Goal: Task Accomplishment & Management: Use online tool/utility

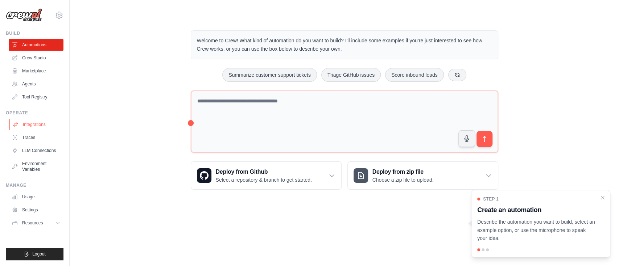
click at [40, 126] on link "Integrations" at bounding box center [36, 125] width 55 height 12
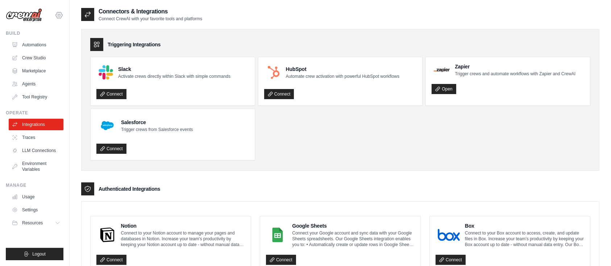
click at [58, 12] on icon at bounding box center [59, 15] width 7 height 6
click at [161, 21] on p "Connect CrewAI with your favorite tools and platforms" at bounding box center [151, 19] width 104 height 6
click at [40, 39] on link "Automations" at bounding box center [36, 45] width 55 height 12
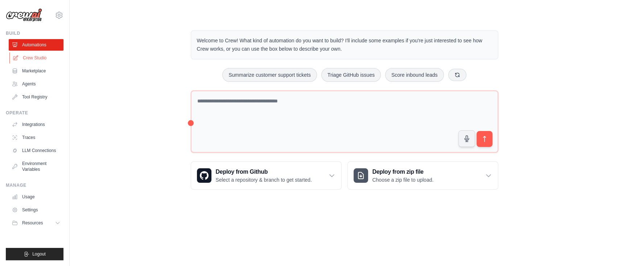
click at [41, 57] on link "Crew Studio" at bounding box center [36, 58] width 55 height 12
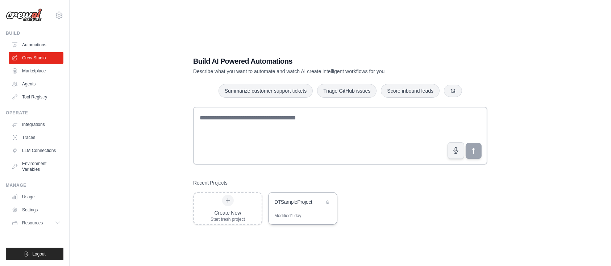
click at [301, 200] on div "DTSampleProject" at bounding box center [299, 202] width 50 height 7
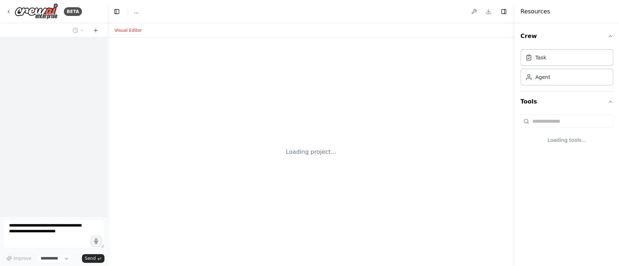
select select "****"
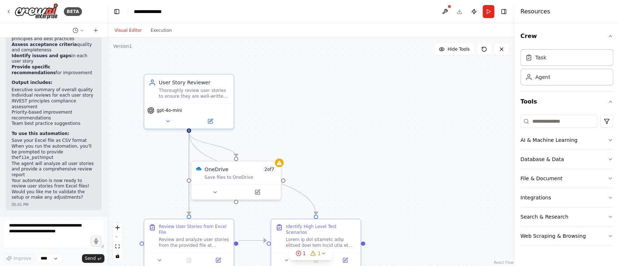
scroll to position [5974, 0]
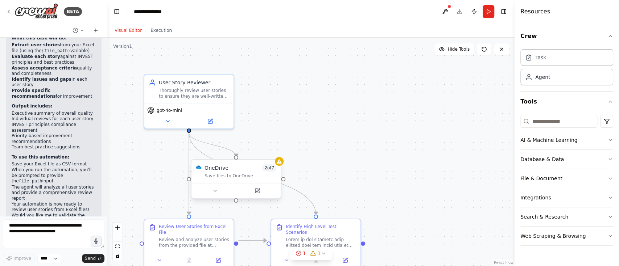
click at [256, 164] on div "OneDrive 2 of 7 Save files to OneDrive" at bounding box center [235, 171] width 89 height 23
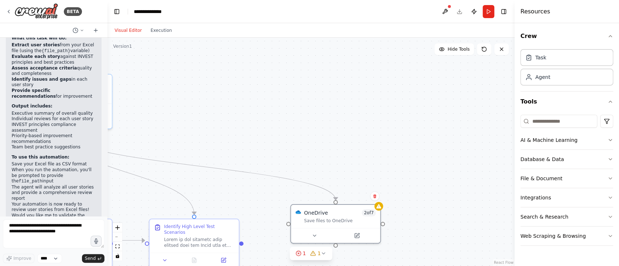
drag, startPoint x: 262, startPoint y: 164, endPoint x: 399, endPoint y: 211, distance: 145.2
click at [399, 211] on div ".deletable-edge-delete-btn { width: 20px; height: 20px; border: 0px solid #ffff…" at bounding box center [310, 152] width 407 height 229
click at [292, 251] on button "1 1" at bounding box center [311, 253] width 43 height 13
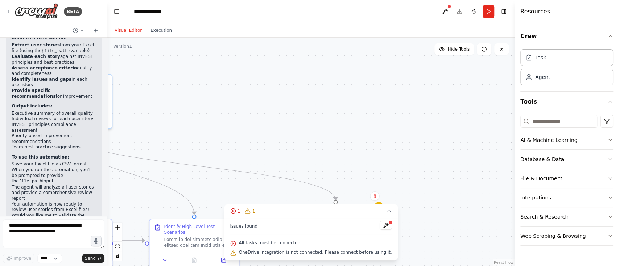
click at [426, 120] on div ".deletable-edge-delete-btn { width: 20px; height: 20px; border: 0px solid #ffff…" at bounding box center [310, 152] width 407 height 229
click at [383, 216] on button "1 1" at bounding box center [310, 211] width 173 height 13
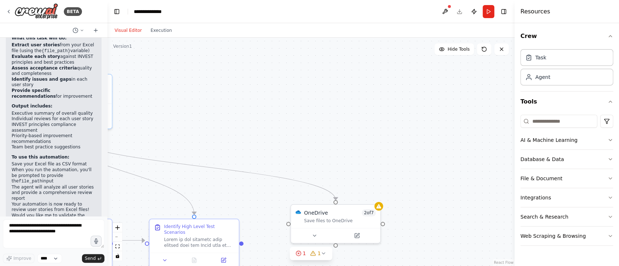
click at [458, 188] on div ".deletable-edge-delete-btn { width: 20px; height: 20px; border: 0px solid #ffff…" at bounding box center [310, 152] width 407 height 229
click at [242, 242] on div ".deletable-edge-delete-btn { width: 20px; height: 20px; border: 0px solid #ffff…" at bounding box center [310, 152] width 407 height 229
drag, startPoint x: 259, startPoint y: 234, endPoint x: 262, endPoint y: 232, distance: 3.7
click at [262, 232] on div ".deletable-edge-delete-btn { width: 20px; height: 20px; border: 0px solid #ffff…" at bounding box center [310, 152] width 407 height 229
click at [253, 233] on div ".deletable-edge-delete-btn { width: 20px; height: 20px; border: 0px solid #ffff…" at bounding box center [310, 152] width 407 height 229
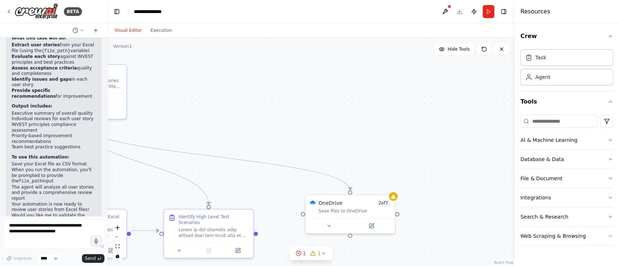
drag, startPoint x: 253, startPoint y: 233, endPoint x: 265, endPoint y: 225, distance: 15.2
click at [265, 225] on div ".deletable-edge-delete-btn { width: 20px; height: 20px; border: 0px solid #ffff…" at bounding box center [310, 152] width 407 height 229
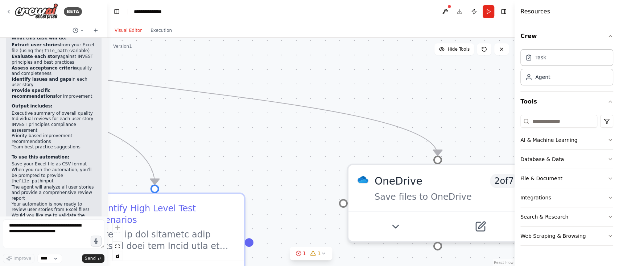
click at [283, 207] on div ".deletable-edge-delete-btn { width: 20px; height: 20px; border: 0px solid #ffff…" at bounding box center [310, 152] width 407 height 229
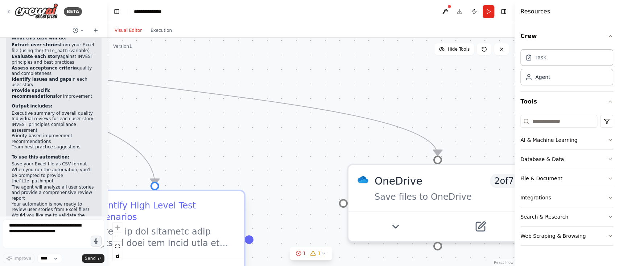
click at [250, 235] on div at bounding box center [249, 239] width 9 height 9
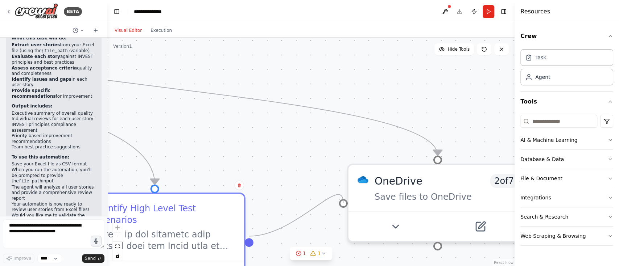
drag, startPoint x: 250, startPoint y: 235, endPoint x: 339, endPoint y: 207, distance: 92.7
click at [339, 207] on div ".deletable-edge-delete-btn { width: 20px; height: 20px; border: 0px solid #ffff…" at bounding box center [310, 152] width 407 height 229
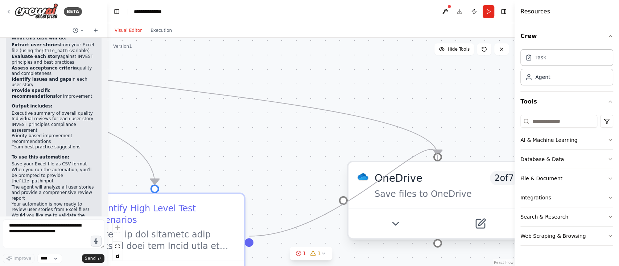
drag, startPoint x: 249, startPoint y: 235, endPoint x: 437, endPoint y: 159, distance: 202.9
click at [437, 159] on div "User Story Reviewer Thoroughly review user stories to ensure they are well-writ…" at bounding box center [145, 58] width 814 height 457
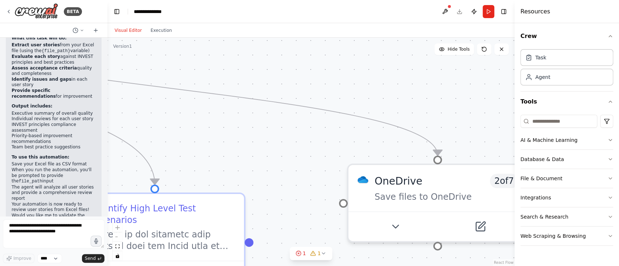
click at [278, 162] on div ".deletable-edge-delete-btn { width: 20px; height: 20px; border: 0px solid #ffff…" at bounding box center [310, 152] width 407 height 229
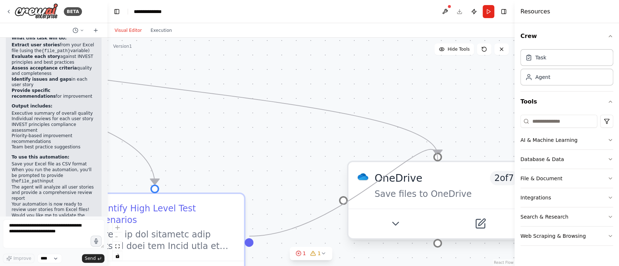
drag, startPoint x: 248, startPoint y: 232, endPoint x: 440, endPoint y: 157, distance: 206.2
click at [440, 157] on div "User Story Reviewer Thoroughly review user stories to ensure they are well-writ…" at bounding box center [145, 58] width 814 height 457
click at [440, 157] on div at bounding box center [437, 157] width 9 height 9
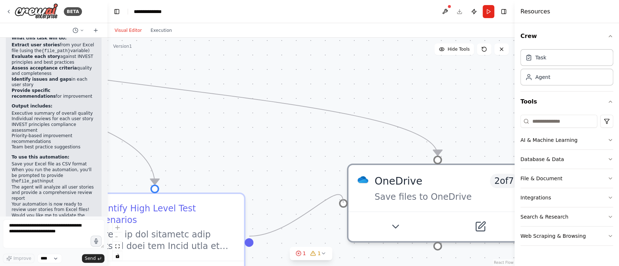
drag, startPoint x: 250, startPoint y: 237, endPoint x: 345, endPoint y: 207, distance: 100.1
click at [345, 207] on div "User Story Reviewer Thoroughly review user stories to ensure they are well-writ…" at bounding box center [145, 58] width 814 height 457
click at [44, 225] on textarea at bounding box center [53, 234] width 101 height 29
type textarea "**********"
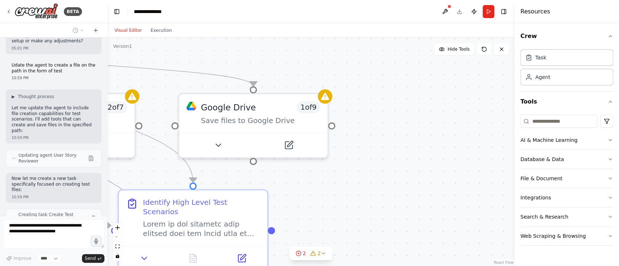
scroll to position [6160, 0]
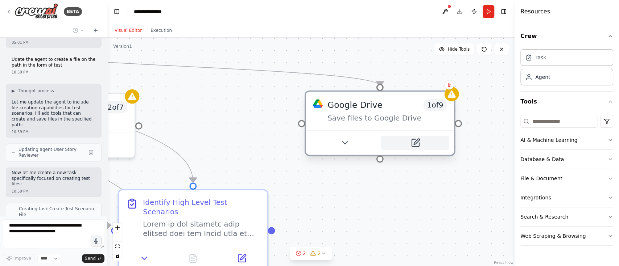
drag, startPoint x: 267, startPoint y: 136, endPoint x: 409, endPoint y: 142, distance: 142.6
click at [409, 142] on button at bounding box center [415, 143] width 68 height 14
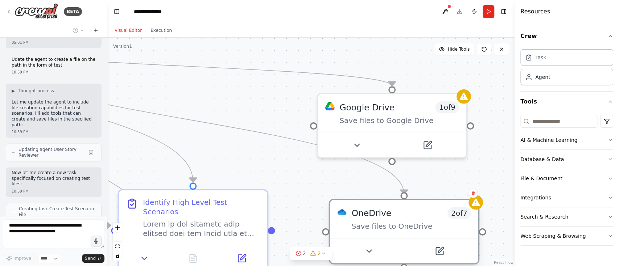
drag, startPoint x: 129, startPoint y: 121, endPoint x: 472, endPoint y: 231, distance: 359.5
click at [472, 231] on div "OneDrive 2 of 7 Save files to OneDrive" at bounding box center [404, 219] width 148 height 38
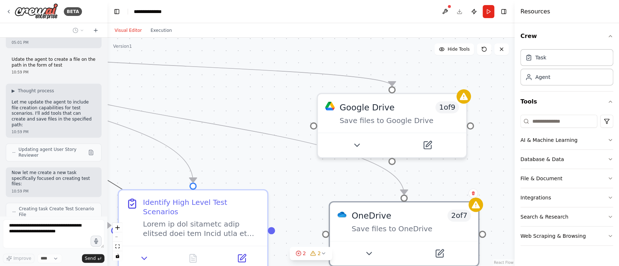
drag, startPoint x: 119, startPoint y: 186, endPoint x: 156, endPoint y: 161, distance: 44.6
click at [156, 161] on div ".deletable-edge-delete-btn { width: 20px; height: 20px; border: 0px solid #ffff…" at bounding box center [310, 152] width 407 height 229
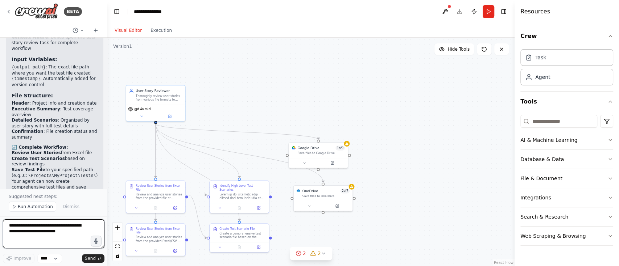
scroll to position [6623, 0]
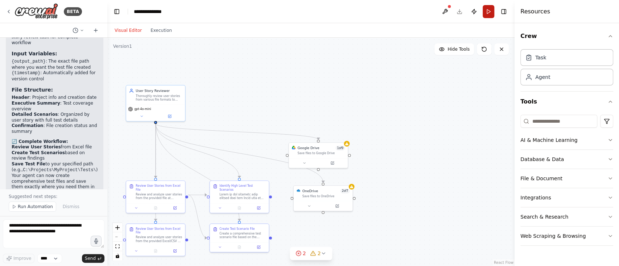
click at [488, 13] on button "Run" at bounding box center [488, 11] width 12 height 13
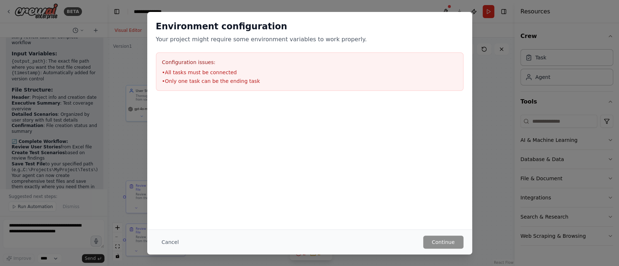
click at [240, 84] on li "• Only one task can be the ending task" at bounding box center [309, 81] width 295 height 7
click at [498, 131] on div "Environment configuration Your project might require some environment variables…" at bounding box center [309, 133] width 619 height 266
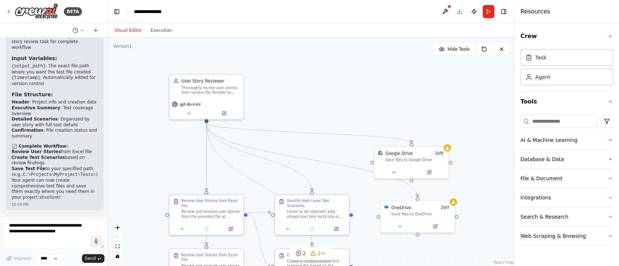
scroll to position [6577, 0]
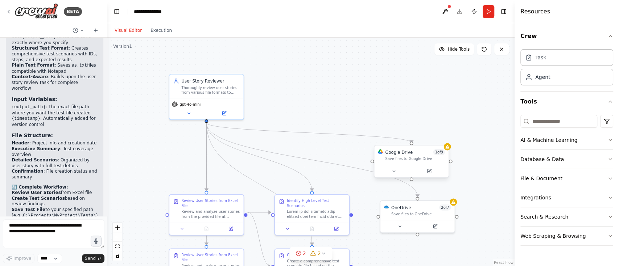
click at [415, 149] on div "Google Drive 1 of 9" at bounding box center [415, 152] width 60 height 6
click at [447, 137] on button at bounding box center [442, 138] width 9 height 9
click at [426, 140] on button "Confirm" at bounding box center [422, 138] width 26 height 9
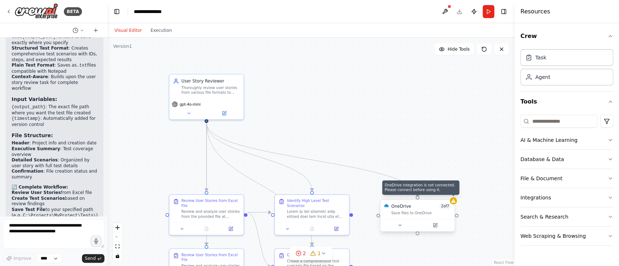
click at [452, 203] on icon at bounding box center [453, 201] width 5 height 5
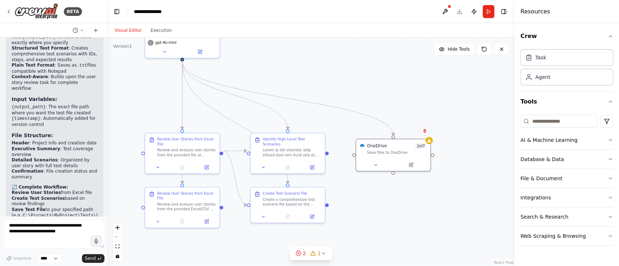
drag, startPoint x: 370, startPoint y: 251, endPoint x: 347, endPoint y: 184, distance: 71.3
click at [347, 184] on div ".deletable-edge-delete-btn { width: 20px; height: 20px; border: 0px solid #ffff…" at bounding box center [310, 152] width 407 height 229
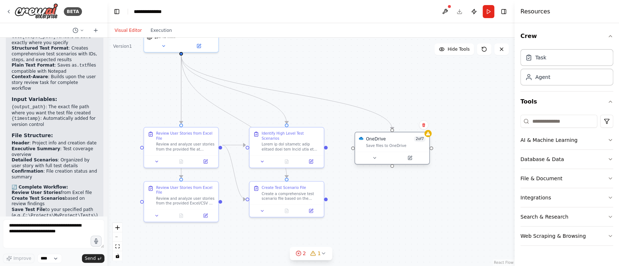
click at [372, 144] on div "Save files to OneDrive" at bounding box center [396, 146] width 60 height 5
click at [424, 124] on icon at bounding box center [423, 125] width 3 height 4
click at [426, 124] on button at bounding box center [423, 124] width 9 height 9
click at [424, 127] on icon at bounding box center [423, 125] width 4 height 4
click at [407, 129] on button "Confirm" at bounding box center [403, 125] width 26 height 9
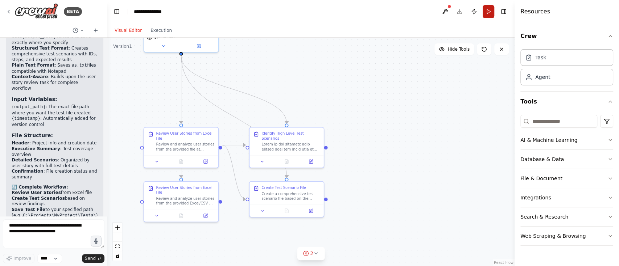
click at [490, 12] on button "Run" at bounding box center [488, 11] width 12 height 13
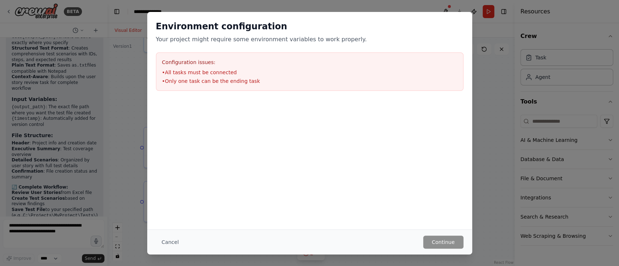
click at [483, 129] on div "Environment configuration Your project might require some environment variables…" at bounding box center [309, 133] width 619 height 266
click at [131, 167] on div "Environment configuration Your project might require some environment variables…" at bounding box center [309, 133] width 619 height 266
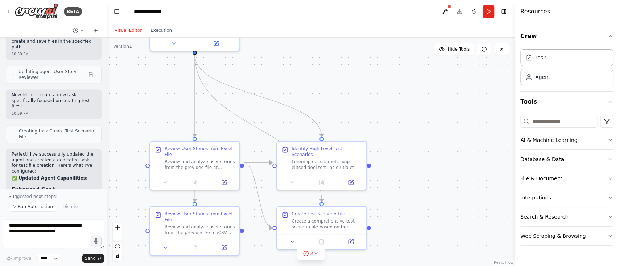
drag, startPoint x: 406, startPoint y: 178, endPoint x: 412, endPoint y: 100, distance: 78.1
click at [412, 100] on div ".deletable-edge-delete-btn { width: 20px; height: 20px; border: 0px solid #ffff…" at bounding box center [310, 152] width 407 height 229
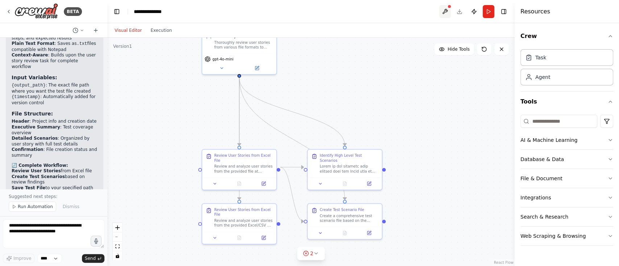
click at [448, 9] on button at bounding box center [445, 11] width 12 height 13
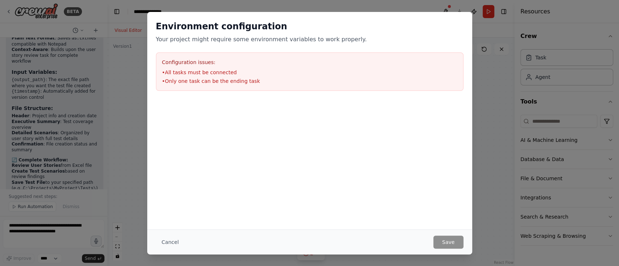
click at [138, 158] on div "Environment configuration Your project might require some environment variables…" at bounding box center [309, 133] width 619 height 266
click at [40, 236] on div "Environment configuration Your project might require some environment variables…" at bounding box center [309, 133] width 619 height 266
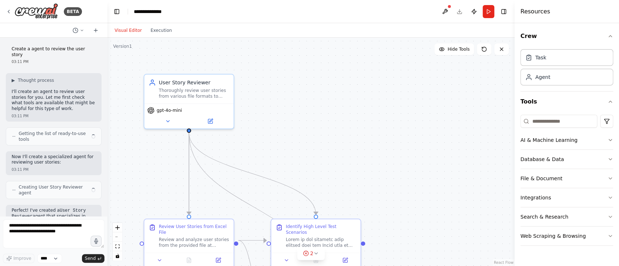
scroll to position [6624, 0]
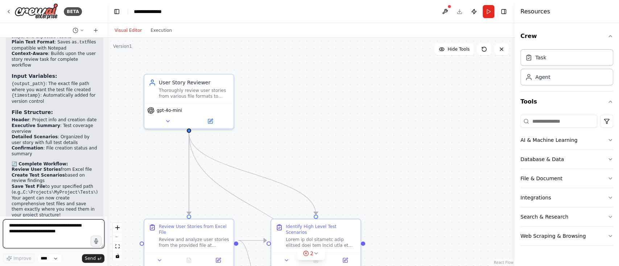
click at [34, 229] on textarea at bounding box center [53, 234] width 101 height 29
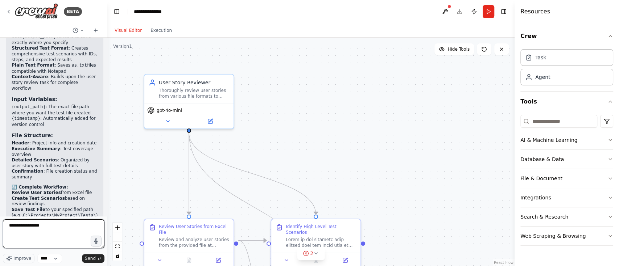
type textarea "**********"
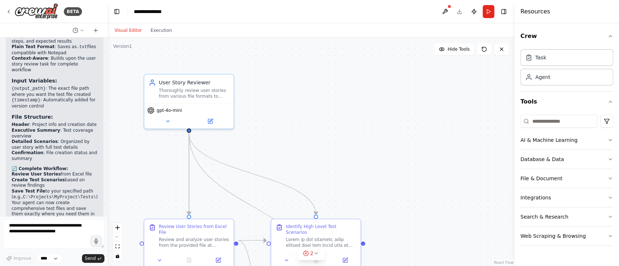
scroll to position [6620, 0]
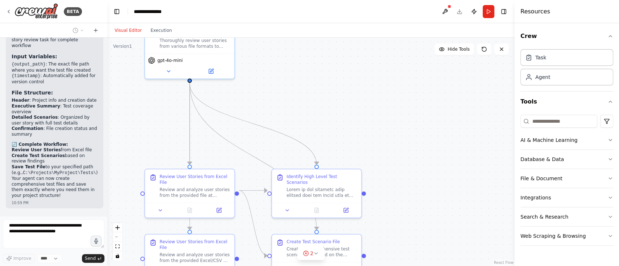
drag, startPoint x: 414, startPoint y: 158, endPoint x: 415, endPoint y: 107, distance: 51.1
click at [415, 107] on div ".deletable-edge-delete-btn { width: 20px; height: 20px; border: 0px solid #ffff…" at bounding box center [310, 152] width 407 height 229
click at [317, 254] on icon at bounding box center [316, 254] width 6 height 6
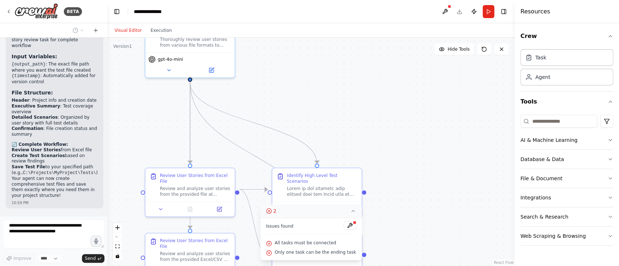
click at [350, 210] on icon at bounding box center [353, 211] width 6 height 6
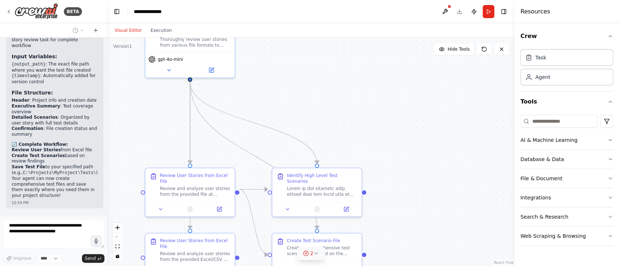
click at [412, 221] on div ".deletable-edge-delete-btn { width: 20px; height: 20px; border: 0px solid #ffff…" at bounding box center [310, 152] width 407 height 229
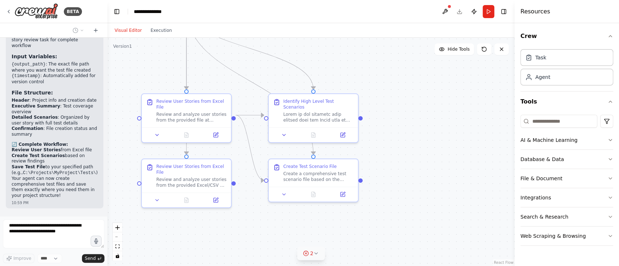
drag, startPoint x: 415, startPoint y: 232, endPoint x: 412, endPoint y: 158, distance: 74.4
click at [412, 158] on div ".deletable-edge-delete-btn { width: 20px; height: 20px; border: 0px solid #ffff…" at bounding box center [310, 152] width 407 height 229
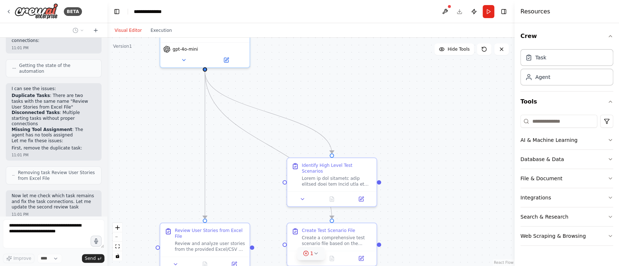
scroll to position [6913, 0]
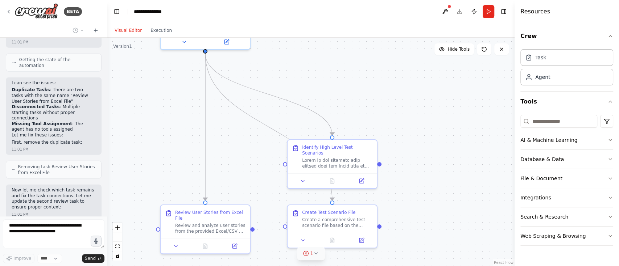
drag, startPoint x: 407, startPoint y: 142, endPoint x: 426, endPoint y: 187, distance: 49.5
click at [426, 187] on div ".deletable-edge-delete-btn { width: 20px; height: 20px; border: 0px solid #ffff…" at bounding box center [310, 152] width 407 height 229
drag, startPoint x: 253, startPoint y: 226, endPoint x: 285, endPoint y: 162, distance: 71.6
click at [285, 162] on div "User Story Reviewer Thoroughly review user stories from various file formats to…" at bounding box center [327, 72] width 407 height 229
click at [476, 172] on div ".deletable-edge-delete-btn { width: 20px; height: 20px; border: 0px solid #ffff…" at bounding box center [310, 152] width 407 height 229
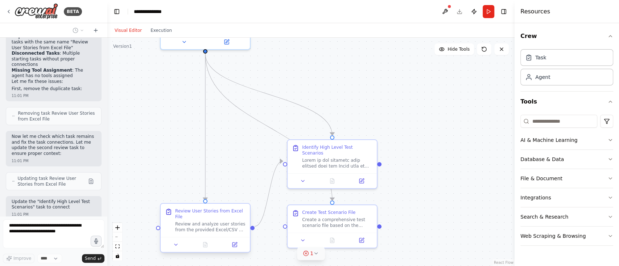
scroll to position [6972, 0]
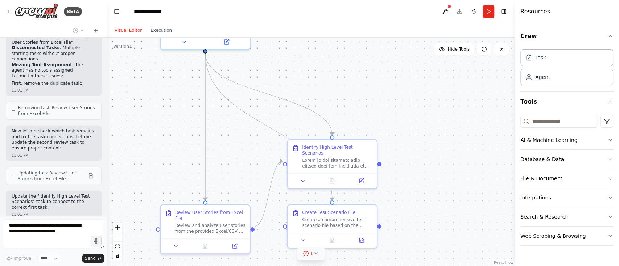
click at [317, 257] on button "1" at bounding box center [311, 253] width 28 height 13
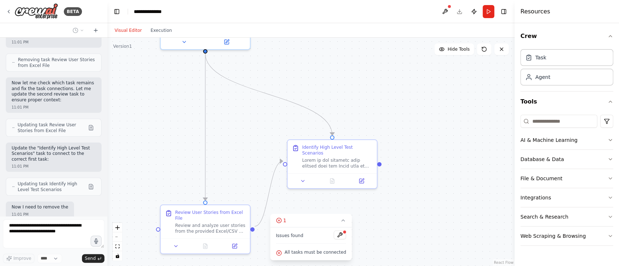
click at [434, 173] on div ".deletable-edge-delete-btn { width: 20px; height: 20px; border: 0px solid #ffff…" at bounding box center [310, 152] width 407 height 229
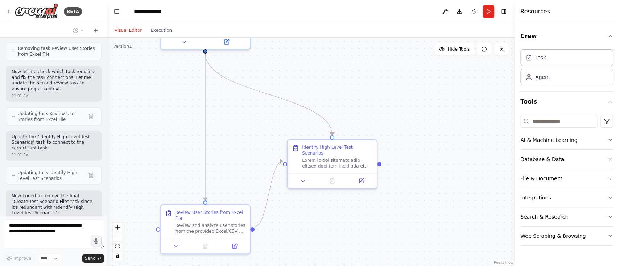
scroll to position [7037, 0]
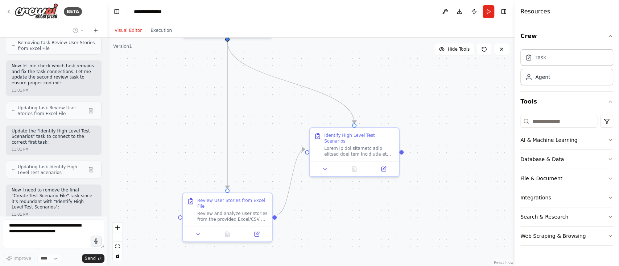
drag, startPoint x: 323, startPoint y: 224, endPoint x: 345, endPoint y: 212, distance: 25.1
click at [345, 212] on div ".deletable-edge-delete-btn { width: 20px; height: 20px; border: 0px solid #ffff…" at bounding box center [310, 152] width 407 height 229
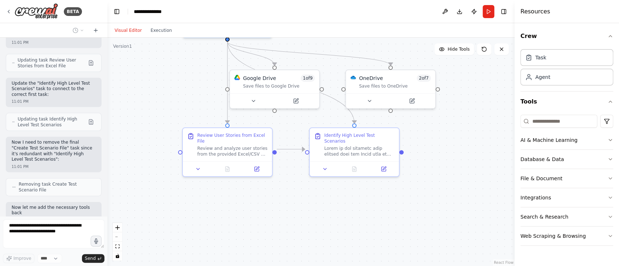
scroll to position [7091, 0]
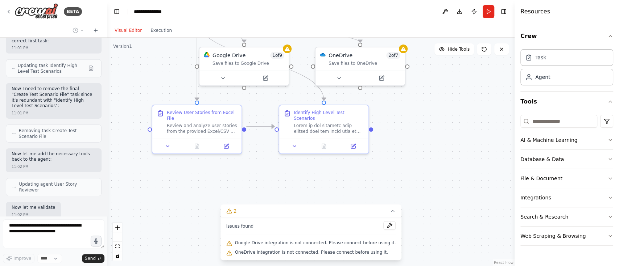
drag, startPoint x: 421, startPoint y: 172, endPoint x: 391, endPoint y: 149, distance: 38.1
click at [391, 149] on div ".deletable-edge-delete-btn { width: 20px; height: 20px; border: 0px solid #ffff…" at bounding box center [310, 152] width 407 height 229
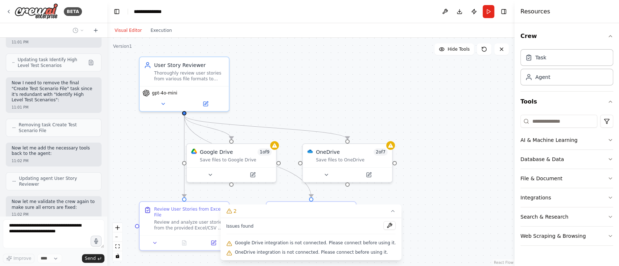
drag, startPoint x: 447, startPoint y: 137, endPoint x: 435, endPoint y: 233, distance: 97.6
click at [435, 233] on div ".deletable-edge-delete-btn { width: 20px; height: 20px; border: 0px solid #ffff…" at bounding box center [310, 152] width 407 height 229
click at [372, 163] on div "OneDrive 2 of 7 Save files to OneDrive" at bounding box center [347, 154] width 89 height 23
click at [389, 137] on button at bounding box center [386, 135] width 9 height 9
click at [366, 140] on div ".deletable-edge-delete-btn { width: 20px; height: 20px; border: 0px solid #ffff…" at bounding box center [310, 152] width 407 height 229
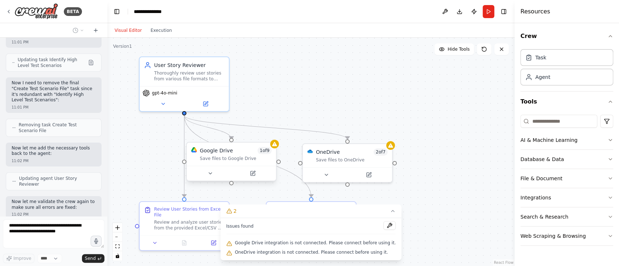
click at [248, 162] on div "Google Drive 1 of 9 Save files to Google Drive" at bounding box center [231, 154] width 89 height 23
click at [271, 135] on icon at bounding box center [270, 135] width 4 height 4
click at [260, 140] on div ".deletable-edge-delete-btn { width: 20px; height: 20px; border: 0px solid #ffff…" at bounding box center [310, 152] width 407 height 229
click at [253, 171] on icon at bounding box center [253, 174] width 6 height 6
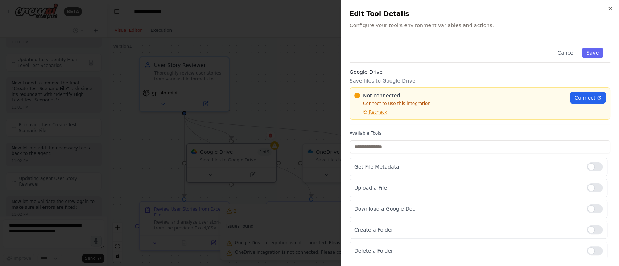
click at [613, 7] on div "Close Edit Tool Details Configure your tool's environment variables and actions…" at bounding box center [479, 133] width 278 height 266
click at [610, 7] on icon "button" at bounding box center [610, 9] width 6 height 6
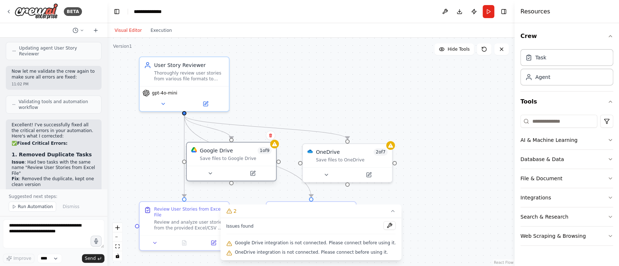
click at [260, 159] on div "Save files to Google Drive" at bounding box center [236, 159] width 72 height 6
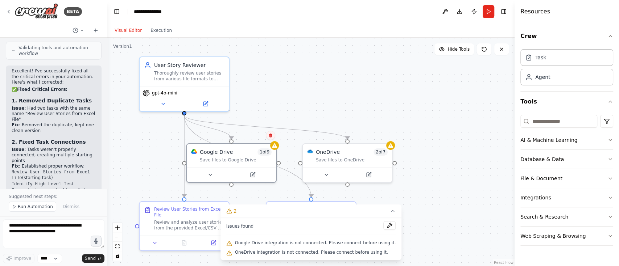
click at [270, 135] on icon at bounding box center [270, 136] width 3 height 4
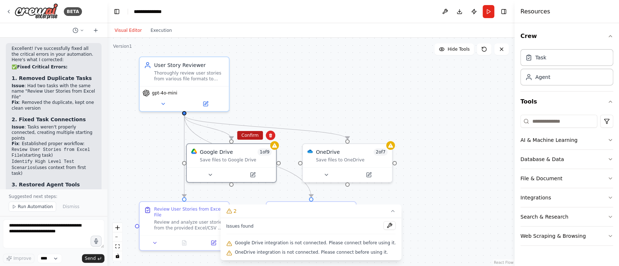
click at [247, 136] on button "Confirm" at bounding box center [250, 135] width 26 height 9
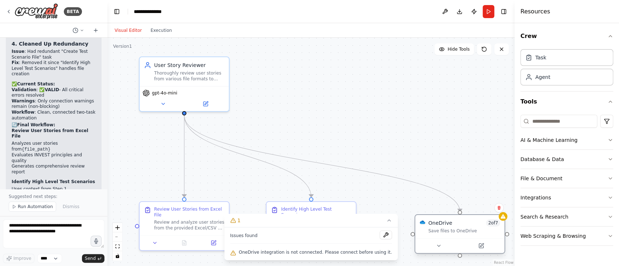
drag, startPoint x: 351, startPoint y: 145, endPoint x: 464, endPoint y: 214, distance: 132.4
click at [464, 215] on div "OneDrive 2 of 7 Save files to OneDrive" at bounding box center [459, 235] width 91 height 40
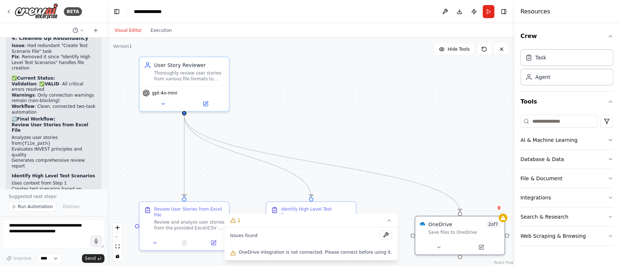
scroll to position [7556, 0]
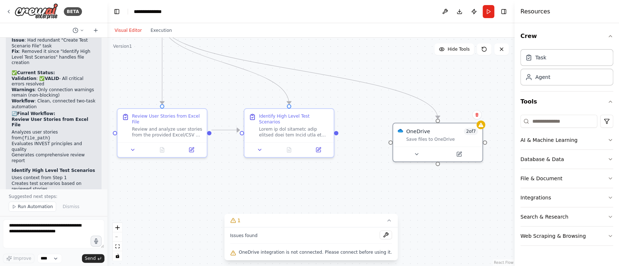
drag, startPoint x: 356, startPoint y: 187, endPoint x: 333, endPoint y: 94, distance: 95.7
click at [333, 94] on div ".deletable-edge-delete-btn { width: 20px; height: 20px; border: 0px solid #ffff…" at bounding box center [310, 152] width 407 height 229
click at [39, 233] on textarea at bounding box center [53, 234] width 101 height 29
type textarea "**********"
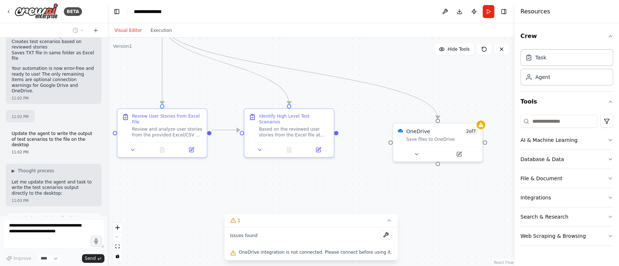
scroll to position [7710, 0]
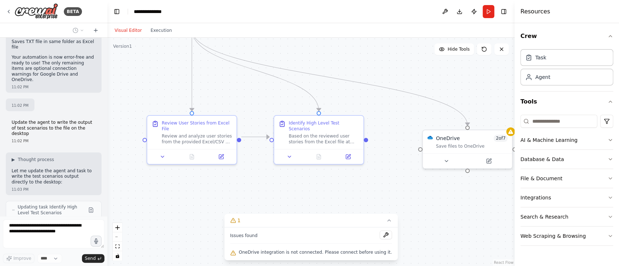
drag, startPoint x: 240, startPoint y: 168, endPoint x: 270, endPoint y: 175, distance: 30.9
click at [270, 175] on div ".deletable-edge-delete-btn { width: 20px; height: 20px; border: 0px solid #ffff…" at bounding box center [310, 152] width 407 height 229
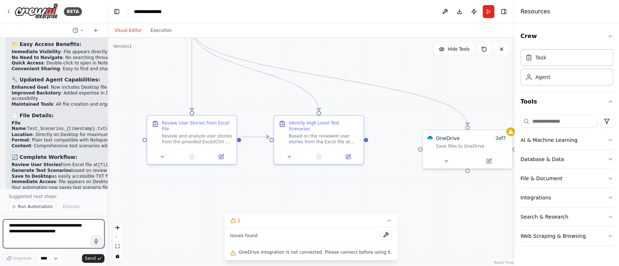
scroll to position [8015, 0]
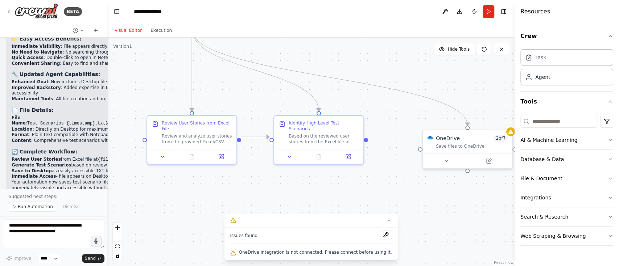
click at [369, 138] on div ".deletable-edge-delete-btn { width: 20px; height: 20px; border: 0px solid #ffff…" at bounding box center [310, 152] width 407 height 229
click at [318, 141] on div "Identify High Level Test Scenarios" at bounding box center [318, 131] width 89 height 33
drag, startPoint x: 365, startPoint y: 135, endPoint x: 421, endPoint y: 153, distance: 58.9
click at [421, 153] on div ".deletable-edge-delete-btn { width: 20px; height: 20px; border: 0px solid #ffff…" at bounding box center [310, 152] width 407 height 229
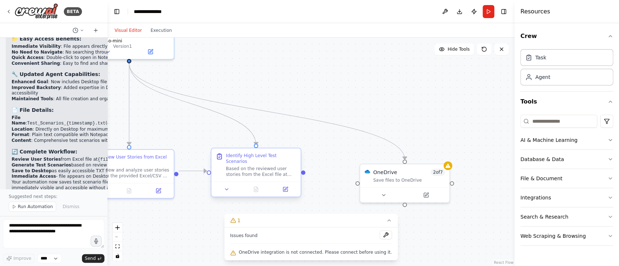
drag, startPoint x: 367, startPoint y: 138, endPoint x: 304, endPoint y: 172, distance: 71.4
click at [304, 172] on div ".deletable-edge-delete-btn { width: 20px; height: 20px; border: 0px solid #ffff…" at bounding box center [310, 152] width 407 height 229
drag, startPoint x: 304, startPoint y: 169, endPoint x: 406, endPoint y: 165, distance: 101.9
click at [406, 165] on div "User Story Reviewer Thoroughly review user stories from various file formats to…" at bounding box center [250, 82] width 407 height 229
click at [407, 96] on div ".deletable-edge-delete-btn { width: 20px; height: 20px; border: 0px solid #ffff…" at bounding box center [310, 152] width 407 height 229
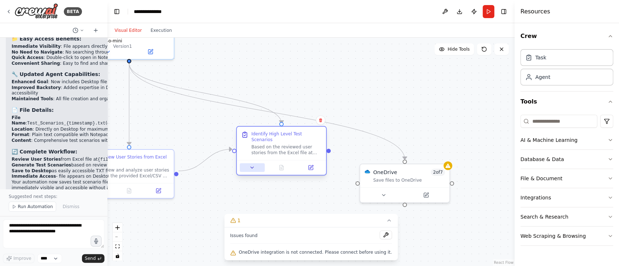
drag, startPoint x: 232, startPoint y: 185, endPoint x: 257, endPoint y: 159, distance: 35.6
click at [257, 163] on button at bounding box center [252, 167] width 25 height 9
click at [284, 130] on div "Identify High Level Test Scenarios" at bounding box center [281, 143] width 89 height 33
click at [309, 129] on div "Identify High Level Test Scenarios" at bounding box center [281, 143] width 89 height 33
click at [274, 209] on div ".deletable-edge-delete-btn { width: 20px; height: 20px; border: 0px solid #ffff…" at bounding box center [310, 152] width 407 height 229
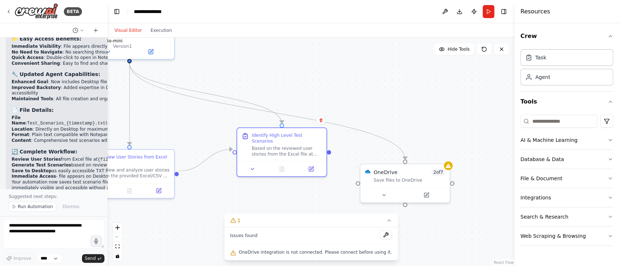
click at [386, 220] on icon at bounding box center [389, 221] width 6 height 6
click at [393, 162] on div "OneDrive 2 of 7 Save files to OneDrive" at bounding box center [405, 182] width 91 height 40
click at [442, 157] on icon at bounding box center [444, 156] width 4 height 4
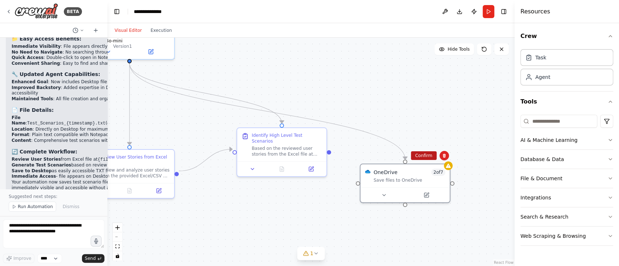
click at [422, 155] on button "Confirm" at bounding box center [424, 156] width 26 height 9
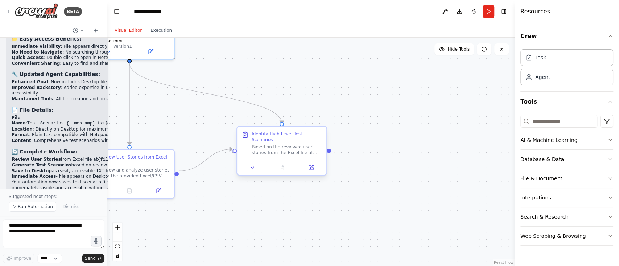
click at [281, 168] on div at bounding box center [281, 167] width 89 height 15
click at [258, 208] on div ".deletable-edge-delete-btn { width: 20px; height: 20px; border: 0px solid #ffff…" at bounding box center [310, 152] width 407 height 229
click at [148, 159] on div "Review User Stories from Excel File Review and analyze user stories from the pr…" at bounding box center [134, 165] width 70 height 25
drag, startPoint x: 160, startPoint y: 152, endPoint x: 372, endPoint y: 139, distance: 212.4
click at [372, 139] on div ".deletable-edge-delete-btn { width: 20px; height: 20px; border: 0px solid #ffff…" at bounding box center [310, 152] width 407 height 229
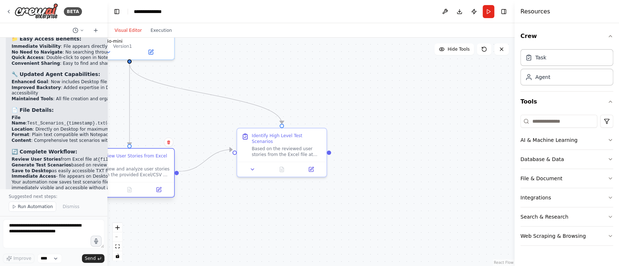
click at [173, 167] on div "Review User Stories from Excel File Review and analyze user stories from the pr…" at bounding box center [129, 165] width 89 height 33
click at [564, 58] on div "Task" at bounding box center [566, 57] width 93 height 17
click at [524, 62] on div "Task" at bounding box center [566, 57] width 93 height 17
click at [536, 81] on div "Agent" at bounding box center [566, 77] width 93 height 17
click at [535, 59] on div "Task" at bounding box center [540, 57] width 11 height 7
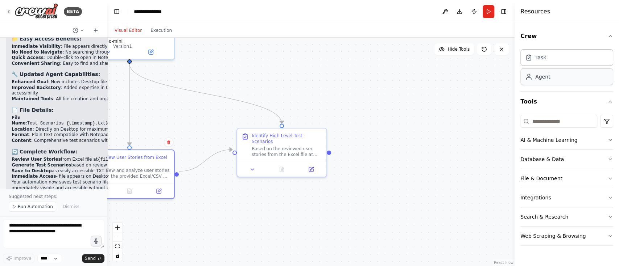
click at [539, 73] on div "Agent" at bounding box center [542, 76] width 15 height 7
click at [328, 118] on div ".deletable-edge-delete-btn { width: 20px; height: 20px; border: 0px solid #ffff…" at bounding box center [310, 152] width 407 height 229
click at [154, 29] on button "Execution" at bounding box center [161, 30] width 30 height 9
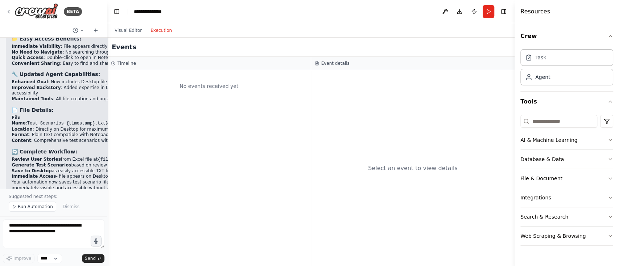
click at [127, 25] on div "Visual Editor Execution" at bounding box center [143, 30] width 66 height 14
click at [128, 31] on button "Visual Editor" at bounding box center [128, 30] width 36 height 9
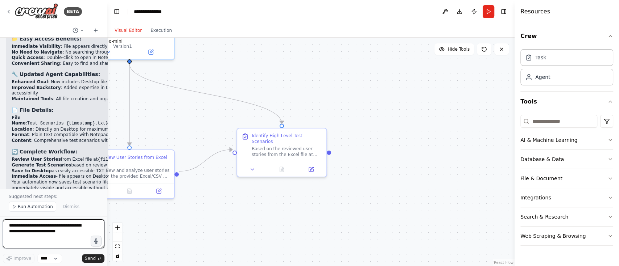
click at [38, 224] on textarea at bounding box center [53, 234] width 101 height 29
type textarea "**********"
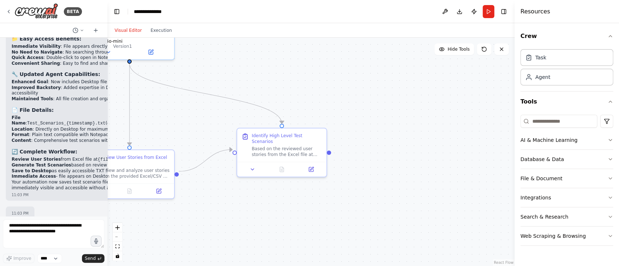
scroll to position [8043, 0]
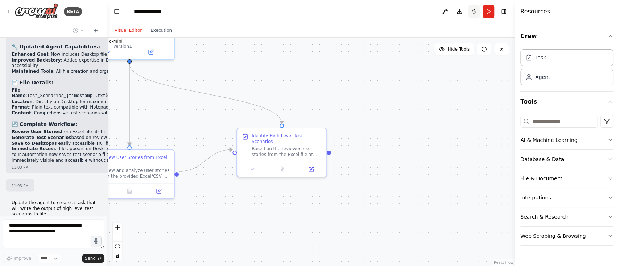
click at [473, 9] on button "Publish" at bounding box center [474, 11] width 12 height 13
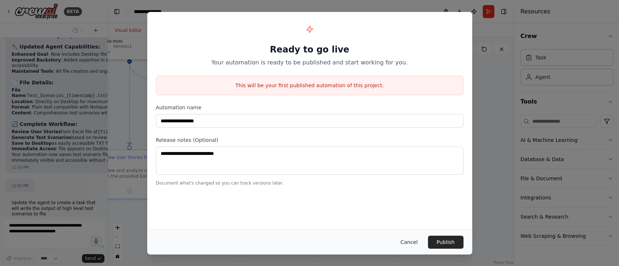
click at [409, 242] on button "Cancel" at bounding box center [408, 242] width 29 height 13
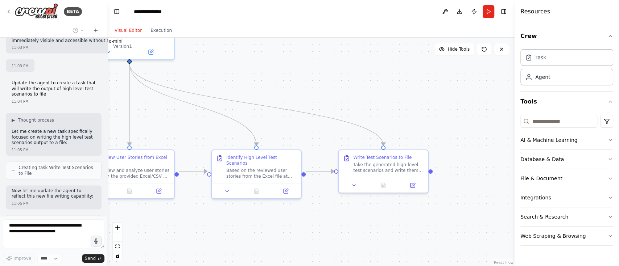
scroll to position [8169, 0]
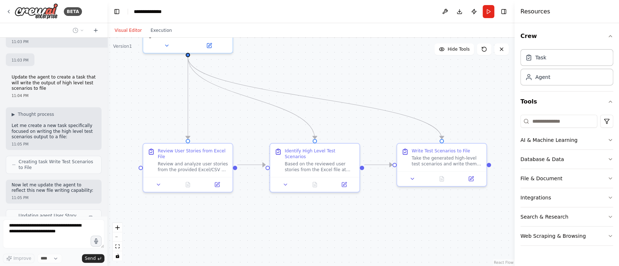
drag, startPoint x: 162, startPoint y: 228, endPoint x: 221, endPoint y: 221, distance: 58.7
click at [221, 221] on div ".deletable-edge-delete-btn { width: 20px; height: 20px; border: 0px solid #ffff…" at bounding box center [310, 152] width 407 height 229
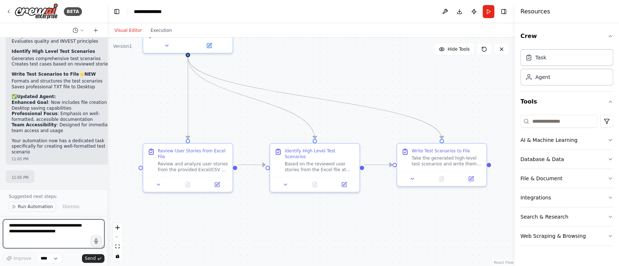
scroll to position [8652, 0]
click at [45, 205] on span "Run Automation" at bounding box center [35, 207] width 35 height 6
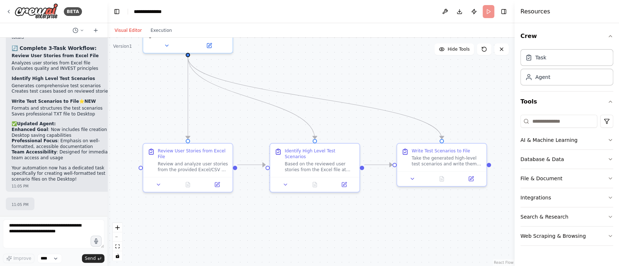
scroll to position [8625, 0]
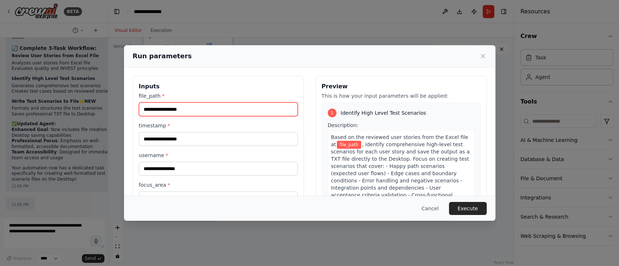
click at [203, 106] on input "file_path *" at bounding box center [218, 110] width 159 height 14
paste input "**********"
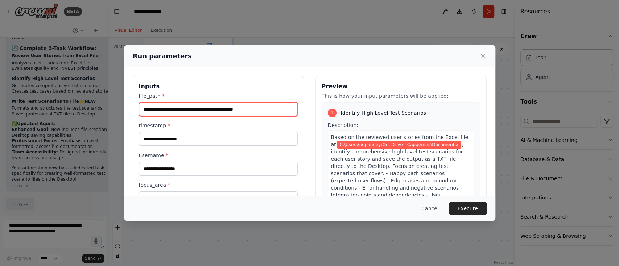
paste input "**********"
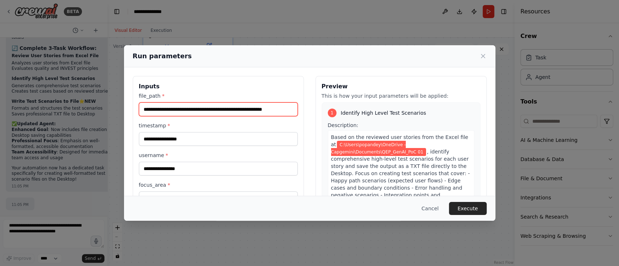
scroll to position [0, 20]
type input "**********"
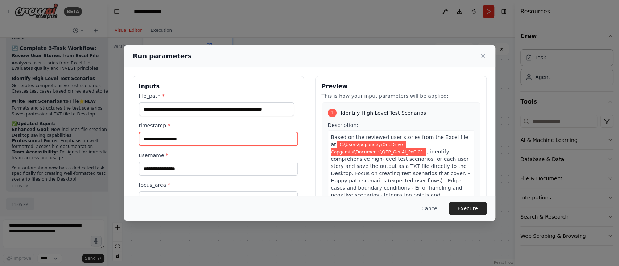
scroll to position [0, 0]
click at [177, 134] on input "timestamp *" at bounding box center [218, 139] width 159 height 14
type input "****"
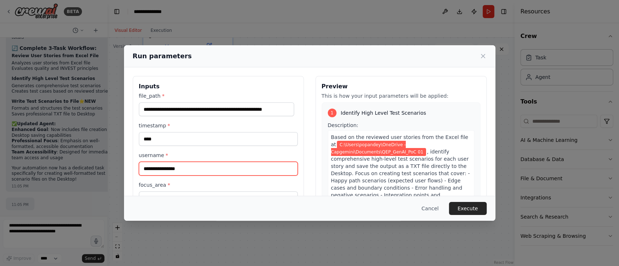
click at [173, 166] on input "username *" at bounding box center [218, 169] width 159 height 14
click at [157, 167] on input "username *" at bounding box center [218, 169] width 159 height 14
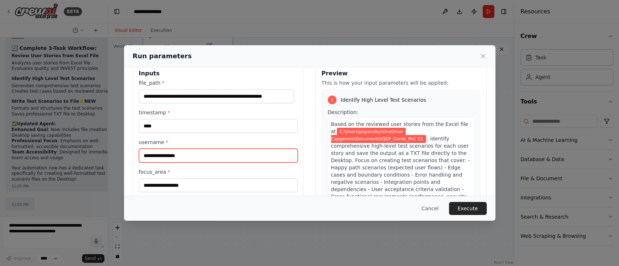
scroll to position [19, 0]
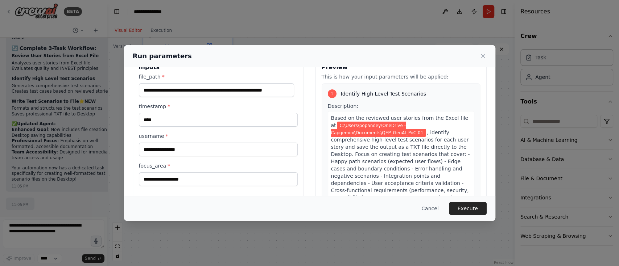
click at [487, 193] on div "**********" at bounding box center [309, 142] width 371 height 189
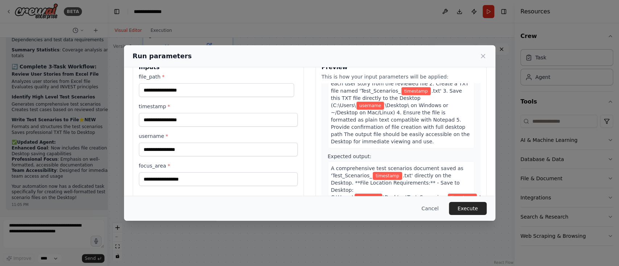
scroll to position [122, 0]
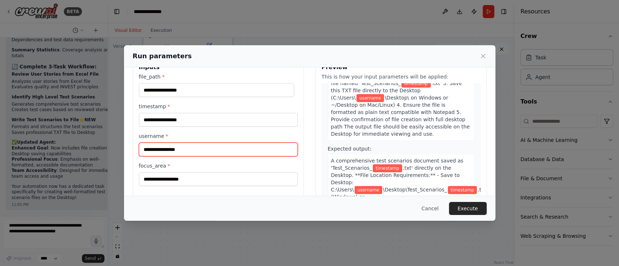
click at [192, 148] on input "username *" at bounding box center [218, 150] width 159 height 14
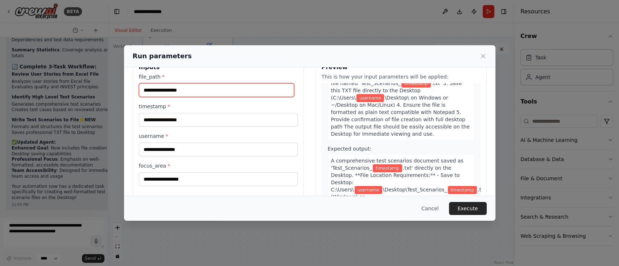
click at [171, 86] on input "file_path *" at bounding box center [216, 90] width 155 height 14
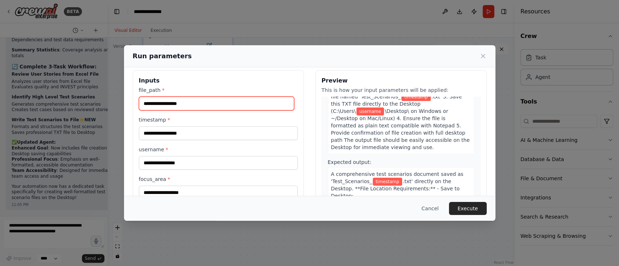
scroll to position [0, 0]
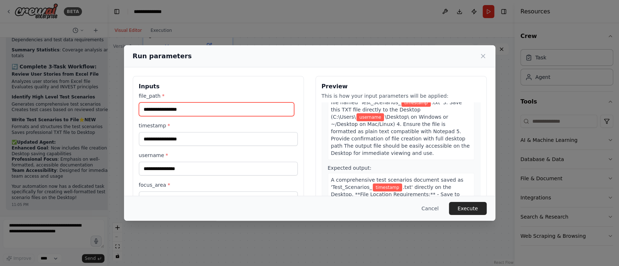
paste input "**********"
click at [196, 107] on input "**********" at bounding box center [216, 110] width 155 height 14
click at [144, 107] on input "**********" at bounding box center [216, 110] width 155 height 14
paste input "**********"
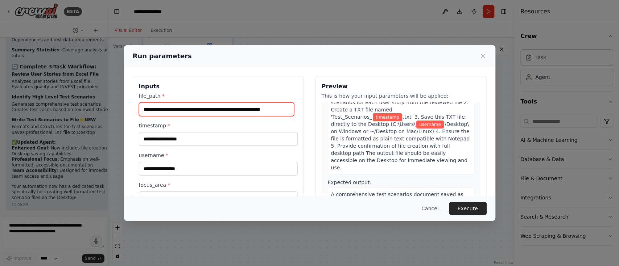
scroll to position [136, 0]
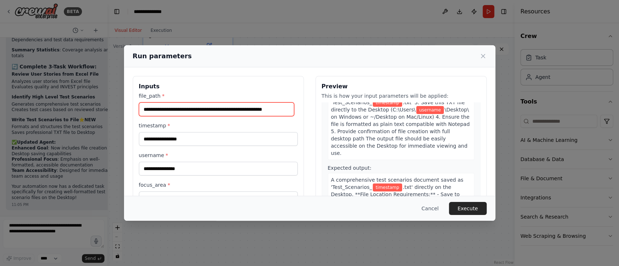
type input "**********"
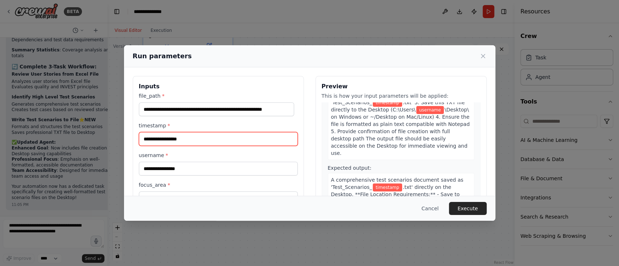
click at [157, 137] on input "timestamp *" at bounding box center [218, 139] width 159 height 14
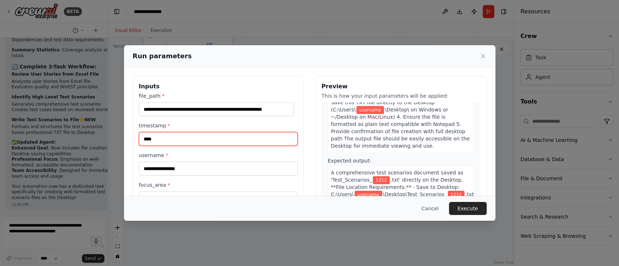
type input "****"
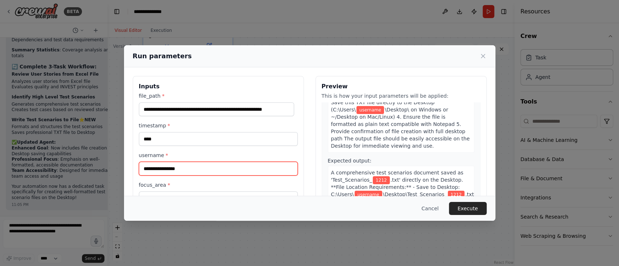
click at [161, 167] on input "username *" at bounding box center [218, 169] width 159 height 14
type input "********"
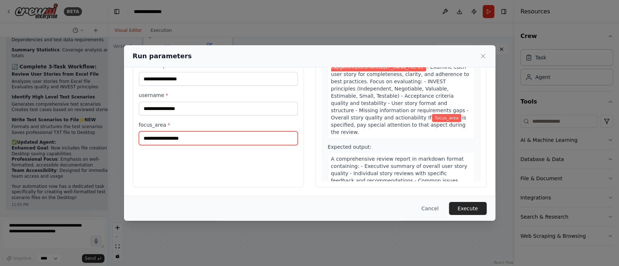
scroll to position [431, 0]
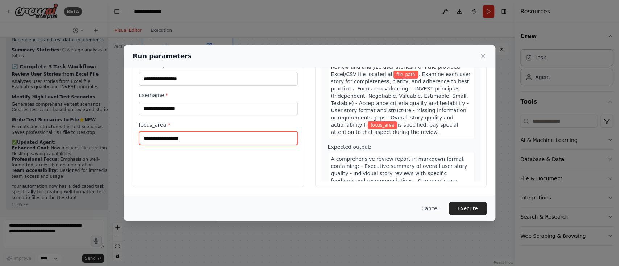
click at [163, 139] on input "focus_area *" at bounding box center [218, 139] width 159 height 14
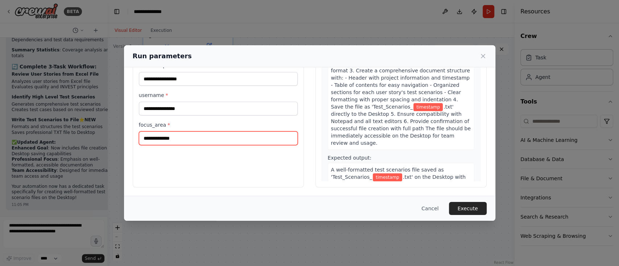
scroll to position [797, 0]
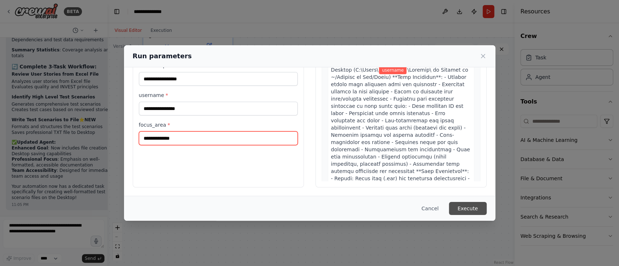
type input "**********"
click at [470, 210] on button "Execute" at bounding box center [468, 208] width 38 height 13
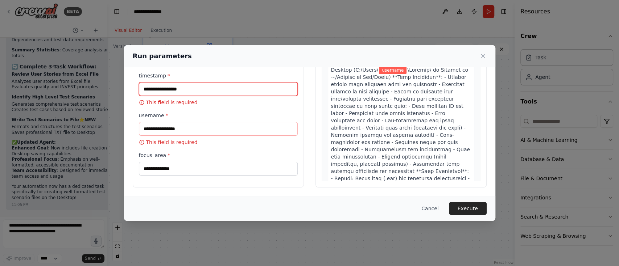
click at [148, 90] on input "timestamp *" at bounding box center [218, 89] width 159 height 14
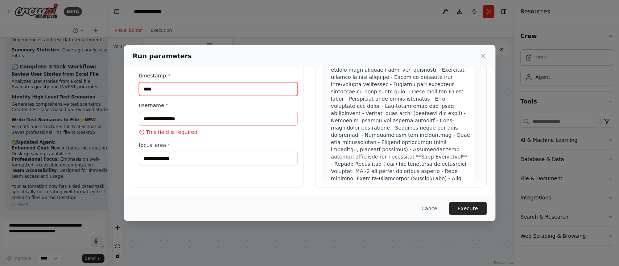
type input "****"
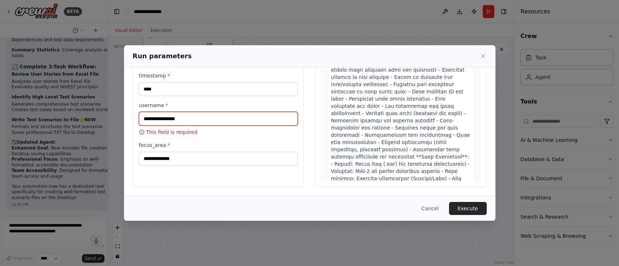
click at [149, 117] on input "username *" at bounding box center [218, 119] width 159 height 14
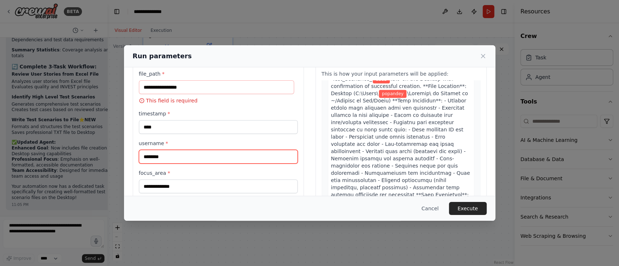
scroll to position [0, 0]
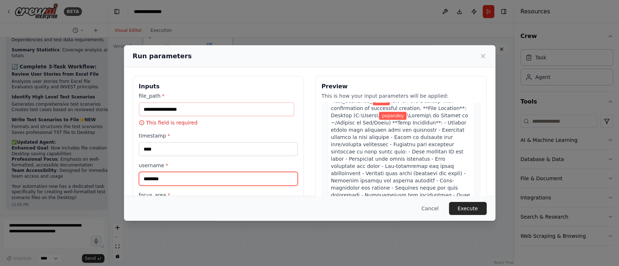
type input "********"
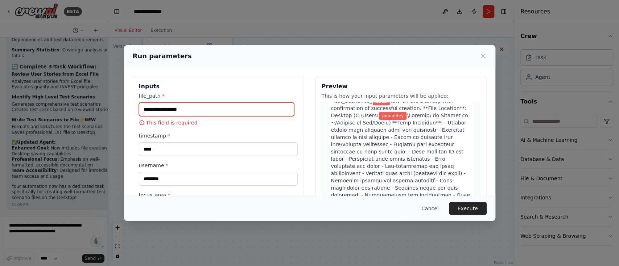
click at [183, 109] on input "file_path *" at bounding box center [216, 110] width 155 height 14
paste input "**********"
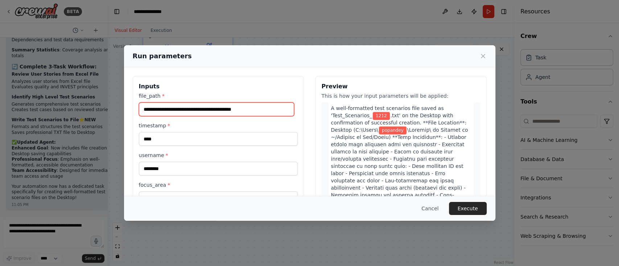
scroll to position [804, 0]
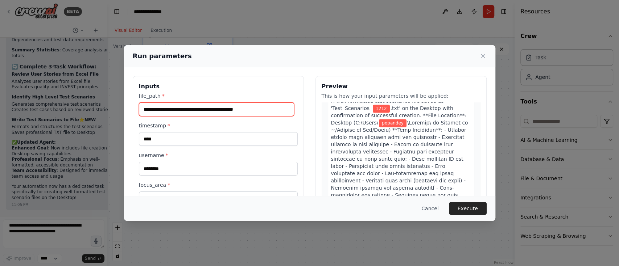
click at [277, 112] on input "**********" at bounding box center [216, 110] width 155 height 14
paste input "**********"
type input "**********"
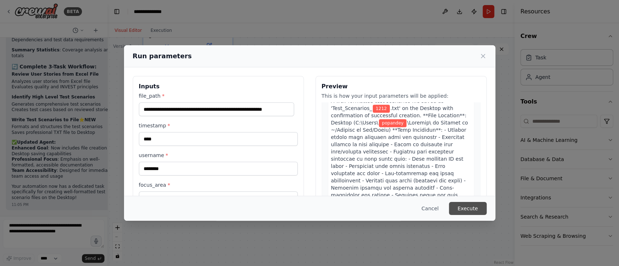
scroll to position [0, 0]
click at [477, 208] on button "Execute" at bounding box center [468, 208] width 38 height 13
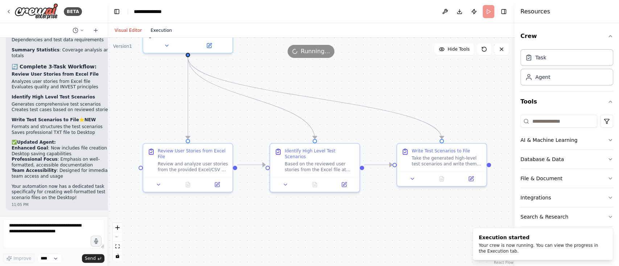
click at [154, 28] on button "Execution" at bounding box center [161, 30] width 30 height 9
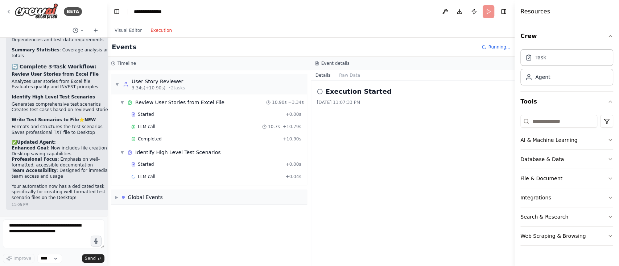
click at [116, 147] on div "▼ Review User Stories from Excel File 10.90s + 3.34s Started + 0.00s LLM call 1…" at bounding box center [208, 140] width 195 height 91
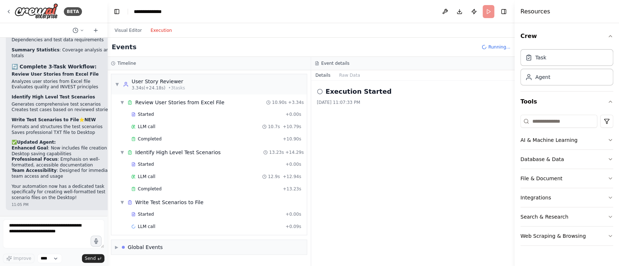
click at [395, 141] on div "Execution Started 8/22/2025, 11:07:33 PM" at bounding box center [413, 174] width 204 height 186
click at [351, 78] on button "Raw Data" at bounding box center [350, 75] width 30 height 10
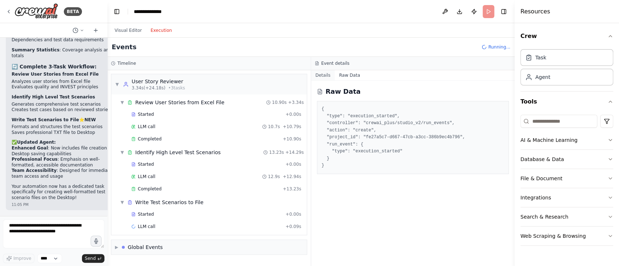
click at [322, 75] on button "Details" at bounding box center [323, 75] width 24 height 10
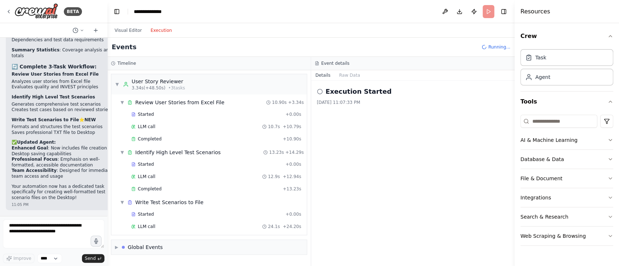
scroll to position [8, 0]
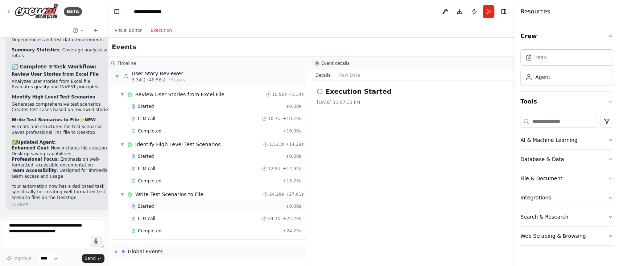
click at [156, 208] on div "Started" at bounding box center [206, 207] width 151 height 6
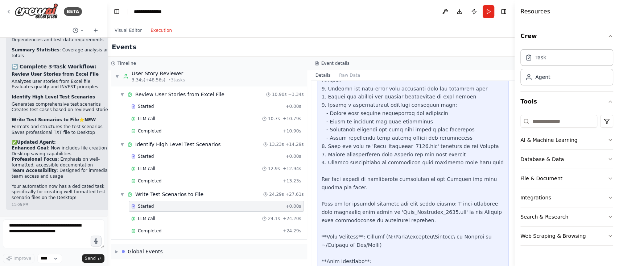
scroll to position [96, 0]
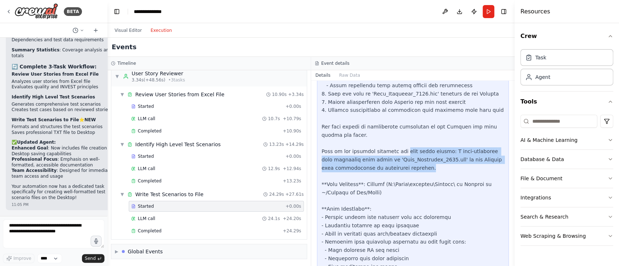
drag, startPoint x: 411, startPoint y: 155, endPoint x: 428, endPoint y: 170, distance: 22.4
click at [428, 170] on div at bounding box center [413, 226] width 183 height 486
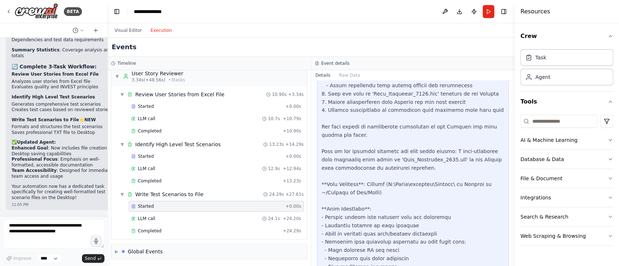
click at [452, 177] on div at bounding box center [413, 226] width 183 height 486
click at [379, 204] on div at bounding box center [413, 226] width 183 height 486
drag, startPoint x: 381, startPoint y: 185, endPoint x: 444, endPoint y: 184, distance: 63.4
click at [444, 184] on div at bounding box center [413, 226] width 183 height 486
copy div "C:\Users\popandey\Desktop"
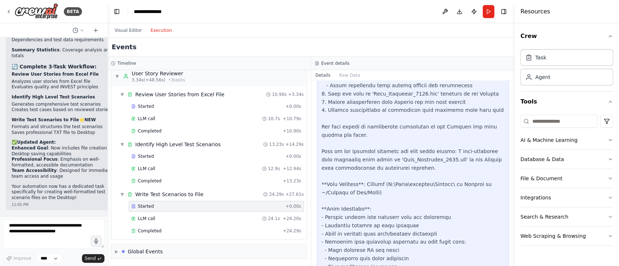
click at [376, 216] on div at bounding box center [413, 226] width 183 height 486
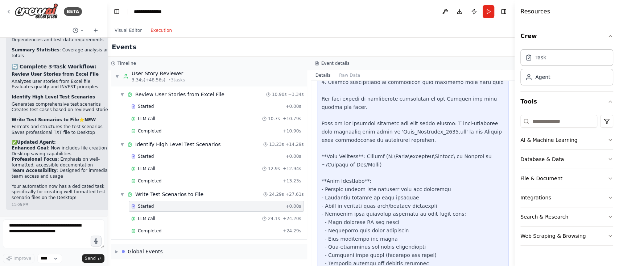
scroll to position [96, 0]
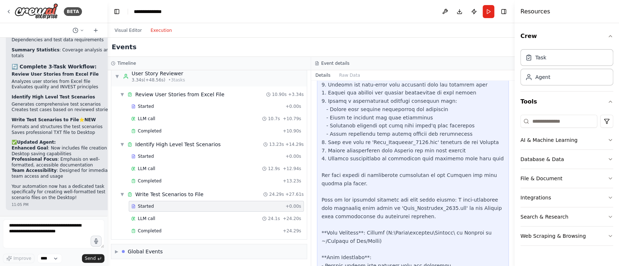
click at [171, 206] on div "Started" at bounding box center [206, 207] width 151 height 6
click at [125, 32] on button "Visual Editor" at bounding box center [128, 30] width 36 height 9
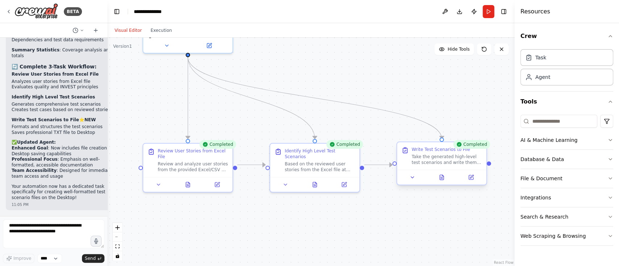
click at [439, 154] on div "Take the generated high-level test scenarios and write them to a properly forma…" at bounding box center [446, 160] width 70 height 12
click at [413, 181] on button at bounding box center [412, 177] width 25 height 9
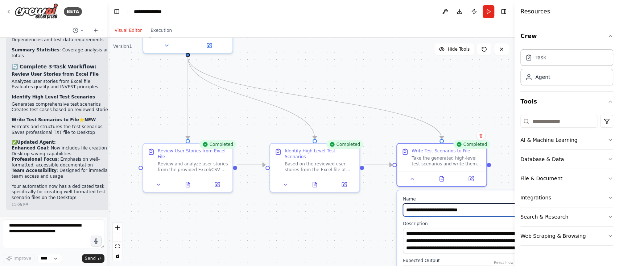
click at [439, 210] on input "**********" at bounding box center [469, 210] width 132 height 13
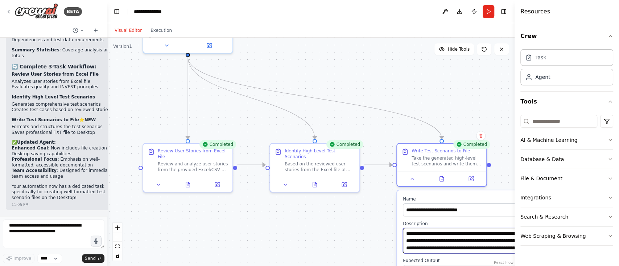
click at [447, 243] on textarea "**********" at bounding box center [469, 240] width 132 height 25
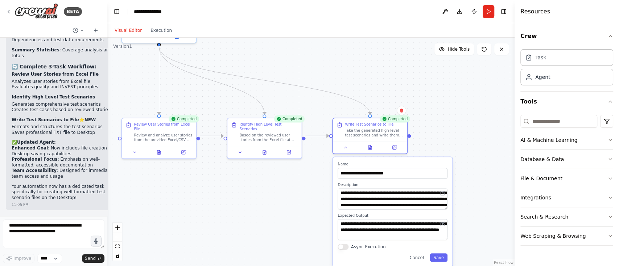
drag, startPoint x: 441, startPoint y: 104, endPoint x: 368, endPoint y: 62, distance: 84.3
click at [368, 62] on div ".deletable-edge-delete-btn { width: 20px; height: 20px; border: 0px solid #ffff…" at bounding box center [310, 152] width 407 height 229
click at [394, 202] on textarea "**********" at bounding box center [392, 198] width 110 height 21
click at [421, 200] on textarea "**********" at bounding box center [392, 198] width 110 height 21
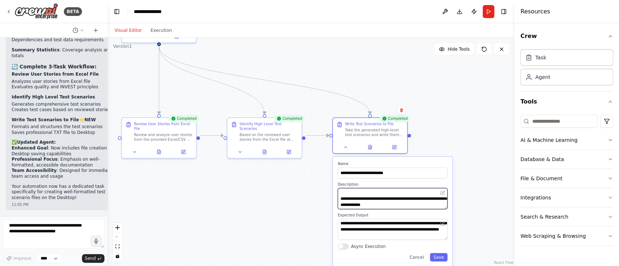
scroll to position [131, 0]
paste textarea "**********"
type textarea "**********"
click at [438, 255] on button "Save" at bounding box center [439, 257] width 18 height 8
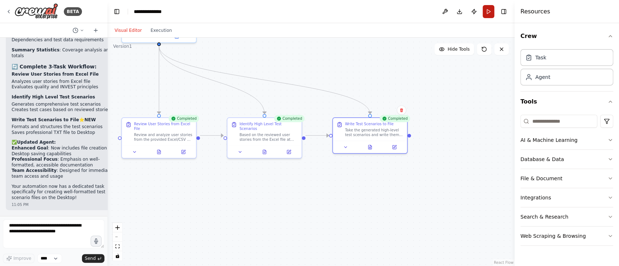
click at [489, 12] on button "Run" at bounding box center [488, 11] width 12 height 13
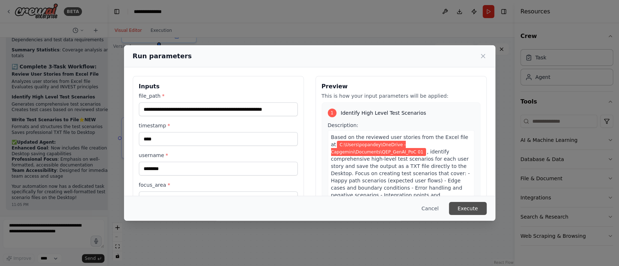
click at [472, 208] on button "Execute" at bounding box center [468, 208] width 38 height 13
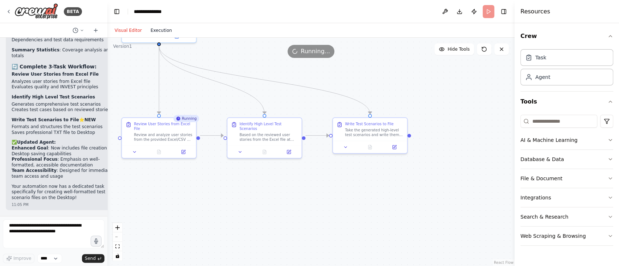
click at [154, 31] on button "Execution" at bounding box center [161, 30] width 30 height 9
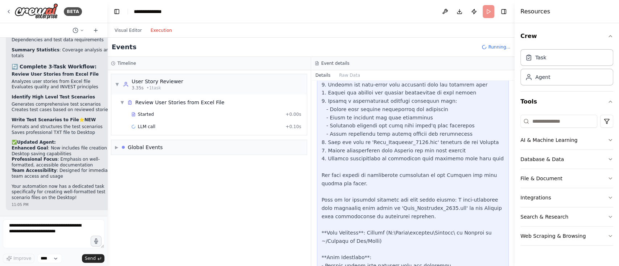
scroll to position [0, 0]
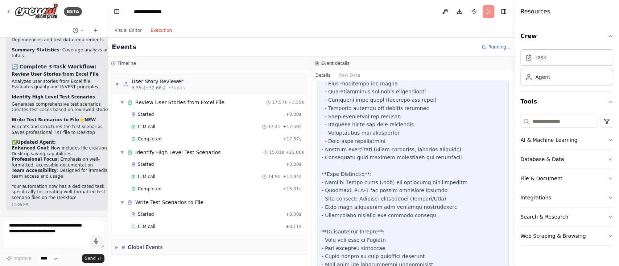
scroll to position [364, 0]
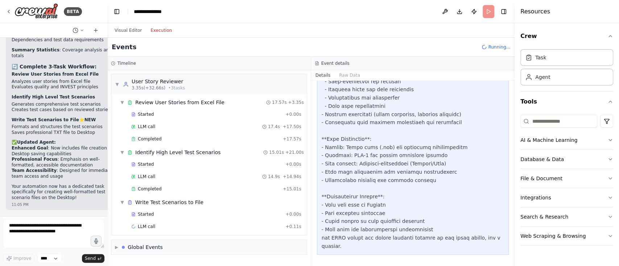
click at [417, 216] on div at bounding box center [413, 7] width 183 height 486
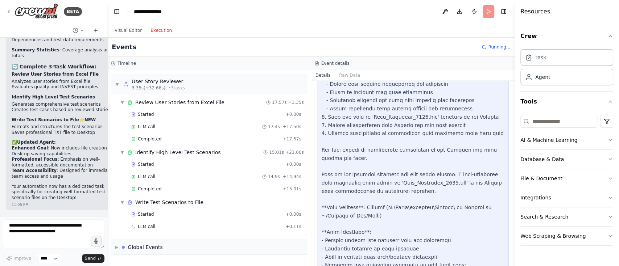
click at [460, 199] on div at bounding box center [413, 249] width 183 height 486
click at [426, 218] on div at bounding box center [413, 249] width 183 height 486
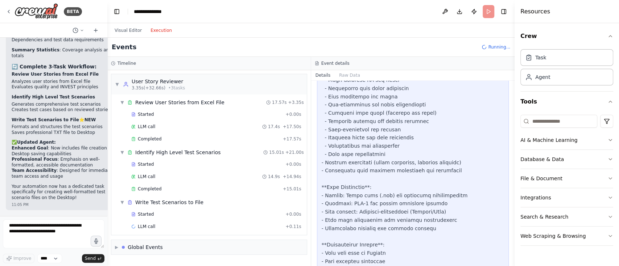
scroll to position [364, 0]
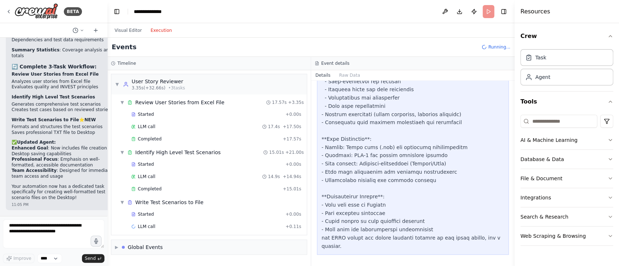
click at [378, 207] on div at bounding box center [413, 7] width 183 height 486
click at [418, 227] on div at bounding box center [413, 7] width 183 height 486
click at [414, 233] on div at bounding box center [413, 7] width 183 height 486
click at [398, 217] on div at bounding box center [413, 7] width 183 height 486
click at [128, 29] on button "Visual Editor" at bounding box center [128, 30] width 36 height 9
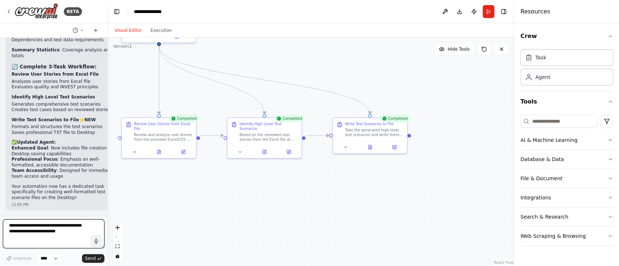
click at [15, 228] on textarea at bounding box center [53, 234] width 101 height 29
type textarea "**********"
click at [94, 257] on span "Send" at bounding box center [90, 259] width 11 height 6
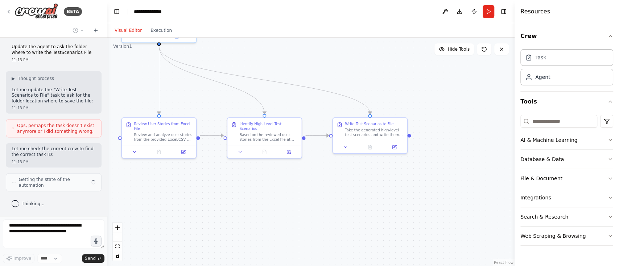
scroll to position [8738, 0]
click at [61, 96] on p "Let me update the "Write Test Scenarios to File" task to ask for the folder loc…" at bounding box center [54, 95] width 84 height 17
click at [61, 96] on p "Let me update the "Write Test Scenarios to File" task to ask for the folder loc…" at bounding box center [54, 96] width 84 height 17
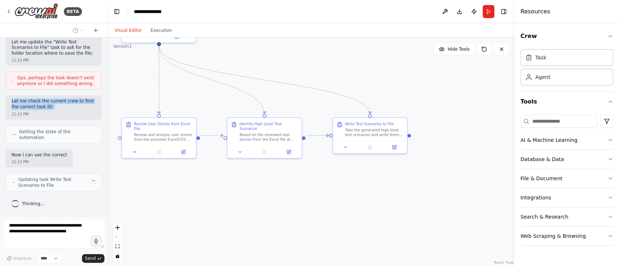
click at [61, 96] on div "Create a agent to review the user story 03:11 PM ▶ Thought process I'll create …" at bounding box center [53, 127] width 107 height 179
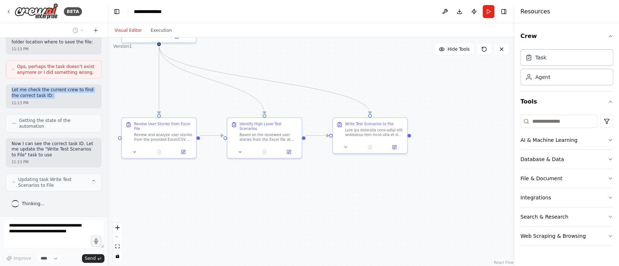
scroll to position [8798, 0]
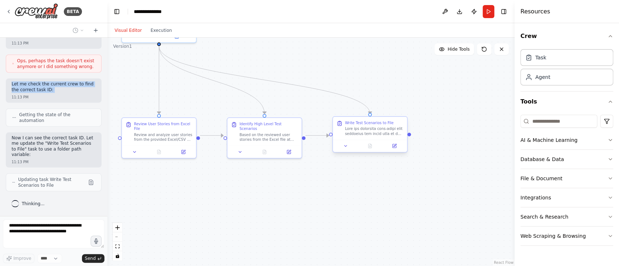
click at [371, 137] on div "Write Test Scenarios to File" at bounding box center [370, 128] width 74 height 23
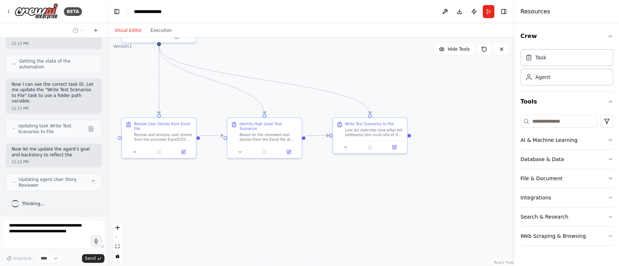
scroll to position [8857, 0]
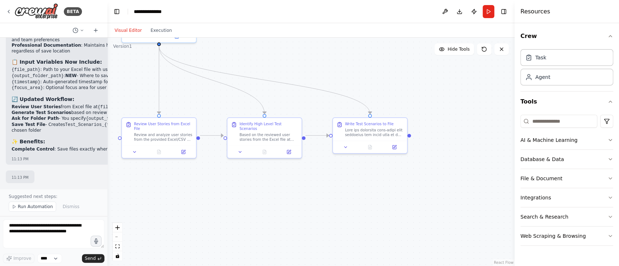
click at [55, 122] on li "Save Test File - Creates Test_Scenarios_{timestamp}.txt in your chosen folder" at bounding box center [88, 128] width 153 height 12
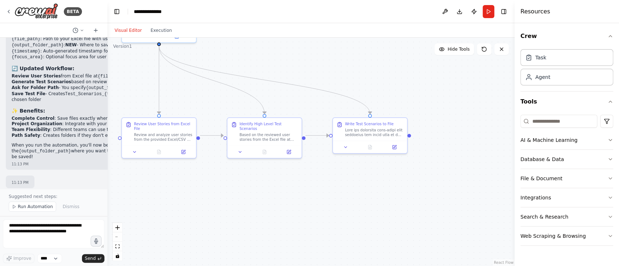
scroll to position [9187, 0]
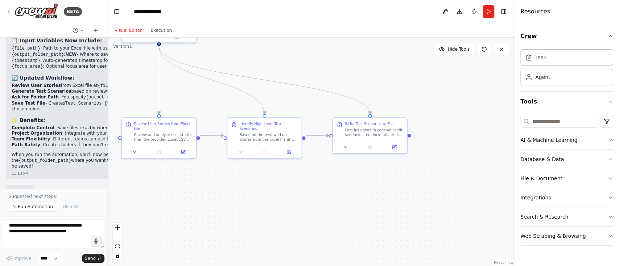
click at [334, 192] on div ".deletable-edge-delete-btn { width: 20px; height: 20px; border: 0px solid #ffff…" at bounding box center [310, 152] width 407 height 229
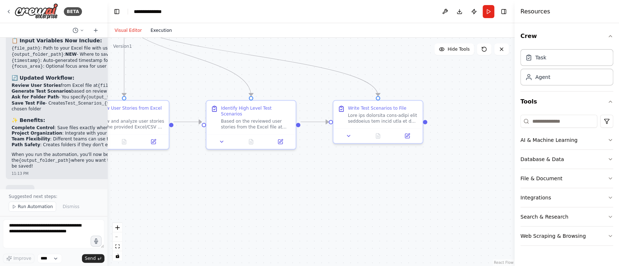
click at [158, 29] on button "Execution" at bounding box center [161, 30] width 30 height 9
click at [127, 29] on button "Visual Editor" at bounding box center [128, 30] width 36 height 9
click at [491, 8] on button "Run" at bounding box center [488, 11] width 12 height 13
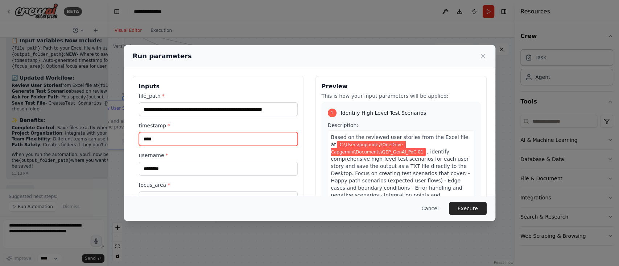
click at [165, 139] on input "****" at bounding box center [218, 139] width 159 height 14
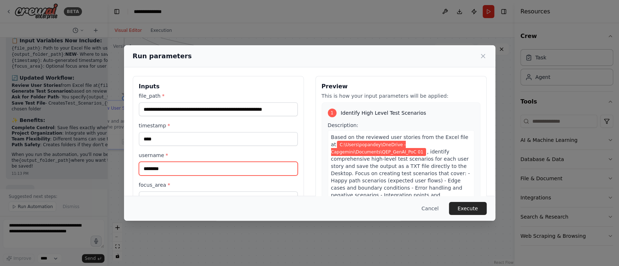
click at [176, 163] on input "********" at bounding box center [218, 169] width 159 height 14
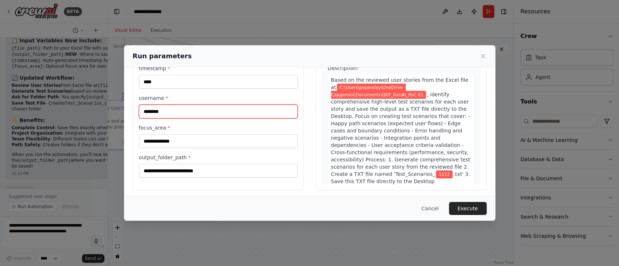
scroll to position [60, 0]
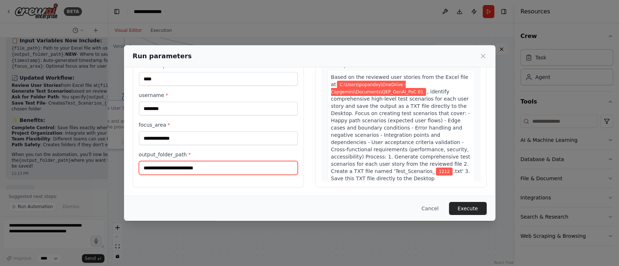
click at [213, 168] on input "output_folder_path *" at bounding box center [218, 168] width 159 height 14
paste input "**********"
type input "**********"
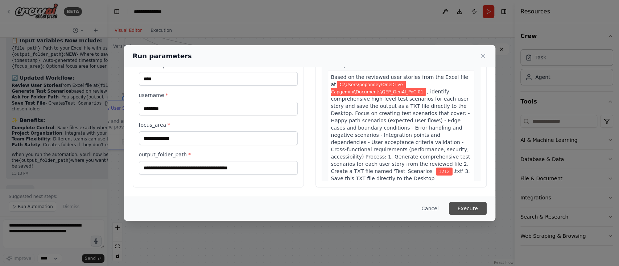
click at [473, 210] on button "Execute" at bounding box center [468, 208] width 38 height 13
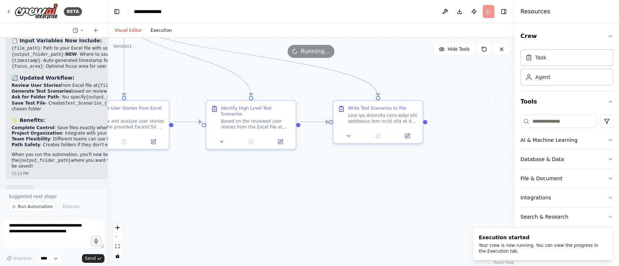
click at [151, 30] on button "Execution" at bounding box center [161, 30] width 30 height 9
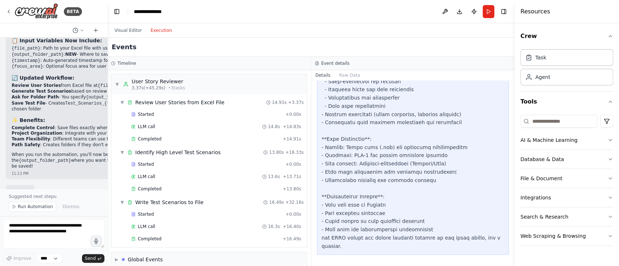
click at [436, 213] on div at bounding box center [413, 7] width 183 height 486
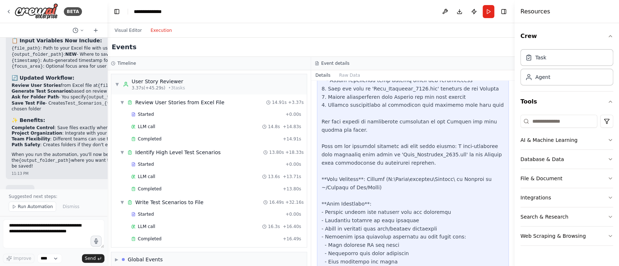
scroll to position [122, 0]
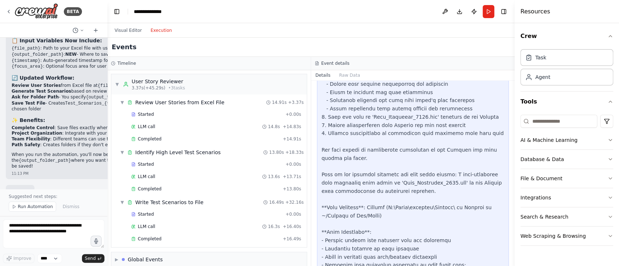
click at [369, 113] on div at bounding box center [413, 249] width 183 height 486
click at [396, 117] on div at bounding box center [413, 249] width 183 height 486
click at [359, 125] on div at bounding box center [413, 249] width 183 height 486
click at [128, 31] on button "Visual Editor" at bounding box center [128, 30] width 36 height 9
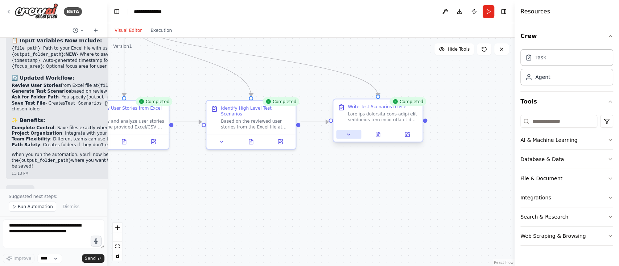
click at [349, 133] on icon at bounding box center [349, 135] width 6 height 6
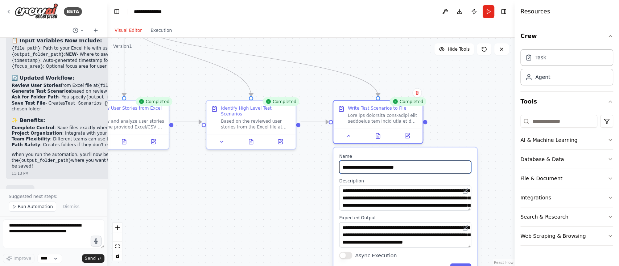
click at [382, 166] on input "**********" at bounding box center [405, 167] width 132 height 13
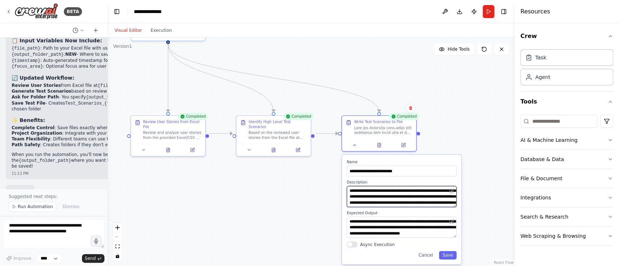
click at [391, 195] on textarea at bounding box center [402, 196] width 110 height 21
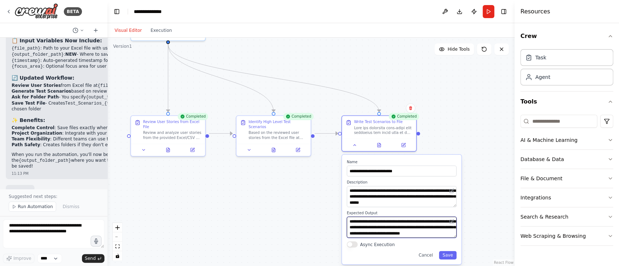
click at [394, 221] on textarea at bounding box center [402, 227] width 110 height 21
click at [397, 225] on textarea at bounding box center [402, 227] width 110 height 21
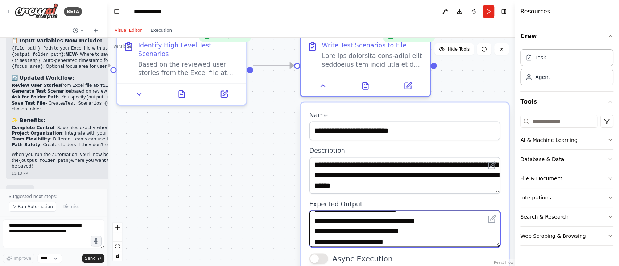
scroll to position [186, 0]
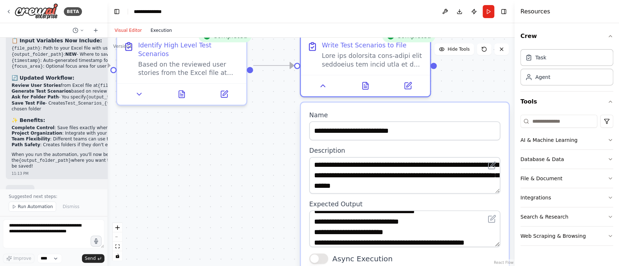
click at [157, 30] on button "Execution" at bounding box center [161, 30] width 30 height 9
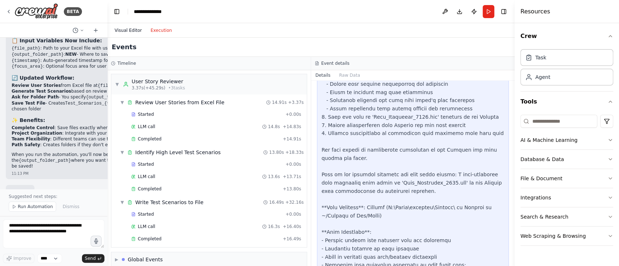
click at [124, 30] on button "Visual Editor" at bounding box center [128, 30] width 36 height 9
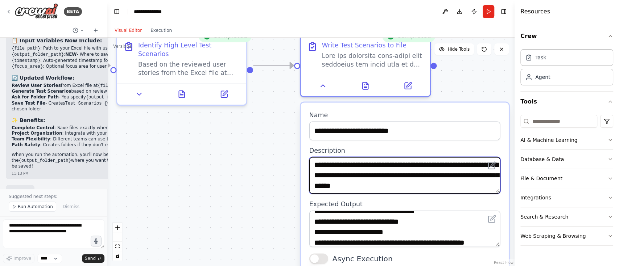
click at [411, 162] on textarea at bounding box center [404, 175] width 191 height 37
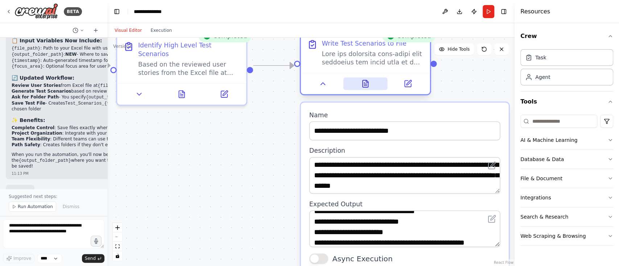
click at [365, 86] on icon at bounding box center [364, 83] width 5 height 7
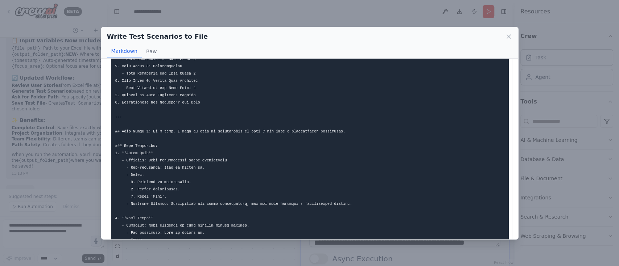
scroll to position [96, 0]
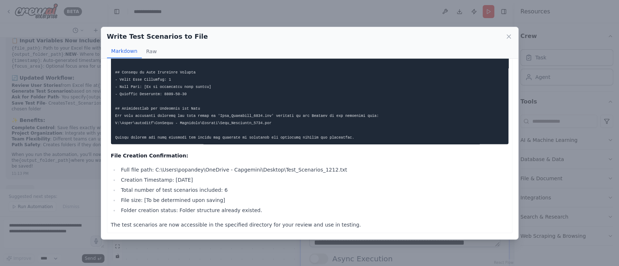
scroll to position [836, 0]
click at [177, 170] on li "Full file path: C:\Users\popandey\OneDrive - Capgemini\Desktop\Test_Scenarios_1…" at bounding box center [313, 170] width 389 height 9
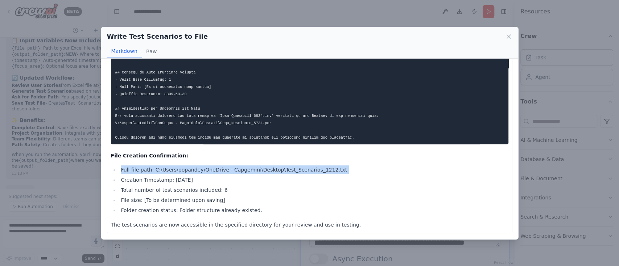
click at [177, 170] on li "Full file path: C:\Users\popandey\OneDrive - Capgemini\Desktop\Test_Scenarios_1…" at bounding box center [313, 170] width 389 height 9
click at [195, 168] on li "Full file path: C:\Users\popandey\OneDrive - Capgemini\Desktop\Test_Scenarios_1…" at bounding box center [313, 170] width 389 height 9
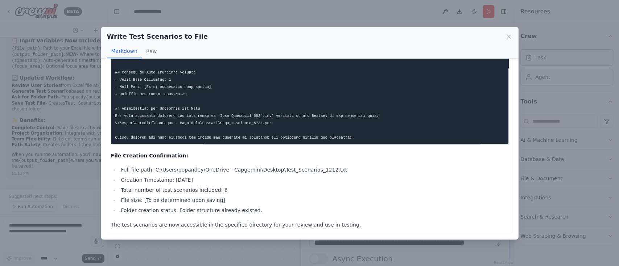
click at [234, 170] on li "Full file path: C:\Users\popandey\OneDrive - Capgemini\Desktop\Test_Scenarios_1…" at bounding box center [313, 170] width 389 height 9
click at [288, 170] on li "Full file path: C:\Users\popandey\OneDrive - Capgemini\Desktop\Test_Scenarios_1…" at bounding box center [313, 170] width 389 height 9
drag, startPoint x: 161, startPoint y: 166, endPoint x: 245, endPoint y: 174, distance: 84.1
click at [245, 174] on li "Full file path: C:\Users\popandey\OneDrive - Capgemini\Desktop\Test_Scenarios_1…" at bounding box center [313, 170] width 389 height 9
click at [195, 179] on li "Creation Timestamp: 2025-08-23" at bounding box center [313, 180] width 389 height 9
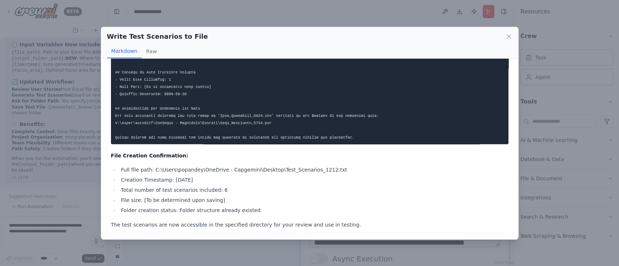
scroll to position [9313, 0]
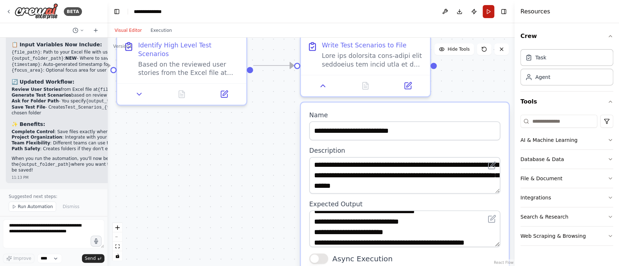
click at [484, 9] on button "Run" at bounding box center [488, 11] width 12 height 13
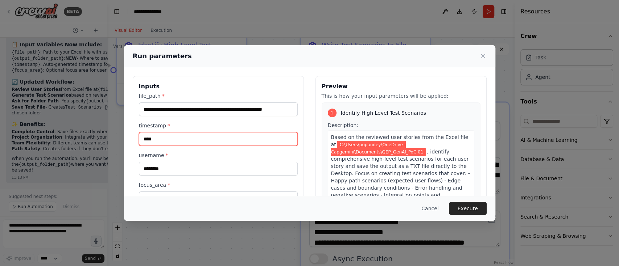
click at [184, 137] on input "****" at bounding box center [218, 139] width 159 height 14
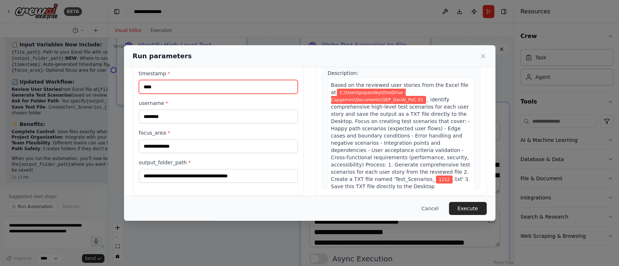
scroll to position [60, 0]
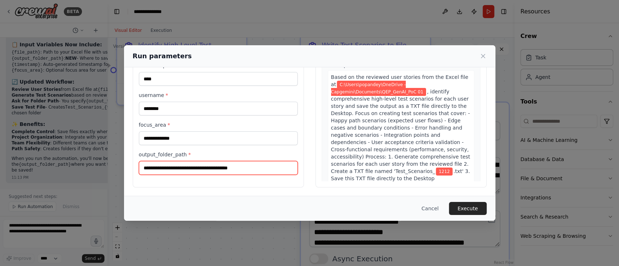
click at [211, 168] on input "**********" at bounding box center [218, 168] width 159 height 14
click at [211, 167] on input "**********" at bounding box center [218, 168] width 159 height 14
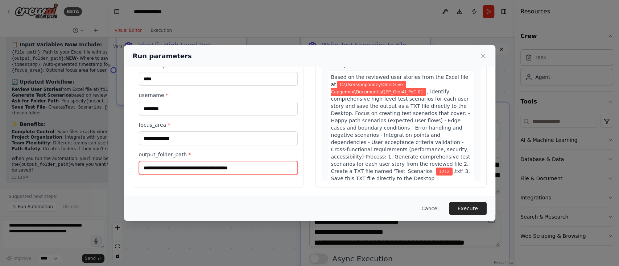
paste input "**"
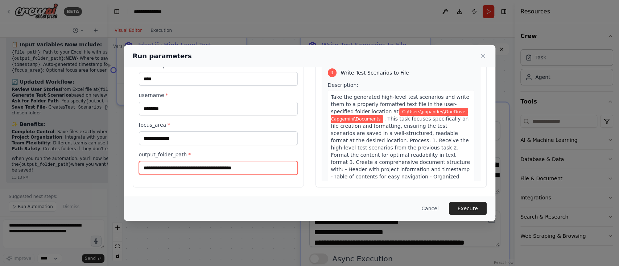
scroll to position [631, 0]
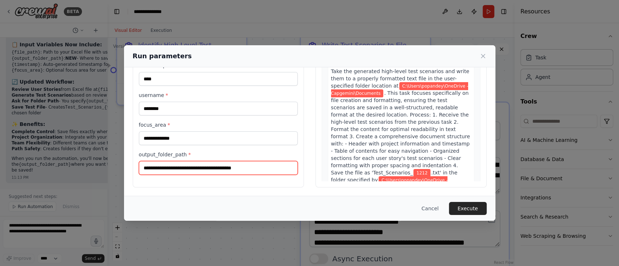
type input "**********"
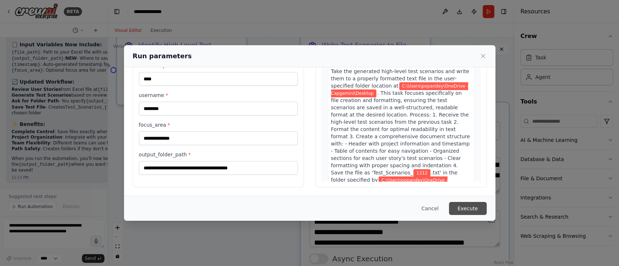
click at [470, 208] on button "Execute" at bounding box center [468, 208] width 38 height 13
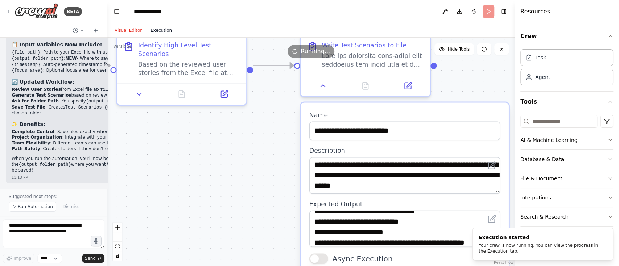
click at [159, 28] on button "Execution" at bounding box center [161, 30] width 30 height 9
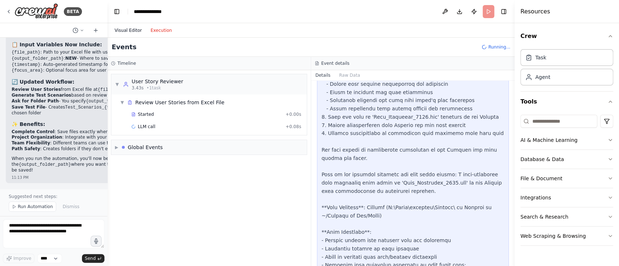
click at [124, 31] on button "Visual Editor" at bounding box center [128, 30] width 36 height 9
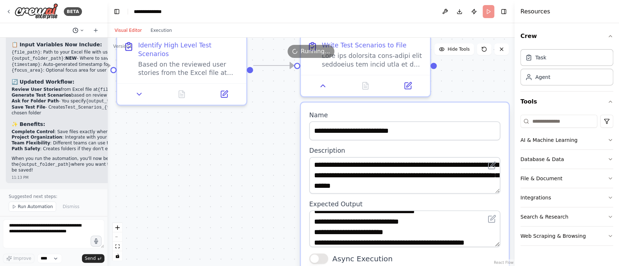
click at [81, 30] on icon at bounding box center [82, 30] width 4 height 4
click at [96, 32] on div at bounding box center [53, 133] width 107 height 266
click at [96, 32] on icon at bounding box center [96, 31] width 6 height 6
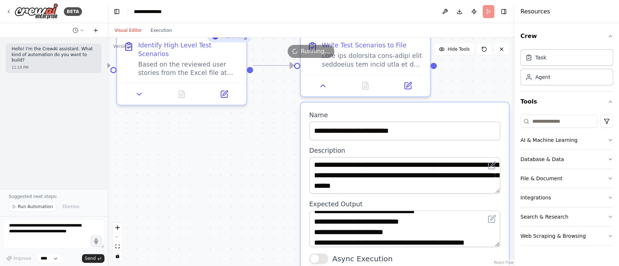
click at [96, 32] on icon at bounding box center [96, 31] width 6 height 6
click at [156, 33] on button "Execution" at bounding box center [161, 30] width 30 height 9
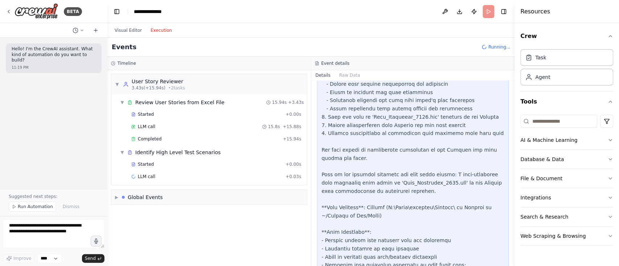
click at [383, 159] on div at bounding box center [413, 249] width 183 height 486
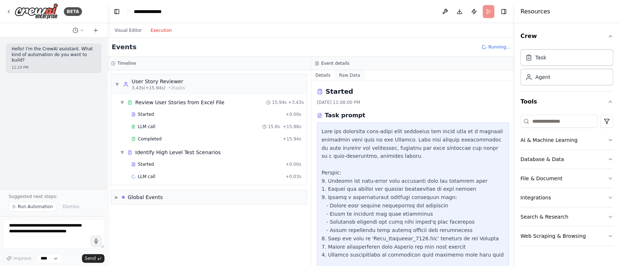
click at [345, 72] on button "Raw Data" at bounding box center [350, 75] width 30 height 10
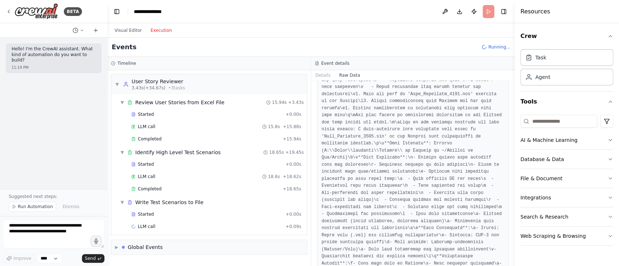
scroll to position [1574, 0]
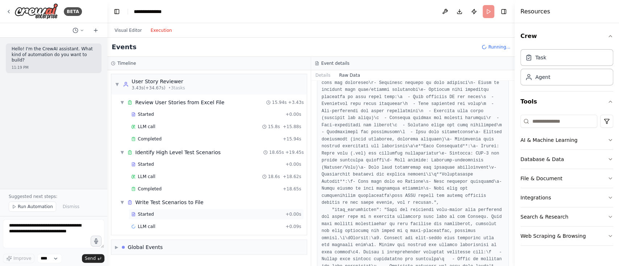
click at [140, 213] on span "Started" at bounding box center [146, 215] width 16 height 6
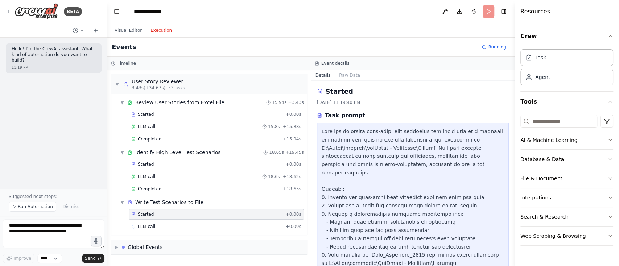
click at [340, 74] on button "Raw Data" at bounding box center [350, 75] width 30 height 10
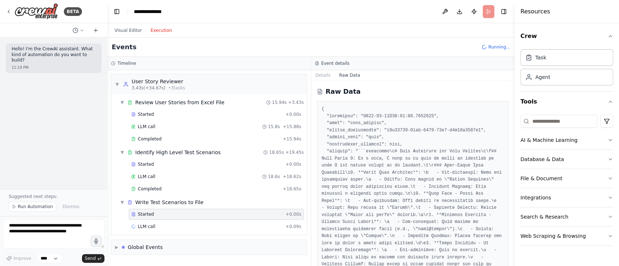
click at [321, 74] on button "Details" at bounding box center [323, 75] width 24 height 10
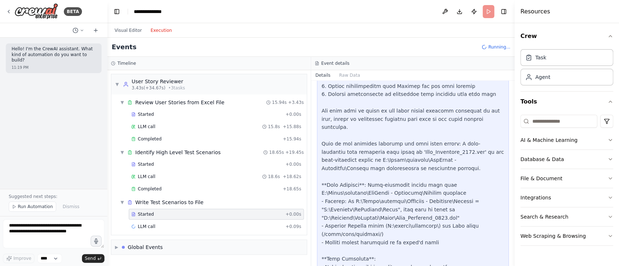
scroll to position [241, 0]
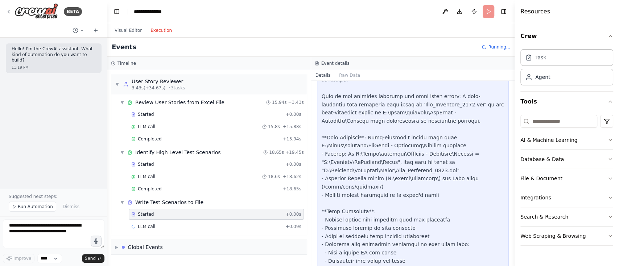
click at [386, 132] on div at bounding box center [413, 183] width 183 height 594
click at [404, 127] on div at bounding box center [413, 183] width 183 height 594
click at [383, 156] on div at bounding box center [413, 183] width 183 height 594
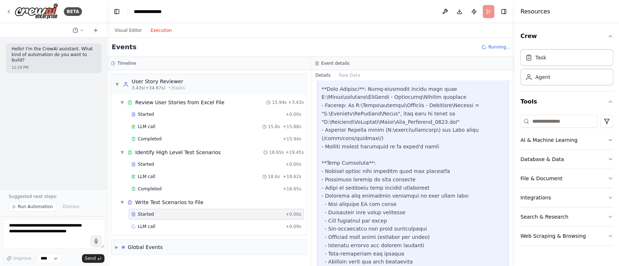
click at [382, 154] on div at bounding box center [413, 135] width 183 height 594
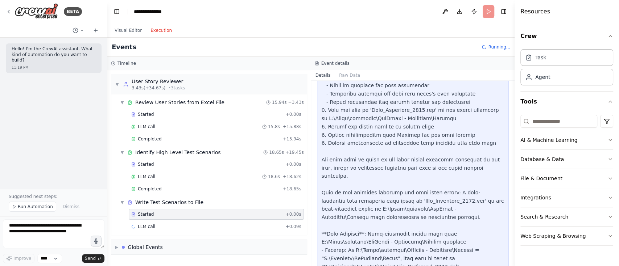
scroll to position [0, 0]
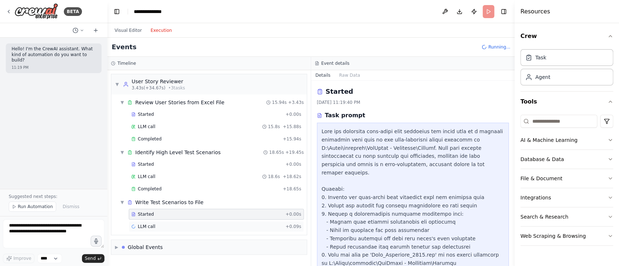
click at [144, 224] on span "LLM call" at bounding box center [146, 227] width 17 height 6
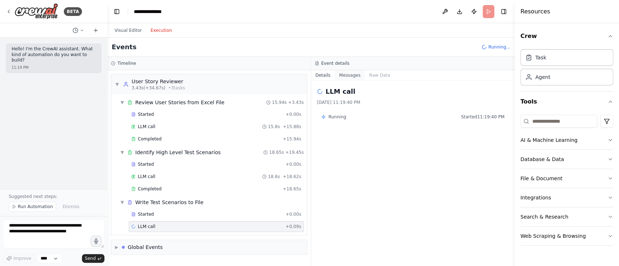
click at [353, 77] on button "Messages" at bounding box center [350, 75] width 30 height 10
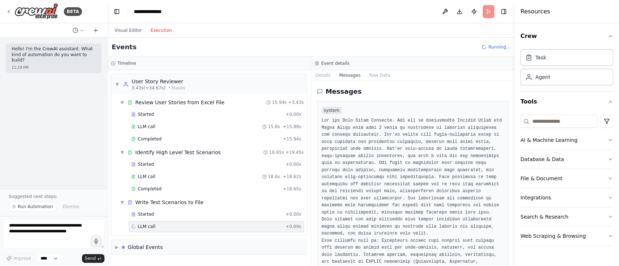
click at [367, 70] on div "Event details" at bounding box center [413, 63] width 204 height 13
click at [370, 77] on button "Raw Data" at bounding box center [380, 75] width 30 height 10
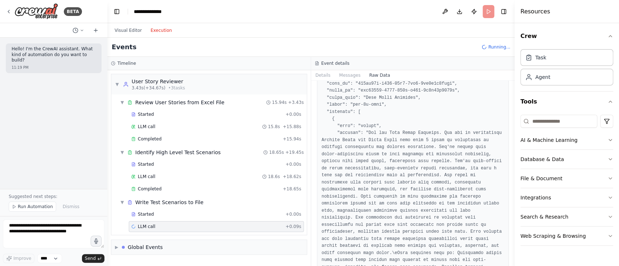
scroll to position [96, 0]
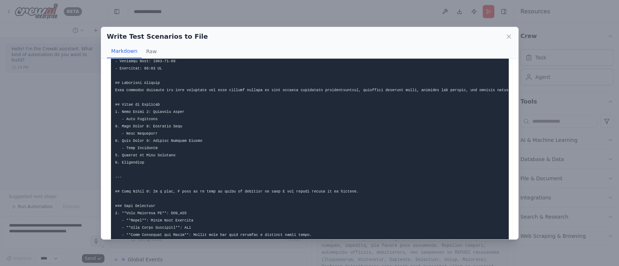
scroll to position [0, 0]
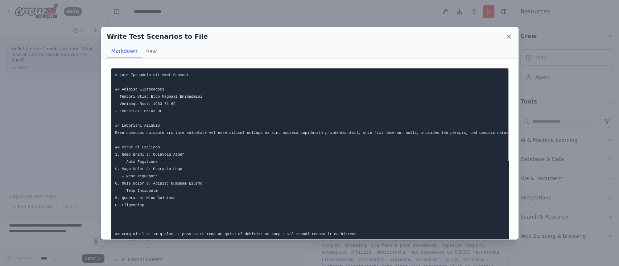
click at [510, 36] on icon at bounding box center [508, 36] width 7 height 7
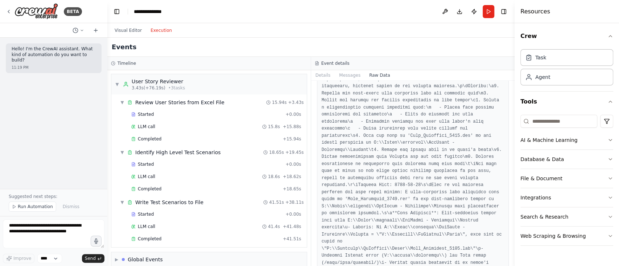
scroll to position [483, 0]
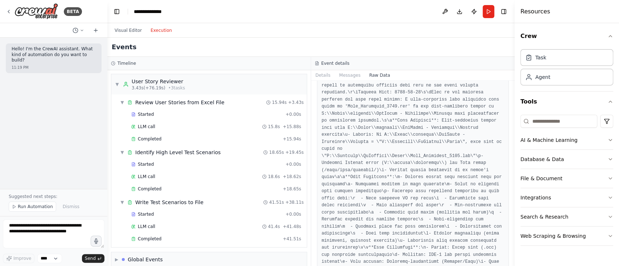
click at [373, 75] on button "Raw Data" at bounding box center [380, 75] width 30 height 10
click at [346, 77] on button "Messages" at bounding box center [350, 75] width 30 height 10
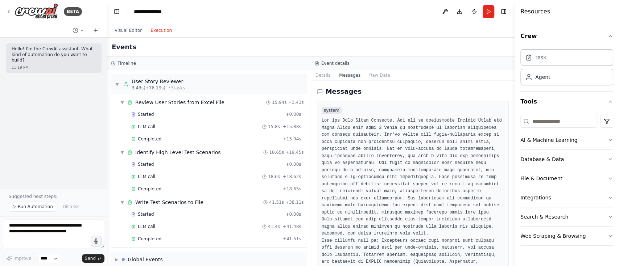
click at [368, 141] on pre at bounding box center [413, 233] width 183 height 233
click at [318, 74] on button "Details" at bounding box center [323, 75] width 24 height 10
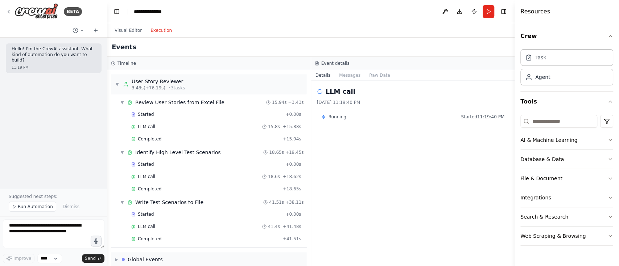
click at [376, 154] on div "LLM call 8/22/2025, 11:19:40 PM Running Started 11:19:40 PM" at bounding box center [413, 174] width 204 height 186
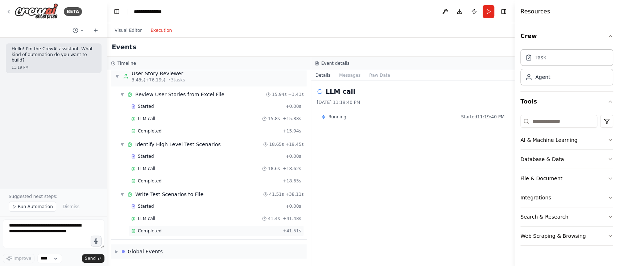
click at [158, 232] on span "Completed" at bounding box center [150, 231] width 24 height 6
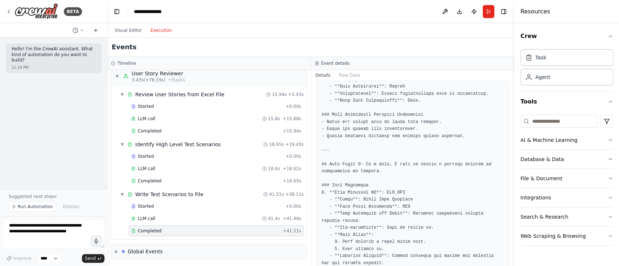
scroll to position [1208, 0]
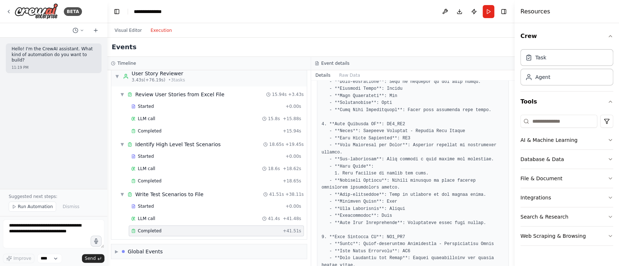
scroll to position [1821, 0]
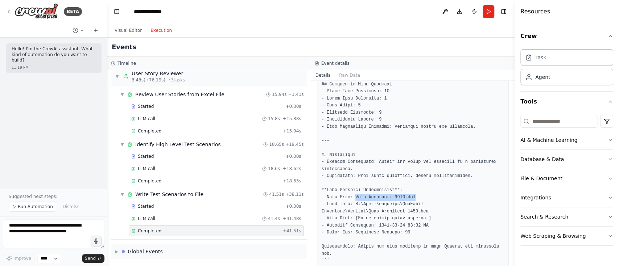
drag, startPoint x: 353, startPoint y: 160, endPoint x: 412, endPoint y: 163, distance: 59.5
copy pre "Test_Scenarios_1212.txt"
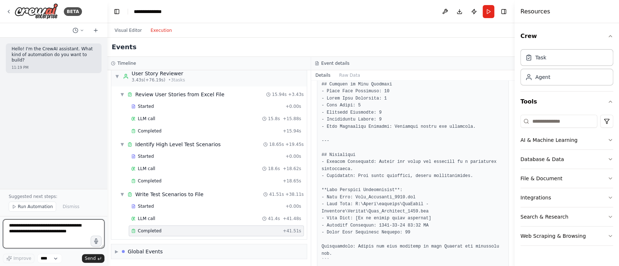
click at [43, 233] on textarea "**********" at bounding box center [53, 234] width 101 height 29
type textarea "**********"
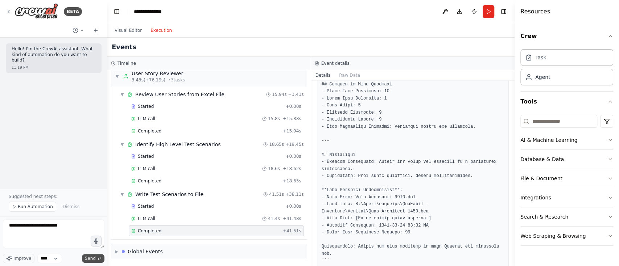
click at [87, 260] on span "Send" at bounding box center [90, 259] width 11 height 6
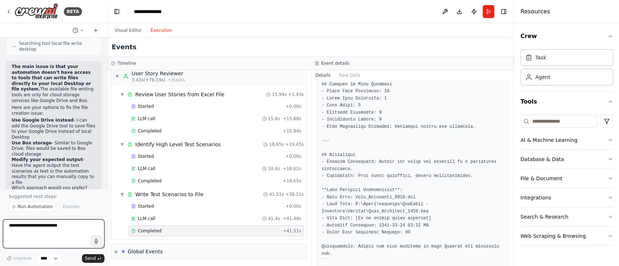
scroll to position [540, 0]
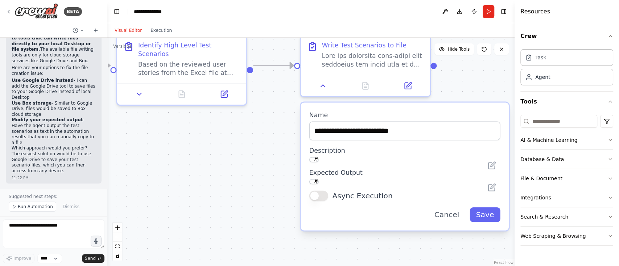
click at [130, 31] on button "Visual Editor" at bounding box center [128, 30] width 36 height 9
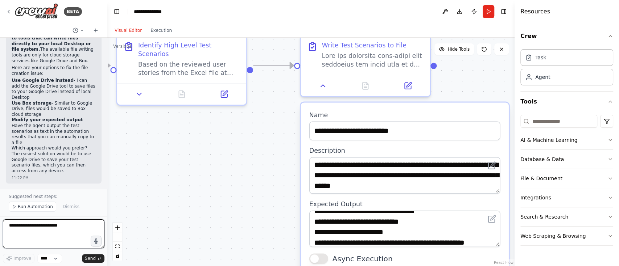
click at [38, 232] on textarea "**********" at bounding box center [53, 234] width 101 height 29
type textarea "**********"
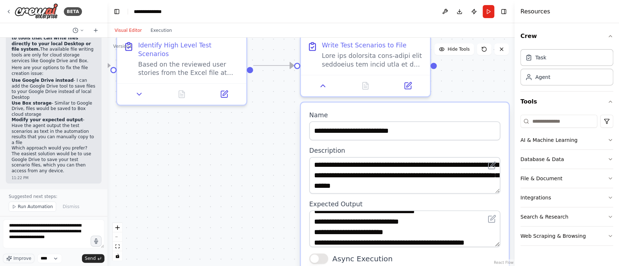
scroll to position [567, 0]
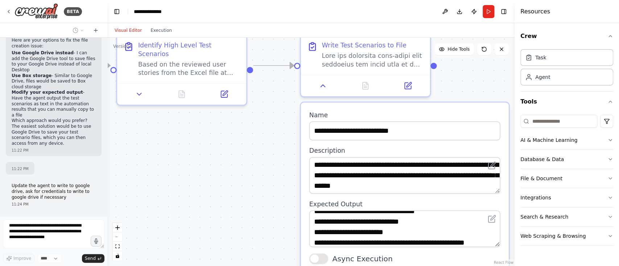
click at [196, 178] on div ".deletable-edge-delete-btn { width: 20px; height: 20px; border: 0px solid #ffff…" at bounding box center [310, 152] width 407 height 229
click at [502, 49] on icon at bounding box center [501, 49] width 6 height 6
click at [173, 179] on div ".deletable-edge-delete-btn { width: 20px; height: 20px; border: 0px solid #ffff…" at bounding box center [310, 152] width 407 height 229
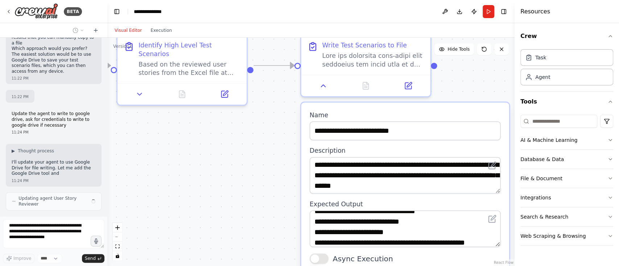
scroll to position [645, 0]
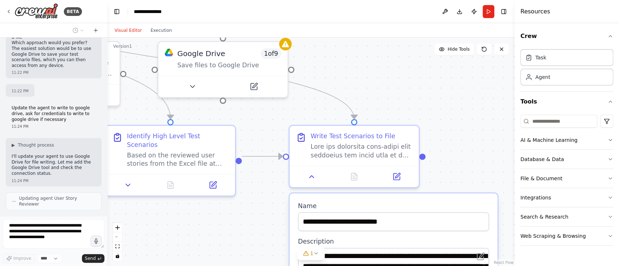
drag, startPoint x: 219, startPoint y: 177, endPoint x: 207, endPoint y: 270, distance: 93.6
click at [207, 266] on html "BETA Hello! I'm the CrewAI assistant. What kind of automation do you want to bu…" at bounding box center [309, 133] width 619 height 266
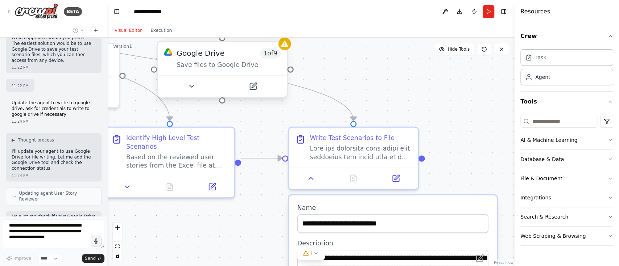
scroll to position [699, 0]
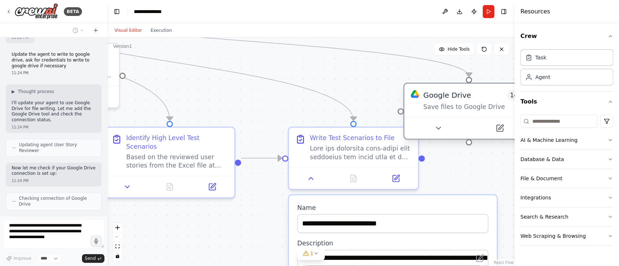
drag, startPoint x: 233, startPoint y: 56, endPoint x: 481, endPoint y: 103, distance: 253.1
click at [481, 103] on div "Google Drive 1 of 9 Save files to Google Drive" at bounding box center [475, 100] width 104 height 21
drag, startPoint x: 422, startPoint y: 158, endPoint x: 470, endPoint y: 87, distance: 85.9
click at [457, 87] on div "**********" at bounding box center [162, 29] width 589 height 331
drag, startPoint x: 424, startPoint y: 158, endPoint x: 394, endPoint y: 116, distance: 52.0
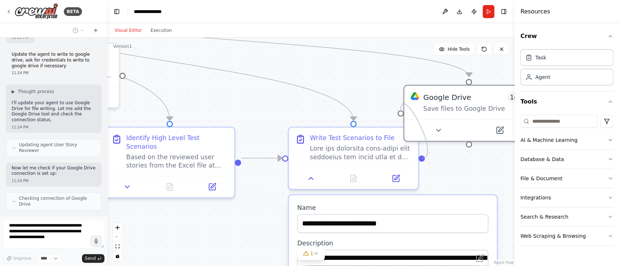
click at [394, 116] on div ".deletable-edge-delete-btn { width: 20px; height: 20px; border: 0px solid #ffff…" at bounding box center [310, 152] width 407 height 229
drag, startPoint x: 423, startPoint y: 159, endPoint x: 477, endPoint y: 145, distance: 55.3
click at [477, 145] on div ".deletable-edge-delete-btn { width: 20px; height: 20px; border: 0px solid #ffff…" at bounding box center [310, 152] width 407 height 229
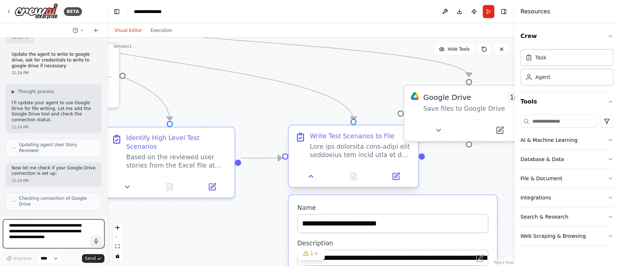
click at [373, 163] on div "Write Test Scenarios to File" at bounding box center [353, 146] width 129 height 40
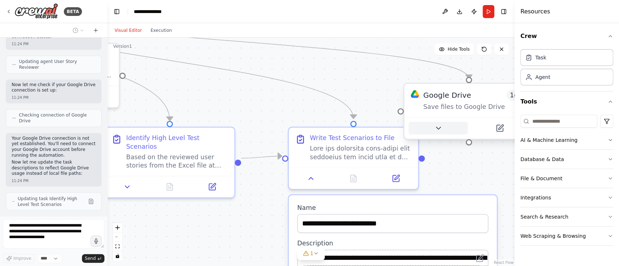
scroll to position [806, 0]
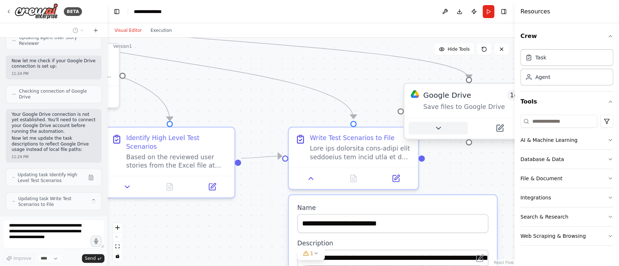
type textarea "**********"
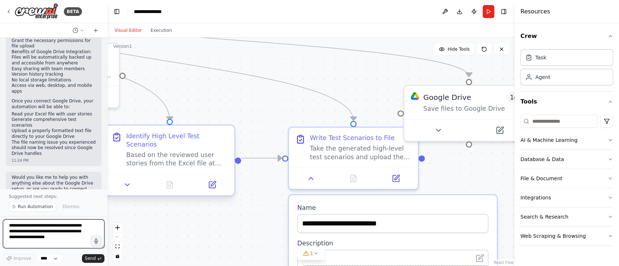
scroll to position [1128, 0]
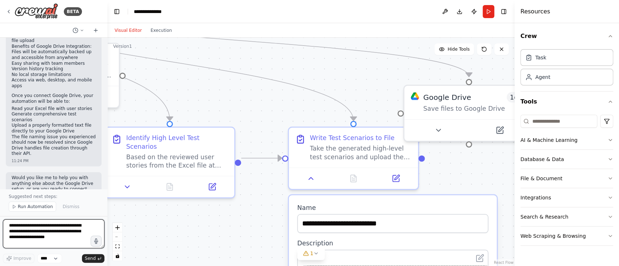
click at [34, 225] on textarea "**********" at bounding box center [53, 234] width 101 height 29
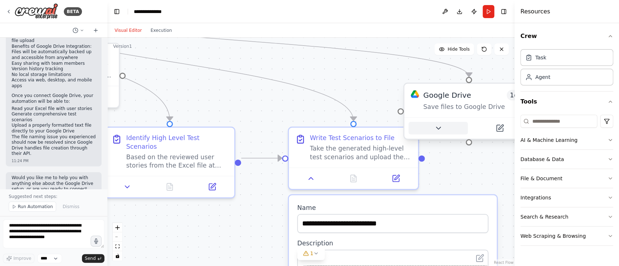
click at [444, 127] on button at bounding box center [438, 128] width 59 height 13
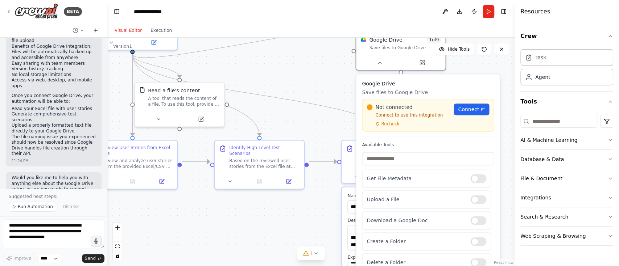
drag, startPoint x: 456, startPoint y: 195, endPoint x: 392, endPoint y: 114, distance: 103.2
click at [392, 114] on p "Connect to use this integration" at bounding box center [407, 115] width 83 height 6
click at [478, 112] on span "Connect" at bounding box center [468, 109] width 21 height 7
click at [504, 49] on icon at bounding box center [501, 49] width 6 height 6
click at [492, 49] on div "Hide Tools" at bounding box center [471, 49] width 74 height 12
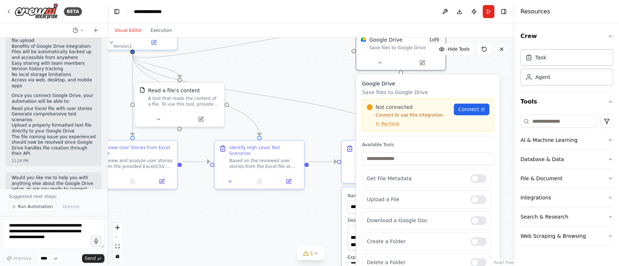
click at [500, 51] on icon at bounding box center [501, 49] width 6 height 6
click at [165, 30] on button "Execution" at bounding box center [161, 30] width 30 height 9
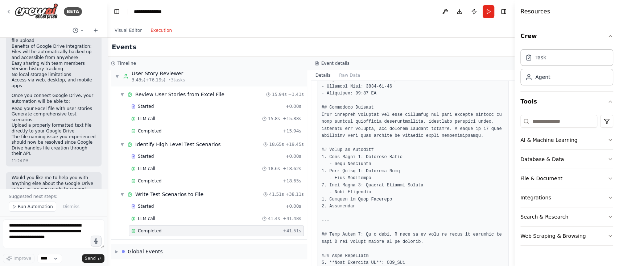
scroll to position [0, 0]
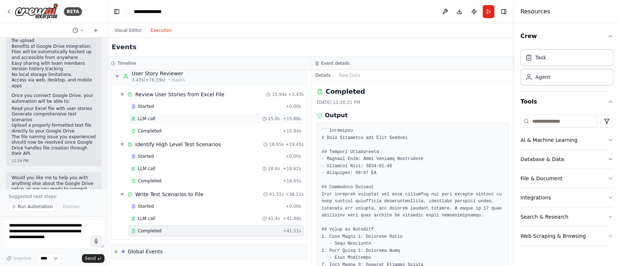
click at [156, 119] on div "LLM call 15.8s + 15.88s" at bounding box center [216, 119] width 170 height 6
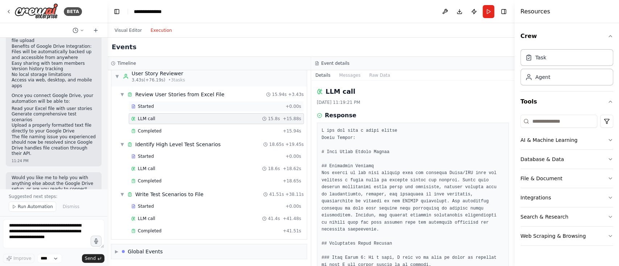
click at [155, 109] on div "Started + 0.00s" at bounding box center [216, 106] width 175 height 11
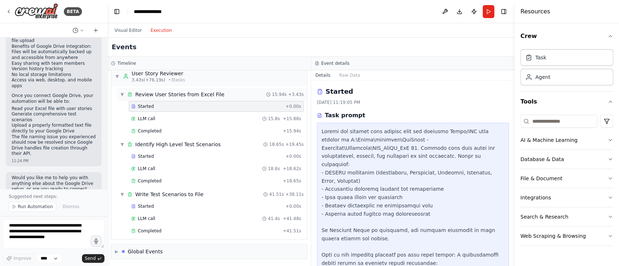
click at [190, 98] on div "▼ Review User Stories from Excel File 15.94s + 3.43s" at bounding box center [212, 94] width 190 height 13
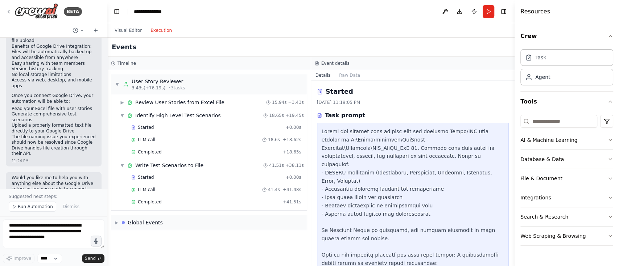
click at [376, 157] on div at bounding box center [413, 231] width 183 height 206
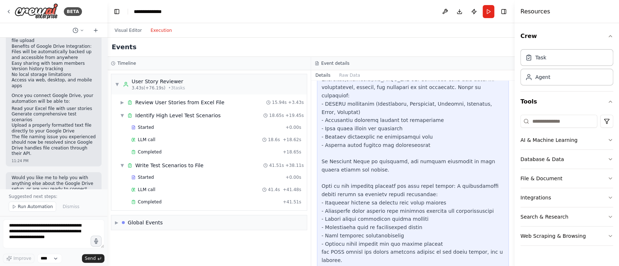
scroll to position [75, 0]
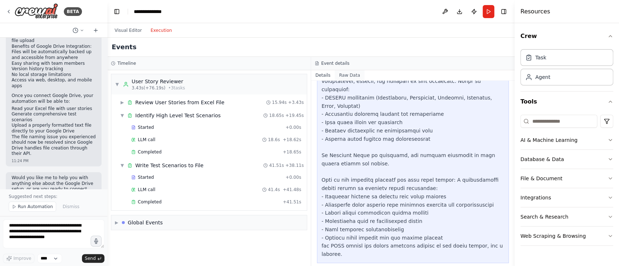
click at [345, 71] on button "Raw Data" at bounding box center [350, 75] width 30 height 10
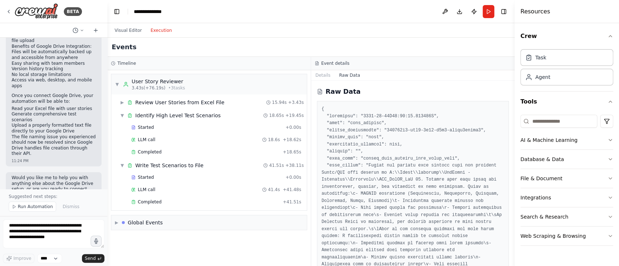
click at [152, 29] on button "Execution" at bounding box center [161, 30] width 30 height 9
click at [490, 11] on button "Run" at bounding box center [488, 11] width 12 height 13
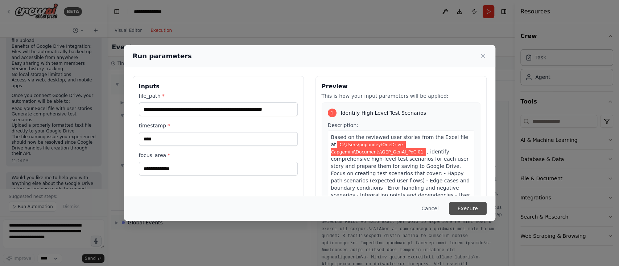
click at [472, 204] on button "Execute" at bounding box center [468, 208] width 38 height 13
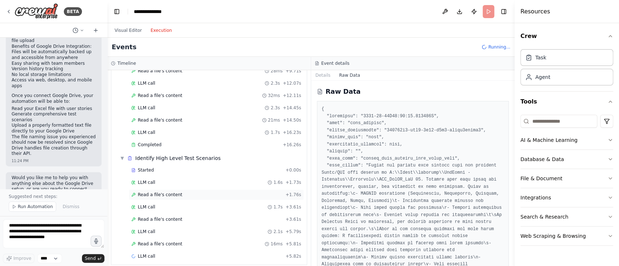
scroll to position [166, 0]
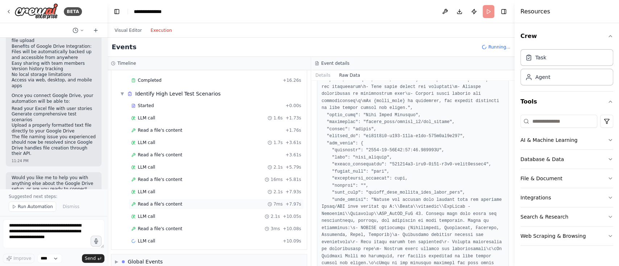
scroll to position [215, 0]
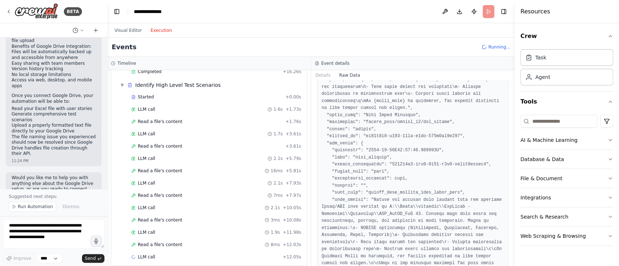
click at [387, 204] on pre at bounding box center [413, 139] width 183 height 551
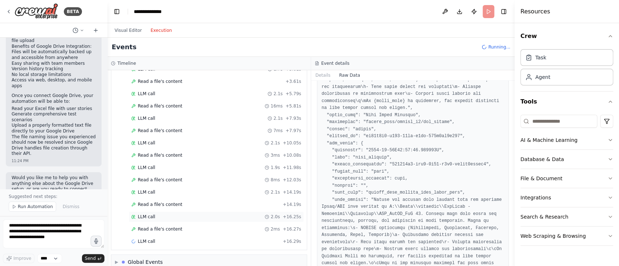
scroll to position [289, 0]
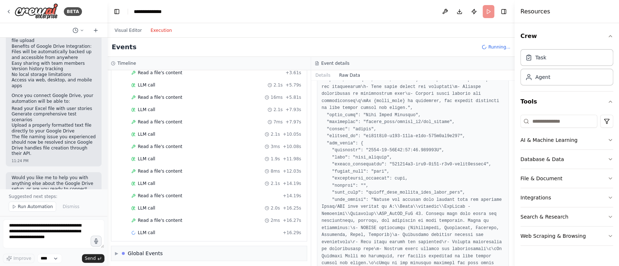
click at [369, 178] on pre at bounding box center [413, 139] width 183 height 551
click at [224, 210] on div "LLM call 2.0s + 16.25s" at bounding box center [216, 208] width 175 height 11
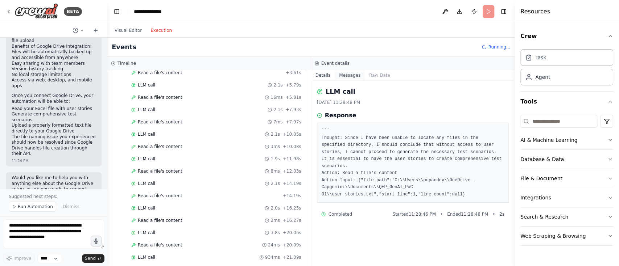
click at [347, 78] on button "Messages" at bounding box center [350, 75] width 30 height 10
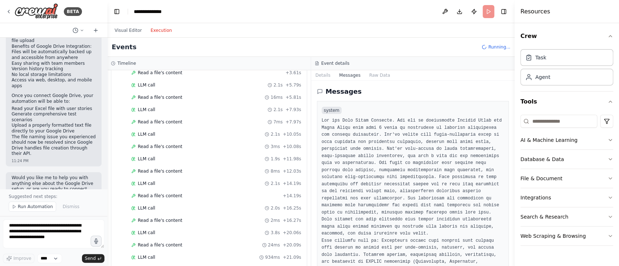
click at [377, 66] on div "Event details" at bounding box center [413, 64] width 196 height 6
click at [374, 72] on button "Raw Data" at bounding box center [380, 75] width 30 height 10
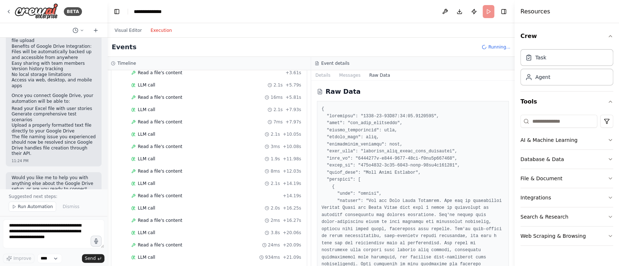
scroll to position [387, 0]
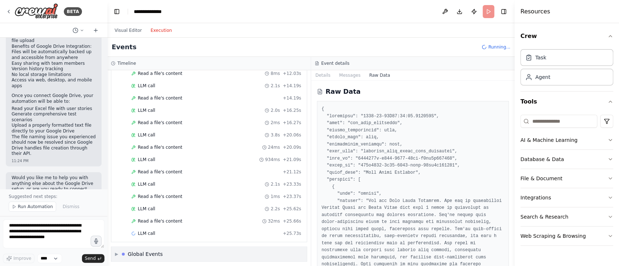
click at [128, 251] on div "Global Events" at bounding box center [142, 254] width 41 height 7
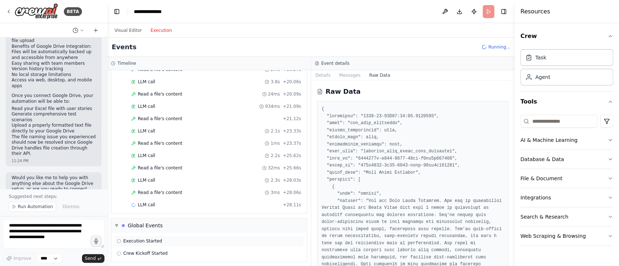
click at [138, 239] on span "Execution Started" at bounding box center [142, 242] width 39 height 6
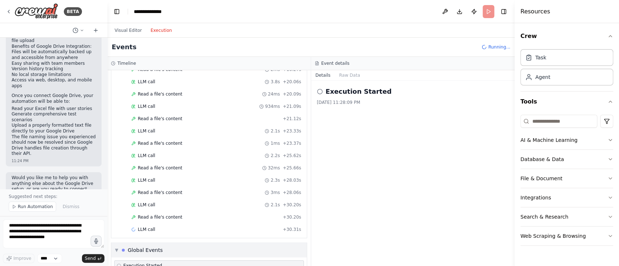
scroll to position [464, 0]
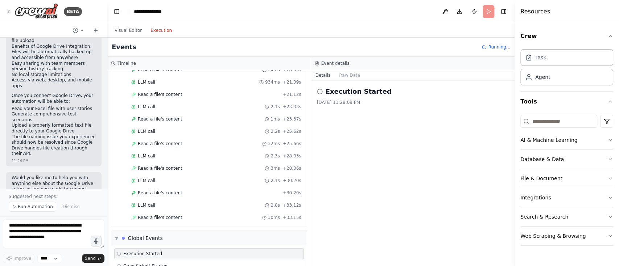
drag, startPoint x: 148, startPoint y: 240, endPoint x: 372, endPoint y: 157, distance: 238.4
click at [372, 157] on div "Execution Started 8/22/2025, 11:28:09 PM" at bounding box center [413, 174] width 204 height 186
click at [499, 48] on span "Running..." at bounding box center [499, 47] width 22 height 6
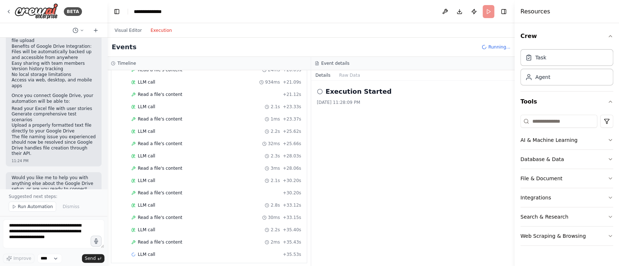
click at [490, 11] on header "**********" at bounding box center [310, 11] width 407 height 23
click at [503, 8] on button "Toggle Right Sidebar" at bounding box center [503, 12] width 10 height 10
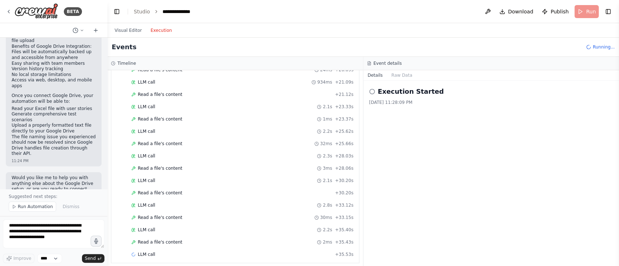
click at [586, 11] on header "**********" at bounding box center [362, 11] width 511 height 23
click at [602, 11] on header "**********" at bounding box center [362, 11] width 511 height 23
click at [600, 45] on span "Running..." at bounding box center [603, 47] width 22 height 6
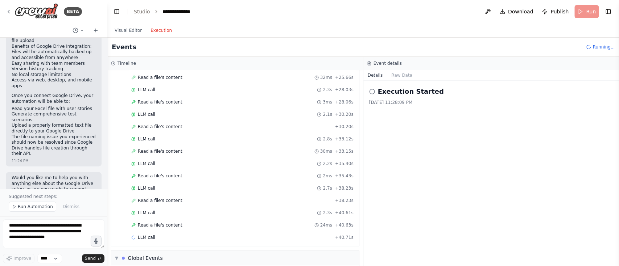
scroll to position [563, 0]
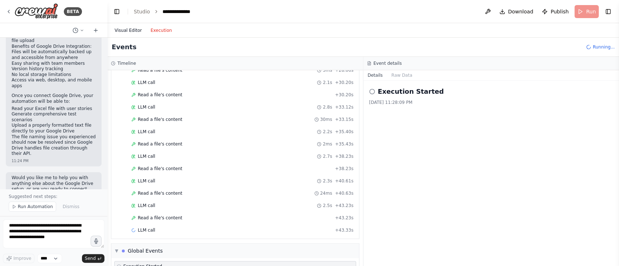
click at [125, 30] on button "Visual Editor" at bounding box center [128, 30] width 36 height 9
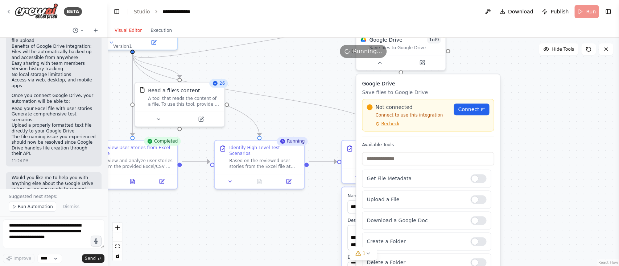
click at [547, 143] on div ".deletable-edge-delete-btn { width: 20px; height: 20px; border: 0px solid #ffff…" at bounding box center [362, 152] width 511 height 229
click at [606, 45] on button at bounding box center [605, 49] width 14 height 12
drag, startPoint x: 300, startPoint y: 145, endPoint x: 255, endPoint y: 212, distance: 81.2
click at [255, 212] on div ".deletable-edge-delete-btn { width: 20px; height: 20px; border: 0px solid #ffff…" at bounding box center [362, 152] width 511 height 229
click at [282, 176] on button at bounding box center [289, 180] width 25 height 9
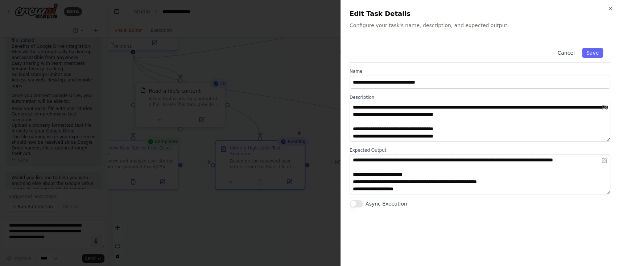
click at [571, 51] on button "Cancel" at bounding box center [566, 53] width 26 height 10
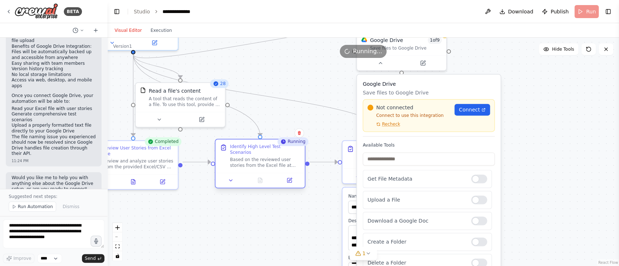
click at [293, 146] on div "Identify High Level Test Scenarios" at bounding box center [265, 150] width 70 height 12
click at [303, 136] on button at bounding box center [298, 132] width 9 height 9
click at [285, 134] on button "Confirm" at bounding box center [279, 133] width 26 height 9
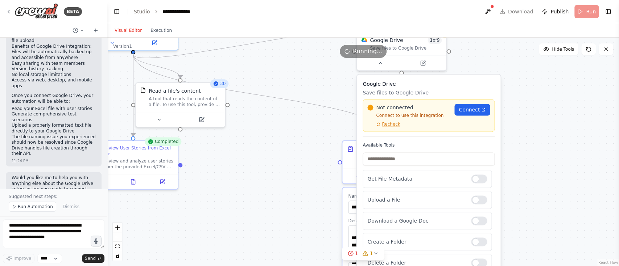
click at [592, 9] on header "**********" at bounding box center [362, 11] width 511 height 23
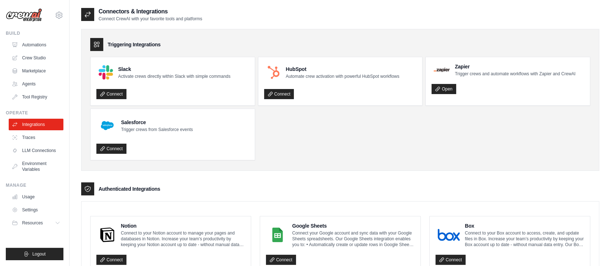
click at [403, 151] on ul "Slack Activate crews directly within Slack with simple commands Connect HubSpot…" at bounding box center [340, 109] width 500 height 104
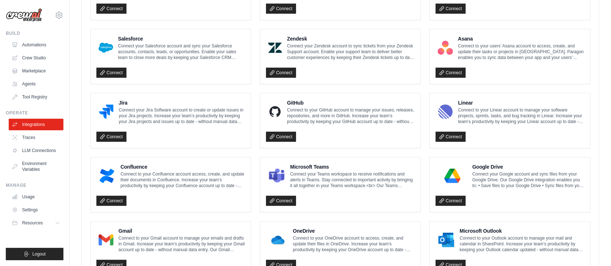
scroll to position [386, 0]
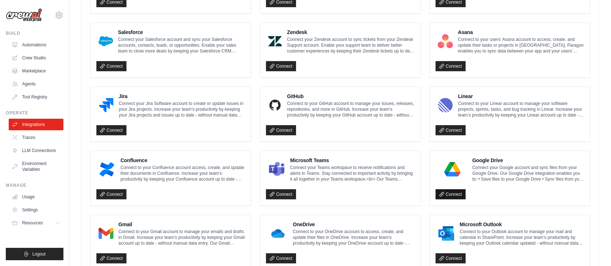
click at [455, 191] on link "Connect" at bounding box center [451, 195] width 30 height 10
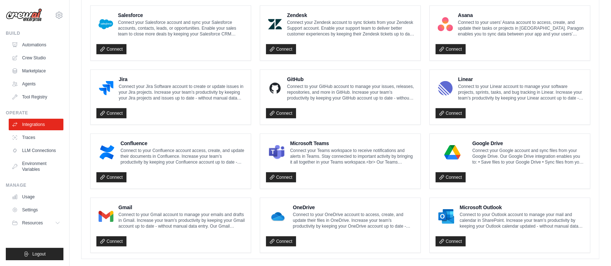
scroll to position [412, 0]
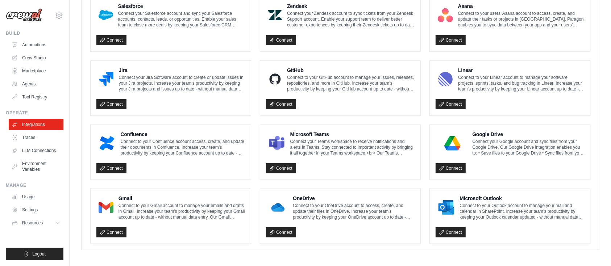
click at [352, 217] on p "Connect to your OneDrive account to access, create, and update their files in O…" at bounding box center [354, 211] width 122 height 17
click at [282, 228] on link "Connect" at bounding box center [281, 233] width 30 height 10
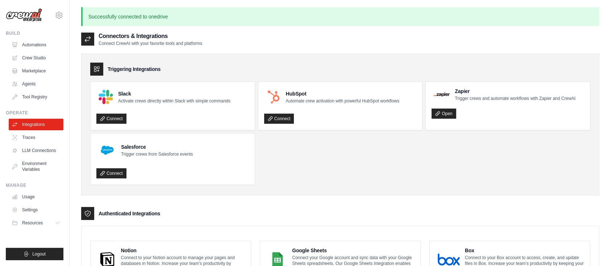
click at [323, 183] on ul "Slack Activate crews directly within Slack with simple commands Connect HubSpot…" at bounding box center [340, 134] width 500 height 104
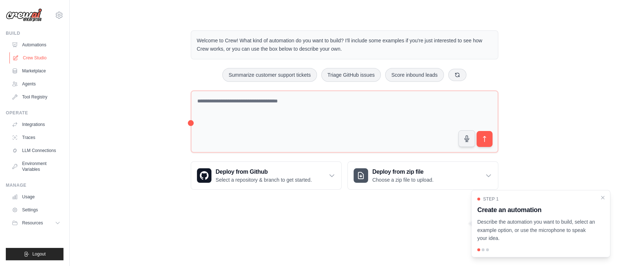
click at [30, 59] on link "Crew Studio" at bounding box center [36, 58] width 55 height 12
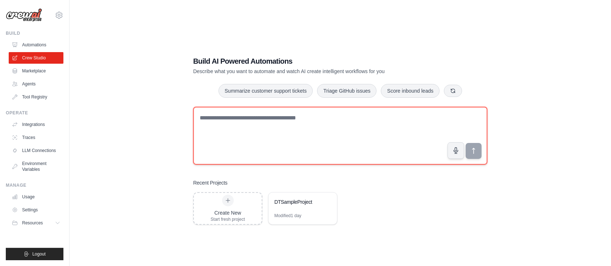
click at [254, 137] on textarea at bounding box center [340, 136] width 294 height 58
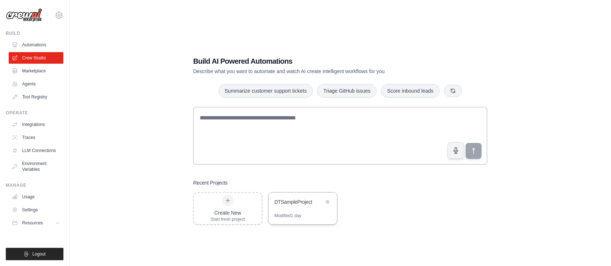
click at [289, 207] on div "DTSampleProject" at bounding box center [299, 203] width 50 height 9
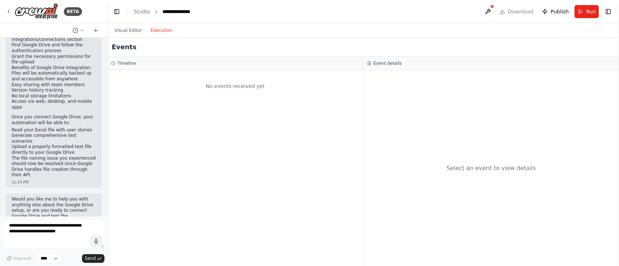
click at [159, 27] on button "Execution" at bounding box center [161, 30] width 30 height 9
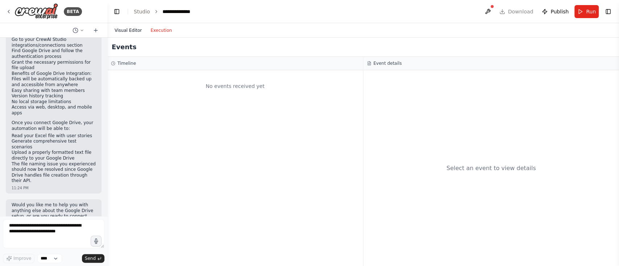
click at [126, 29] on button "Visual Editor" at bounding box center [128, 30] width 36 height 9
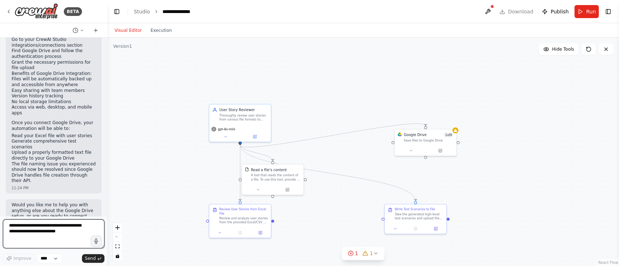
click at [11, 226] on textarea at bounding box center [53, 234] width 101 height 29
type textarea "********"
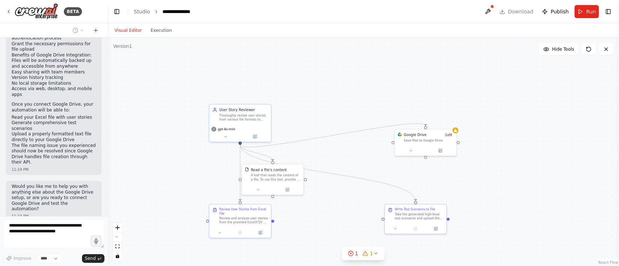
scroll to position [1125, 0]
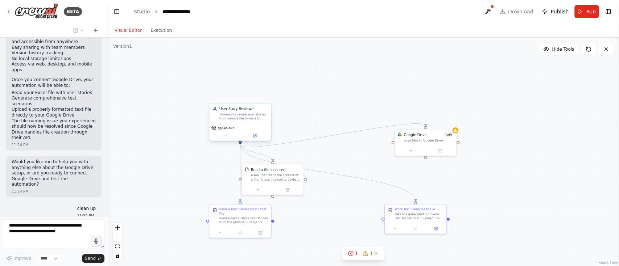
click at [249, 114] on div "Thoroughly review user stories from various file formats to ensure they are wel…" at bounding box center [243, 116] width 49 height 8
click at [226, 135] on icon at bounding box center [225, 136] width 4 height 4
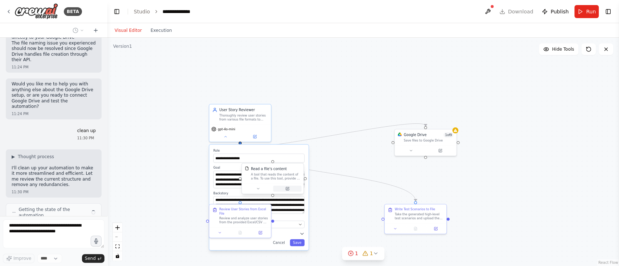
scroll to position [1197, 0]
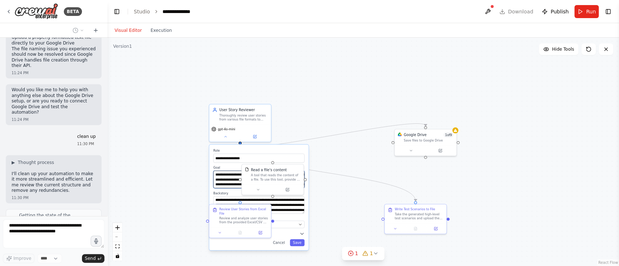
click at [228, 187] on textarea "**********" at bounding box center [258, 179] width 91 height 17
click at [372, 88] on div "**********" at bounding box center [362, 152] width 511 height 229
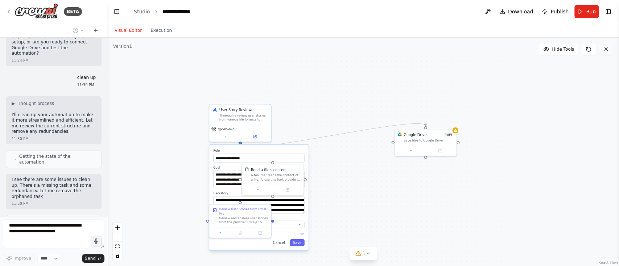
scroll to position [1268, 0]
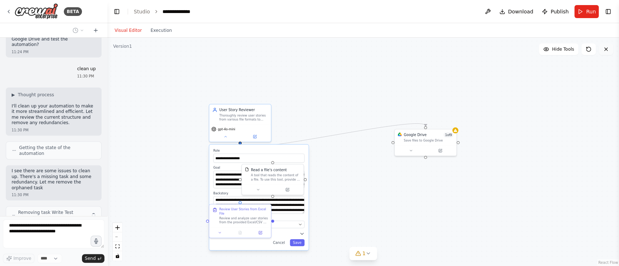
click at [607, 50] on icon at bounding box center [606, 49] width 6 height 6
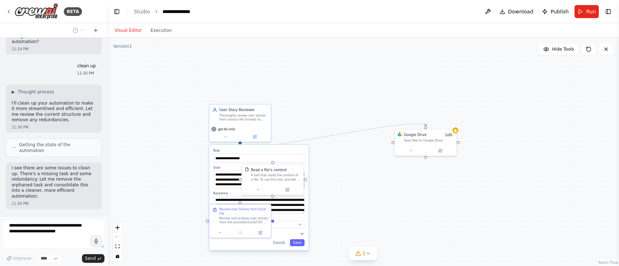
click at [349, 222] on div "**********" at bounding box center [362, 152] width 511 height 229
click at [256, 124] on div "gpt-4o-mini" at bounding box center [240, 132] width 62 height 17
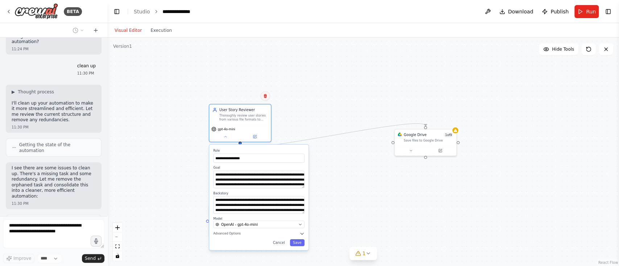
click at [267, 98] on icon at bounding box center [265, 96] width 4 height 4
click at [248, 99] on button "Confirm" at bounding box center [245, 96] width 26 height 9
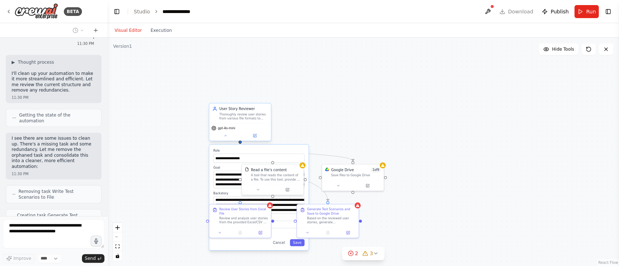
click at [254, 117] on div "Thoroughly review user stories from various file formats to ensure they are wel…" at bounding box center [243, 116] width 49 height 8
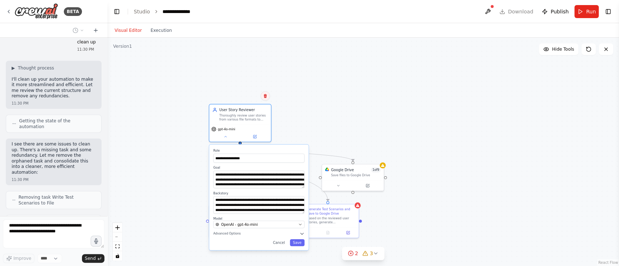
click at [264, 95] on icon at bounding box center [265, 96] width 4 height 4
click at [265, 97] on icon at bounding box center [265, 96] width 3 height 4
click at [246, 94] on button "Confirm" at bounding box center [245, 96] width 26 height 9
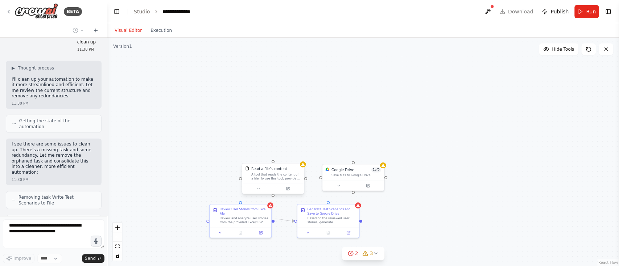
click at [277, 176] on div "A tool that reads the content of a file. To use this tool, provide a 'file_path…" at bounding box center [276, 177] width 50 height 8
click at [299, 156] on icon at bounding box center [300, 156] width 4 height 4
click at [283, 156] on button "Confirm" at bounding box center [280, 156] width 26 height 9
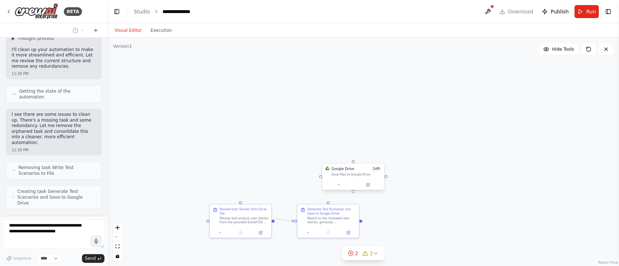
click at [341, 174] on div "Save files to Google Drive" at bounding box center [356, 175] width 50 height 4
click at [378, 158] on icon at bounding box center [378, 156] width 4 height 4
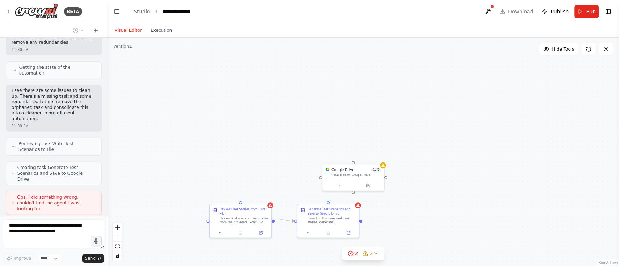
click at [364, 161] on div ".deletable-edge-delete-btn { width: 20px; height: 20px; border: 0px solid #ffff…" at bounding box center [362, 152] width 511 height 229
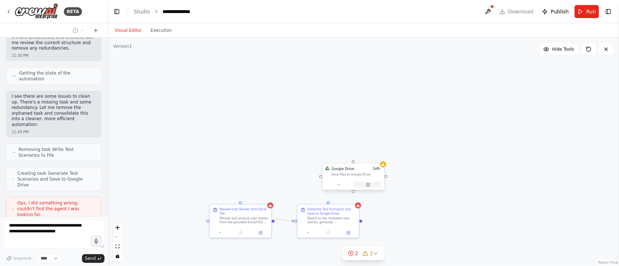
click at [376, 183] on button at bounding box center [367, 185] width 28 height 6
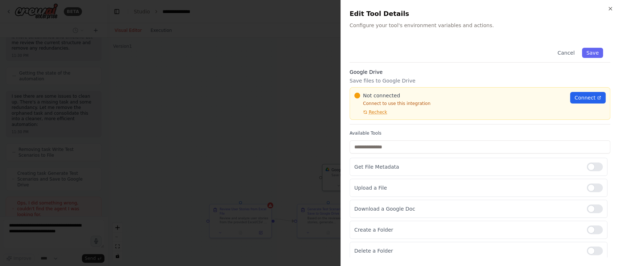
click at [611, 8] on icon "button" at bounding box center [610, 9] width 6 height 6
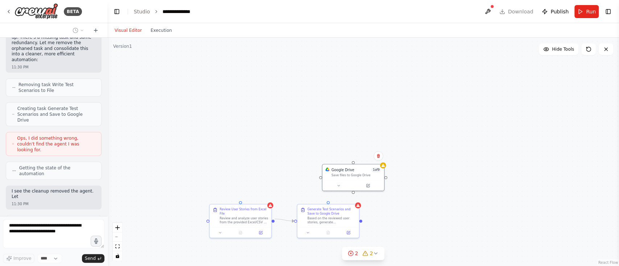
click at [381, 161] on div ".deletable-edge-delete-btn { width: 20px; height: 20px; border: 0px solid #ffff…" at bounding box center [362, 152] width 511 height 229
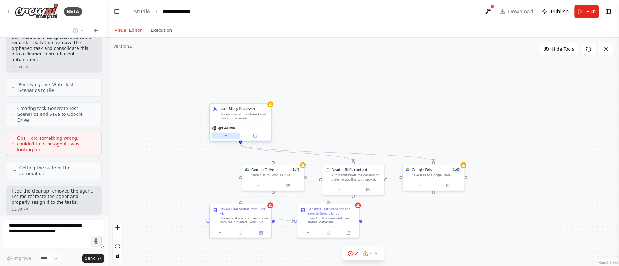
scroll to position [1434, 0]
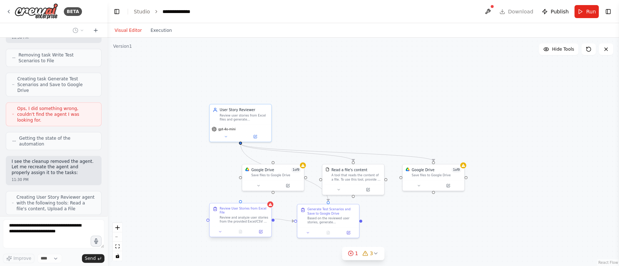
click at [264, 216] on div "Review and analyze user stories from the provided Excel/CSV file located at {fi…" at bounding box center [244, 220] width 49 height 8
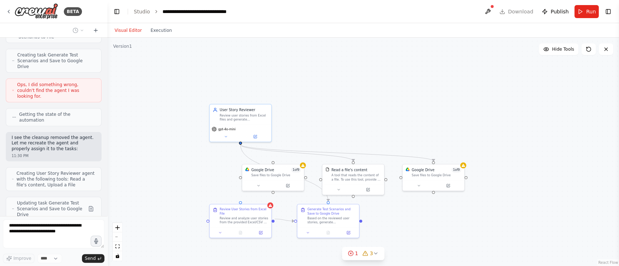
click at [263, 196] on div ".deletable-edge-delete-btn { width: 20px; height: 20px; border: 0px solid #ffff…" at bounding box center [362, 152] width 511 height 229
click at [263, 218] on div "Review and analyze user stories from the provided Excel/CSV file located at {fi…" at bounding box center [244, 220] width 49 height 8
click at [266, 200] on button at bounding box center [265, 196] width 9 height 9
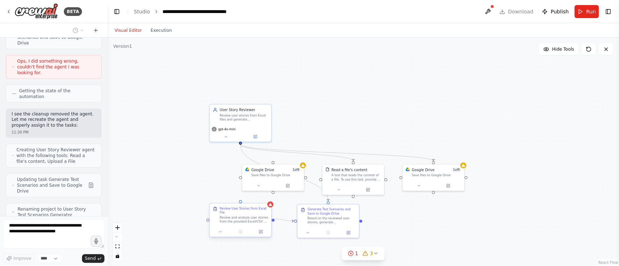
click at [259, 222] on div "Review User Stories from Excel File Review and analyze user stories from the pr…" at bounding box center [241, 215] width 62 height 23
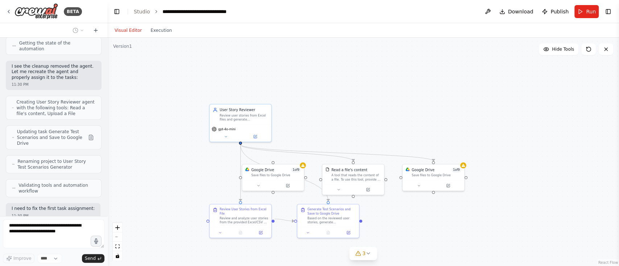
click at [266, 197] on div ".deletable-edge-delete-btn { width: 20px; height: 20px; border: 0px solid #ffff…" at bounding box center [362, 152] width 511 height 229
click at [335, 210] on div "Generate Test Scenarios and Save to Google Drive" at bounding box center [331, 211] width 49 height 8
click at [353, 198] on icon at bounding box center [353, 197] width 3 height 4
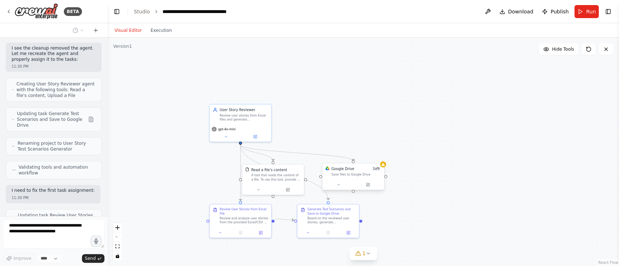
click at [353, 182] on div at bounding box center [353, 185] width 58 height 6
click at [380, 157] on icon at bounding box center [378, 156] width 4 height 4
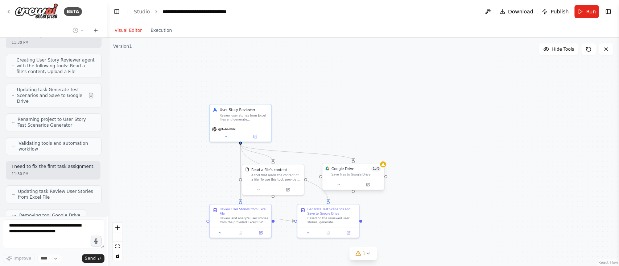
click at [357, 178] on div "Google Drive 1 of 9 Save files to Google Drive" at bounding box center [353, 171] width 62 height 16
click at [380, 158] on icon at bounding box center [380, 156] width 3 height 4
click at [356, 158] on button "Confirm" at bounding box center [360, 156] width 26 height 9
click at [285, 190] on button at bounding box center [287, 189] width 28 height 6
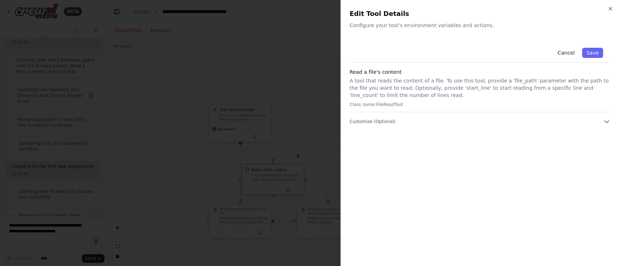
click at [571, 54] on button "Cancel" at bounding box center [566, 53] width 26 height 10
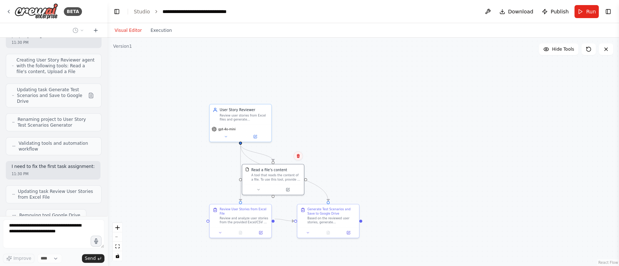
click at [300, 157] on icon at bounding box center [298, 156] width 4 height 4
click at [278, 155] on button "Confirm" at bounding box center [278, 156] width 26 height 9
click at [322, 220] on div "Based on the reviewed user stories, generate comprehensive test scenarios and s…" at bounding box center [331, 220] width 49 height 8
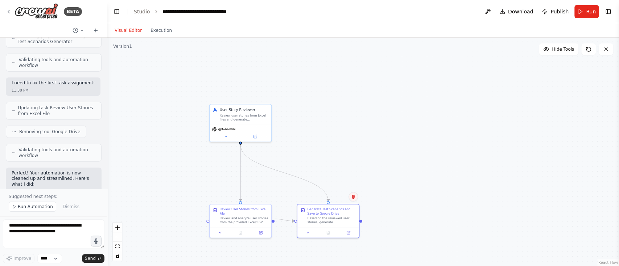
click at [356, 198] on button at bounding box center [352, 196] width 9 height 9
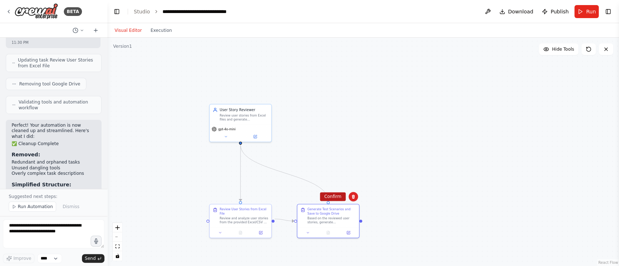
click at [336, 196] on button "Confirm" at bounding box center [333, 196] width 26 height 9
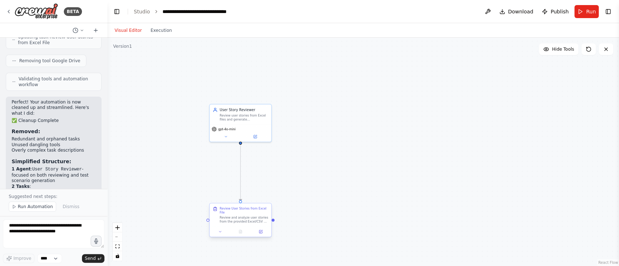
click at [257, 227] on div at bounding box center [241, 232] width 62 height 10
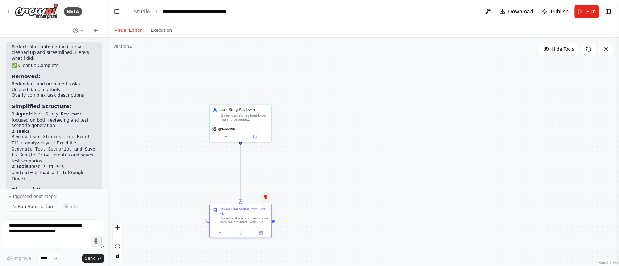
click at [270, 195] on div "Confirm" at bounding box center [265, 196] width 9 height 9
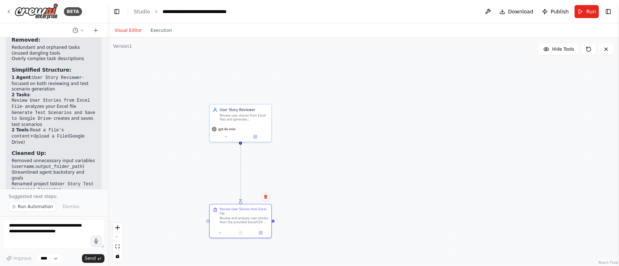
click at [264, 194] on button at bounding box center [265, 196] width 9 height 9
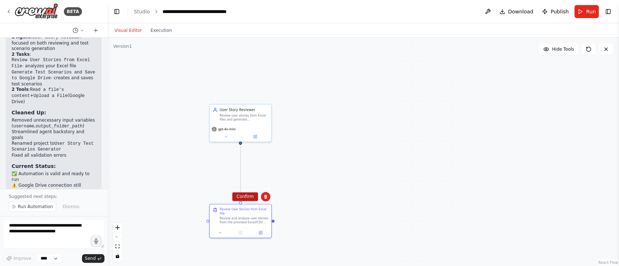
click at [244, 195] on button "Confirm" at bounding box center [245, 196] width 26 height 9
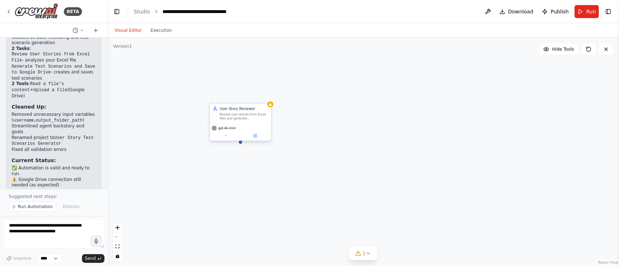
click at [235, 122] on div "User Story Reviewer Review user stories from Excel files and generate comprehen…" at bounding box center [241, 114] width 62 height 20
click at [267, 100] on button at bounding box center [265, 95] width 9 height 9
click at [252, 100] on button "Confirm" at bounding box center [245, 96] width 26 height 9
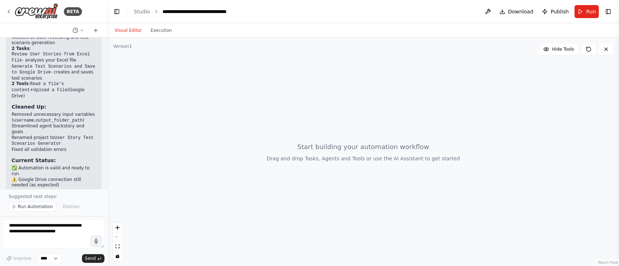
click at [206, 107] on div at bounding box center [362, 152] width 511 height 229
click at [384, 159] on div at bounding box center [362, 152] width 511 height 229
click at [159, 160] on div at bounding box center [362, 152] width 511 height 229
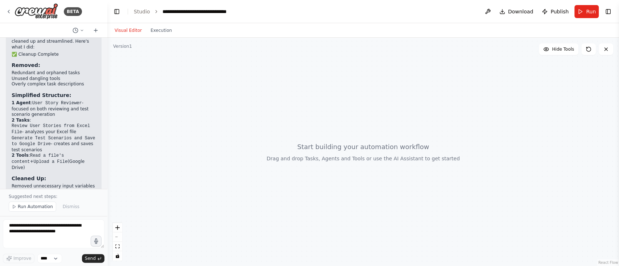
scroll to position [1671, 0]
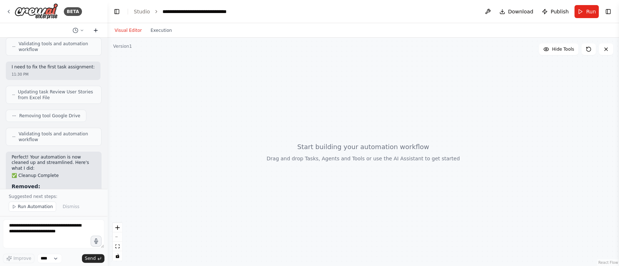
click at [95, 29] on icon at bounding box center [96, 31] width 6 height 6
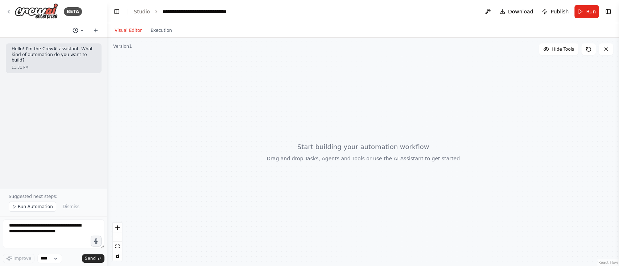
click at [82, 30] on icon at bounding box center [82, 30] width 2 height 1
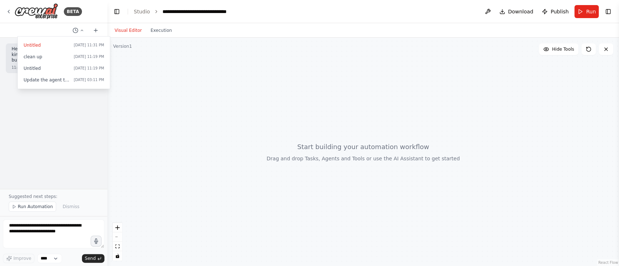
click at [244, 91] on div at bounding box center [362, 152] width 511 height 229
click at [117, 227] on icon "zoom in" at bounding box center [117, 228] width 4 height 4
click at [179, 143] on div at bounding box center [362, 152] width 511 height 229
click at [116, 227] on icon "zoom in" at bounding box center [117, 228] width 4 height 4
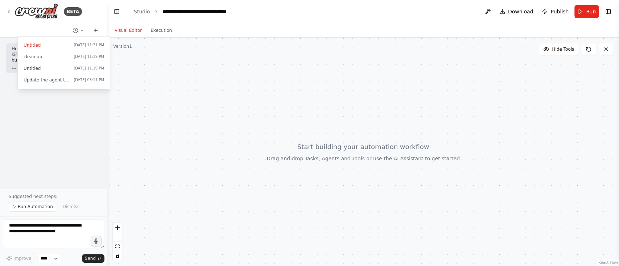
click at [196, 120] on div at bounding box center [362, 152] width 511 height 229
click at [566, 49] on span "Hide Tools" at bounding box center [563, 49] width 22 height 6
click at [565, 49] on span "Show Tools" at bounding box center [562, 49] width 24 height 6
click at [565, 97] on div at bounding box center [362, 152] width 511 height 229
click at [607, 49] on icon at bounding box center [606, 49] width 6 height 6
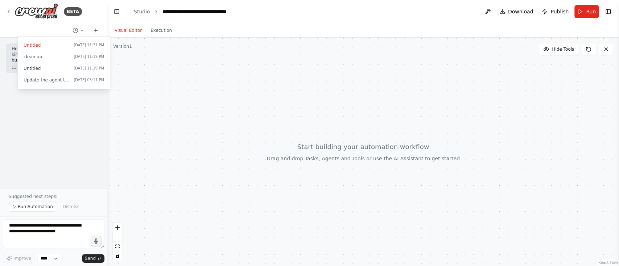
click at [571, 55] on div at bounding box center [362, 152] width 511 height 229
click at [275, 158] on div at bounding box center [362, 152] width 511 height 229
click at [204, 112] on div at bounding box center [362, 152] width 511 height 229
click at [273, 102] on div at bounding box center [362, 152] width 511 height 229
click at [128, 32] on button "Visual Editor" at bounding box center [128, 30] width 36 height 9
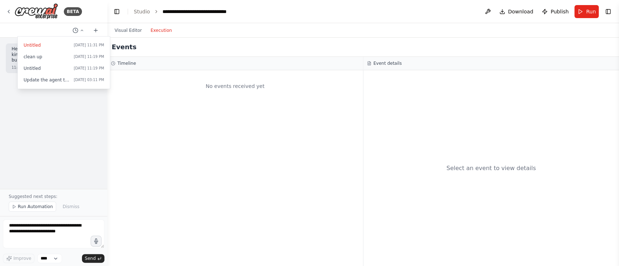
click at [154, 28] on button "Execution" at bounding box center [161, 30] width 30 height 9
click at [139, 27] on button "Visual Editor" at bounding box center [128, 30] width 36 height 9
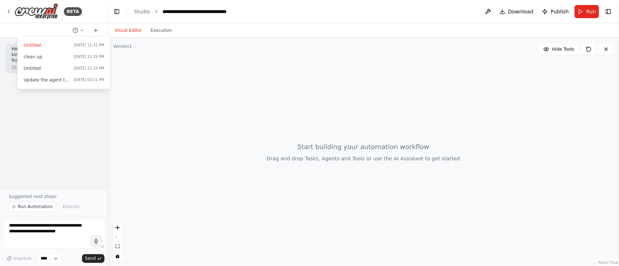
click at [96, 28] on div at bounding box center [53, 133] width 107 height 266
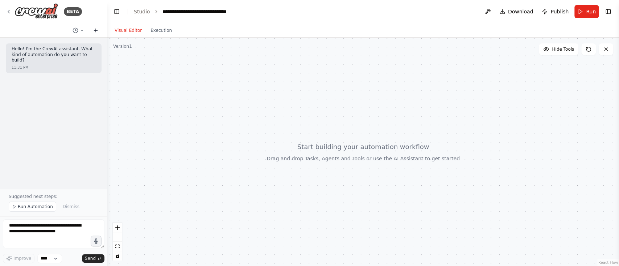
click at [94, 29] on icon at bounding box center [96, 31] width 6 height 6
click at [99, 32] on button at bounding box center [96, 30] width 12 height 9
click at [209, 113] on div at bounding box center [362, 152] width 511 height 229
click at [324, 144] on div at bounding box center [362, 152] width 511 height 229
drag, startPoint x: 392, startPoint y: 148, endPoint x: 341, endPoint y: 139, distance: 52.3
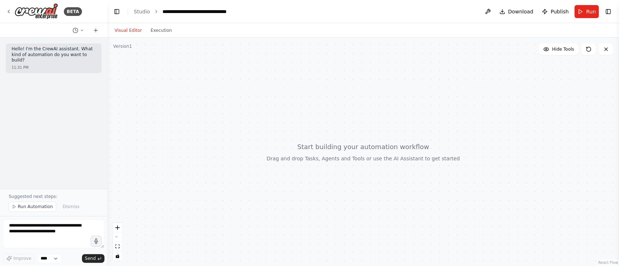
click at [323, 159] on div at bounding box center [362, 152] width 511 height 229
click at [561, 50] on span "Hide Tools" at bounding box center [563, 49] width 22 height 6
click at [559, 51] on span "Show Tools" at bounding box center [562, 49] width 24 height 6
click at [590, 52] on button at bounding box center [588, 49] width 14 height 12
click at [608, 51] on icon at bounding box center [606, 49] width 6 height 6
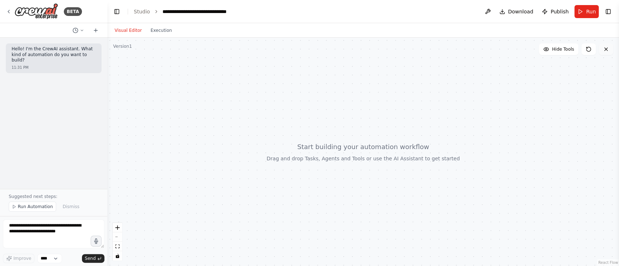
click at [606, 47] on icon at bounding box center [606, 49] width 6 height 6
drag, startPoint x: 518, startPoint y: 85, endPoint x: 507, endPoint y: 86, distance: 11.6
click at [518, 86] on div at bounding box center [362, 152] width 511 height 229
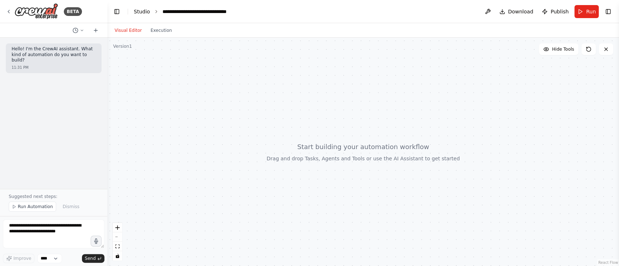
click at [140, 9] on link "Studio" at bounding box center [142, 12] width 16 height 6
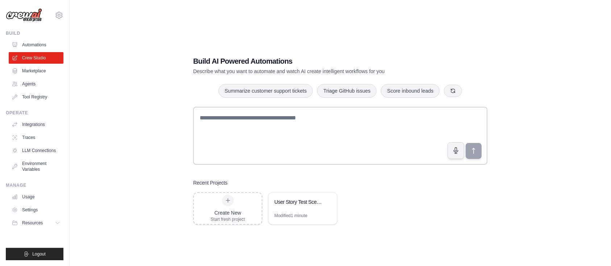
drag, startPoint x: 309, startPoint y: 202, endPoint x: 364, endPoint y: 219, distance: 57.2
click at [365, 221] on div "Create New Start fresh project User Story Test Scenarios Generator Modified 1 m…" at bounding box center [340, 208] width 294 height 33
click at [314, 202] on div "User Story Test Scenarios Generator" at bounding box center [299, 202] width 50 height 7
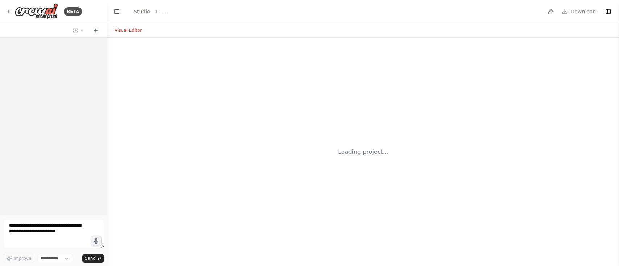
select select "****"
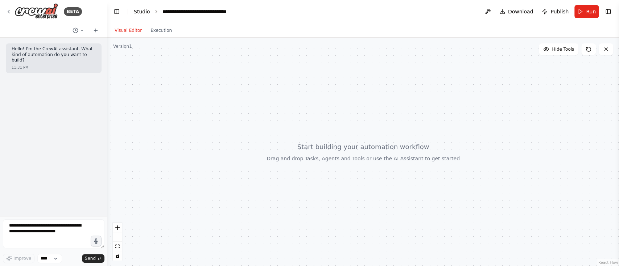
click at [140, 10] on link "Studio" at bounding box center [142, 12] width 16 height 6
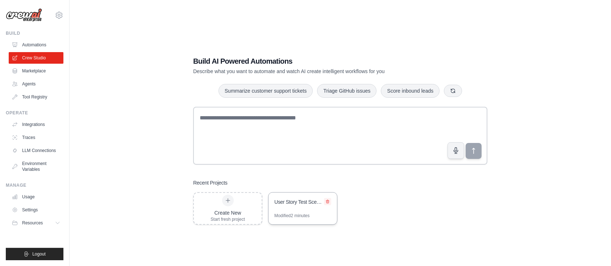
click at [328, 200] on icon at bounding box center [328, 202] width 4 height 4
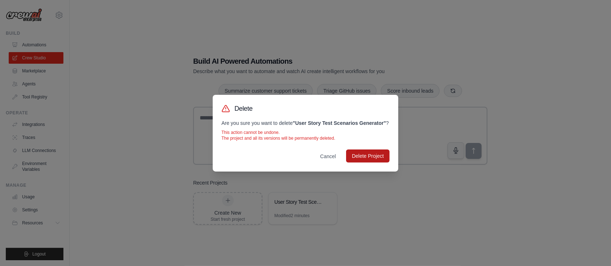
click at [373, 160] on button "Delete Project" at bounding box center [367, 156] width 43 height 13
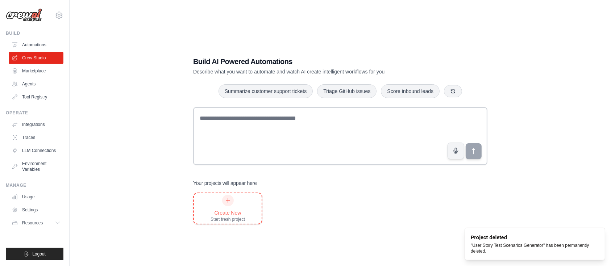
click at [239, 204] on div "Create New Start fresh project" at bounding box center [228, 209] width 34 height 28
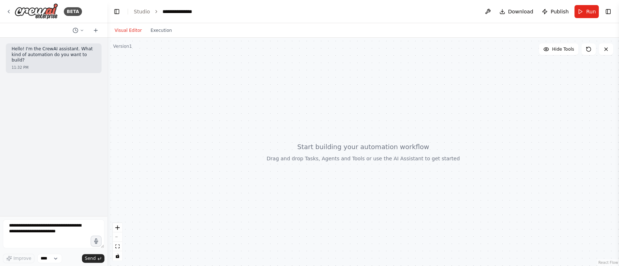
click at [132, 46] on div at bounding box center [362, 152] width 511 height 229
click at [567, 49] on span "Hide Tools" at bounding box center [563, 49] width 22 height 6
click at [586, 49] on icon at bounding box center [588, 49] width 6 height 6
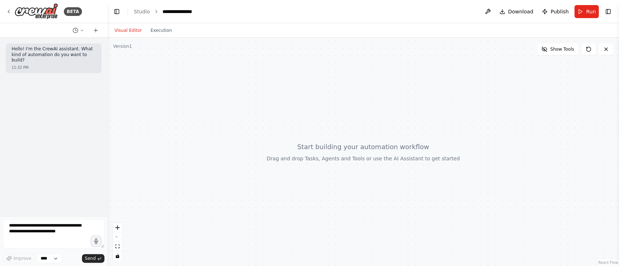
click at [457, 112] on div at bounding box center [362, 152] width 511 height 229
click at [32, 223] on textarea at bounding box center [53, 234] width 101 height 29
type textarea "**********"
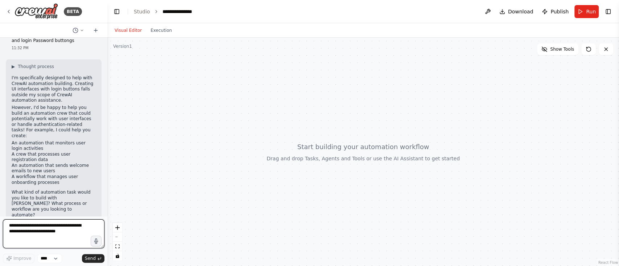
scroll to position [55, 0]
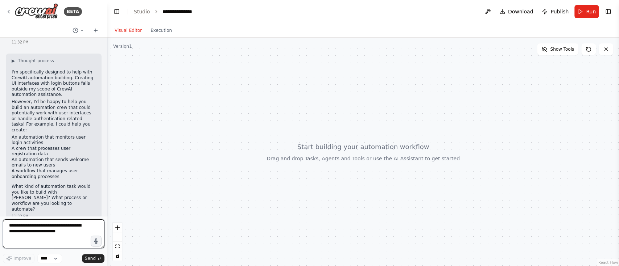
click at [16, 232] on textarea at bounding box center [53, 234] width 101 height 29
type textarea "**********"
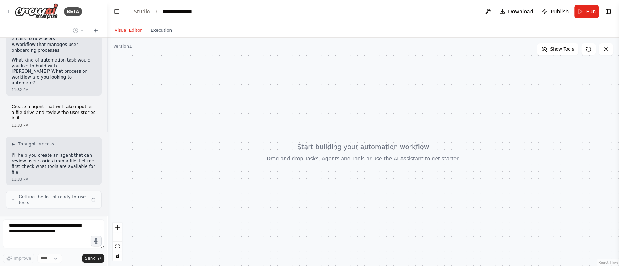
scroll to position [187, 0]
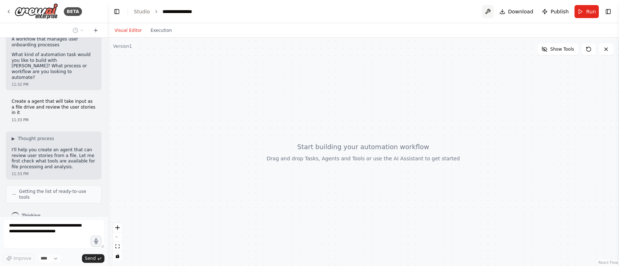
click at [492, 11] on button at bounding box center [488, 11] width 12 height 13
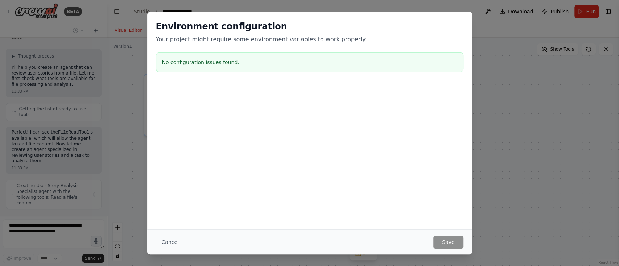
scroll to position [264, 0]
click at [580, 176] on div "Environment configuration Your project might require some environment variables…" at bounding box center [309, 133] width 619 height 266
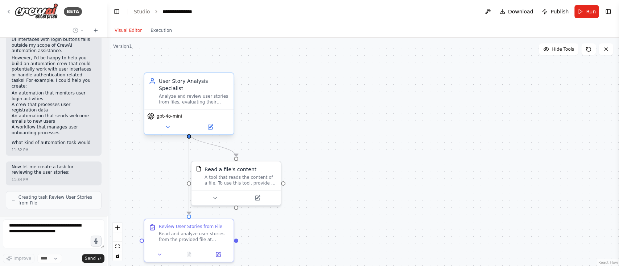
click at [203, 109] on div "gpt-4o-mini" at bounding box center [188, 121] width 89 height 25
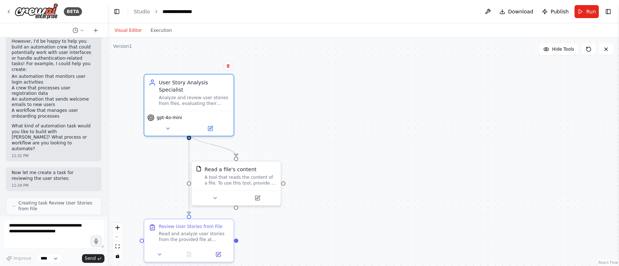
scroll to position [534, 0]
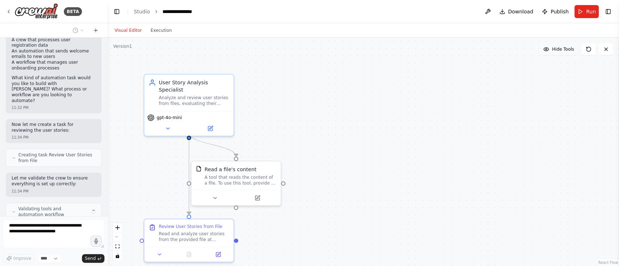
click at [566, 51] on span "Hide Tools" at bounding box center [563, 49] width 22 height 6
click at [566, 48] on span "Show Tools" at bounding box center [562, 49] width 24 height 6
click at [220, 113] on div "gpt-4o-mini" at bounding box center [188, 116] width 83 height 7
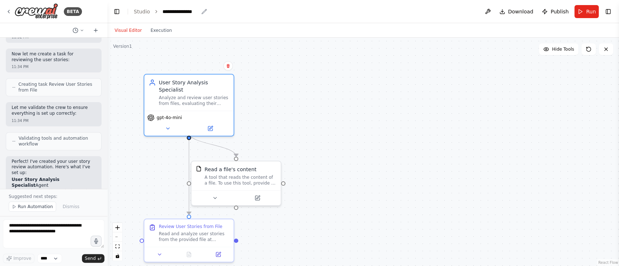
click at [201, 11] on icon "breadcrumb" at bounding box center [204, 12] width 6 height 6
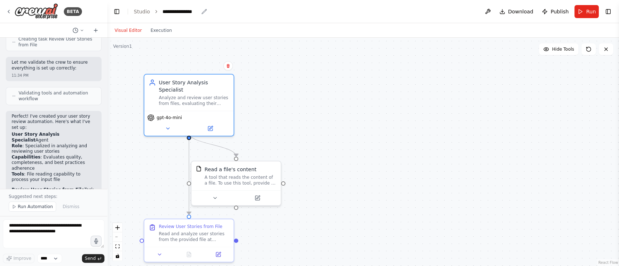
click at [185, 13] on div "**********" at bounding box center [180, 11] width 36 height 7
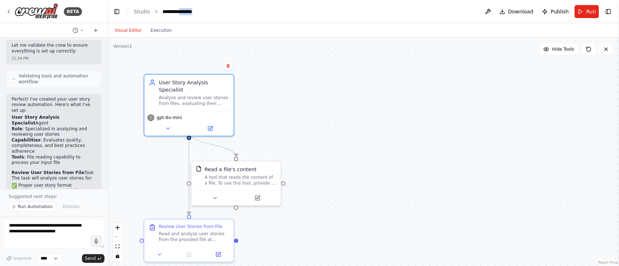
click at [184, 13] on div "**********" at bounding box center [189, 11] width 54 height 7
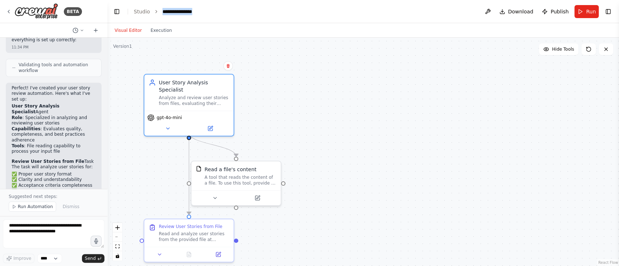
click at [184, 13] on div "**********" at bounding box center [189, 11] width 54 height 7
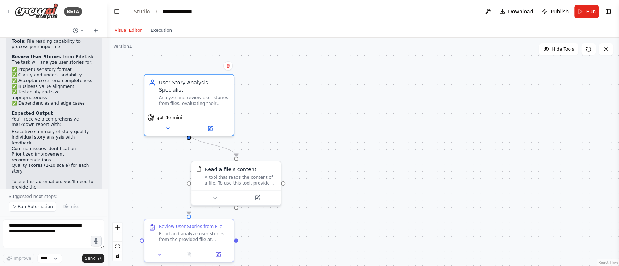
click at [358, 130] on div ".deletable-edge-delete-btn { width: 20px; height: 20px; border: 0px solid #ffff…" at bounding box center [362, 152] width 511 height 229
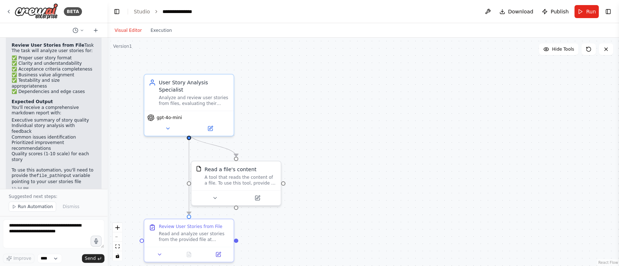
scroll to position [801, 0]
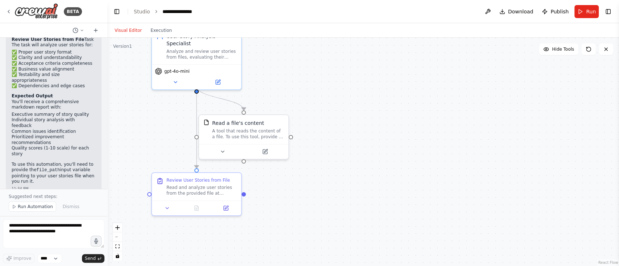
drag, startPoint x: 366, startPoint y: 170, endPoint x: 374, endPoint y: 124, distance: 47.0
click at [374, 124] on div ".deletable-edge-delete-btn { width: 20px; height: 20px; border: 0px solid #ffff…" at bounding box center [362, 152] width 511 height 229
click at [58, 233] on textarea at bounding box center [53, 234] width 101 height 29
type textarea "**********"
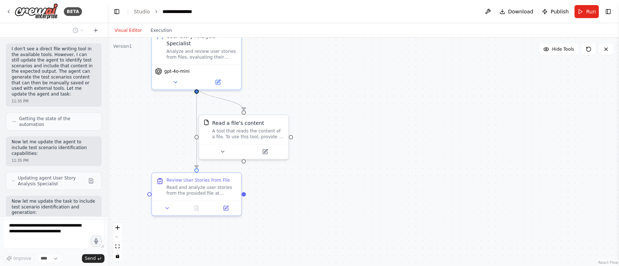
scroll to position [1303, 0]
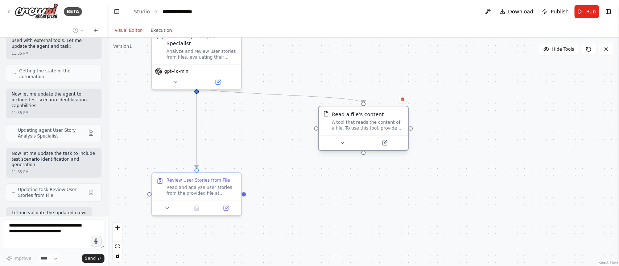
drag, startPoint x: 245, startPoint y: 127, endPoint x: 369, endPoint y: 117, distance: 124.7
click at [369, 117] on div "Read a file's content A tool that reads the content of a file. To use this tool…" at bounding box center [368, 121] width 72 height 20
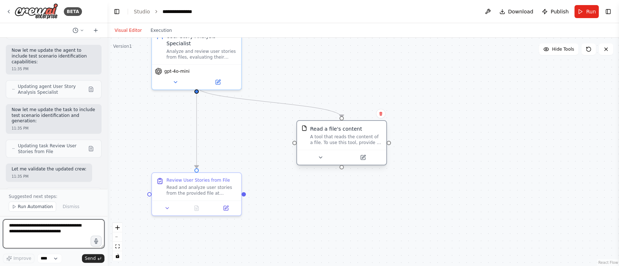
drag, startPoint x: 362, startPoint y: 125, endPoint x: 339, endPoint y: 141, distance: 28.8
click at [339, 141] on div "A tool that reads the content of a file. To use this tool, provide a 'file_path…" at bounding box center [346, 140] width 72 height 12
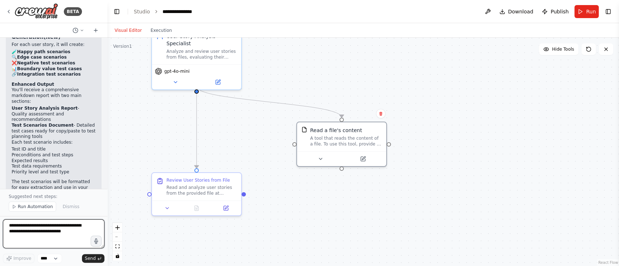
scroll to position [1668, 0]
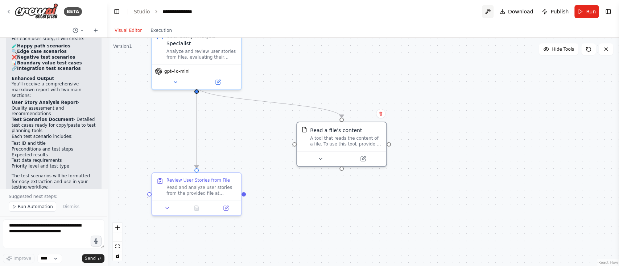
click at [493, 9] on button at bounding box center [488, 11] width 12 height 13
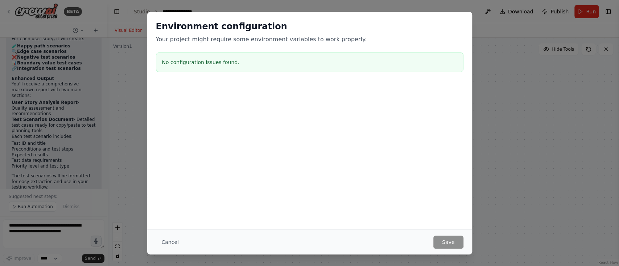
click at [520, 186] on div "Environment configuration Your project might require some environment variables…" at bounding box center [309, 133] width 619 height 266
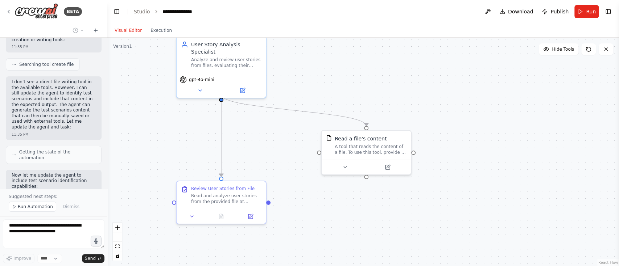
drag, startPoint x: 221, startPoint y: 152, endPoint x: 243, endPoint y: 127, distance: 33.6
click at [243, 127] on div ".deletable-edge-delete-btn { width: 20px; height: 20px; border: 0px solid #ffff…" at bounding box center [362, 152] width 511 height 229
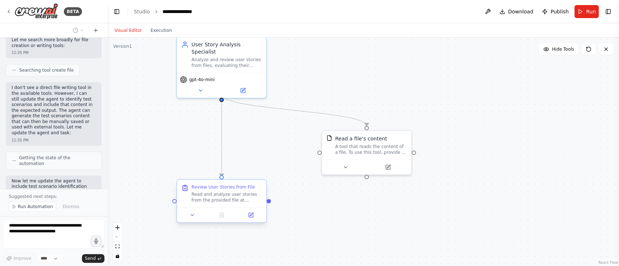
scroll to position [1898, 0]
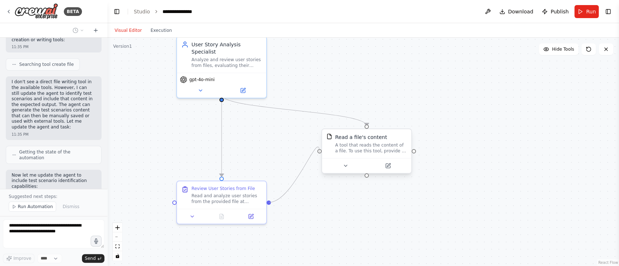
drag, startPoint x: 268, startPoint y: 203, endPoint x: 322, endPoint y: 152, distance: 74.1
click at [322, 152] on div "User Story Analysis Specialist Analyze and review user stories from files, eval…" at bounding box center [395, 114] width 511 height 229
click at [593, 9] on span "Run" at bounding box center [591, 11] width 10 height 7
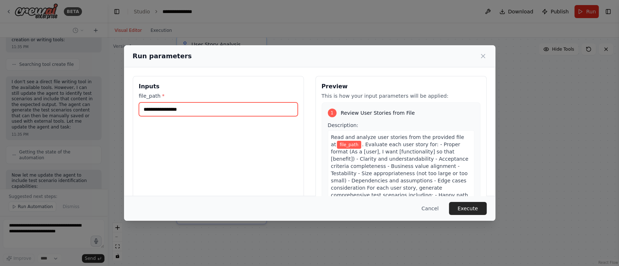
click at [192, 103] on input "file_path *" at bounding box center [218, 110] width 159 height 14
paste input "**********"
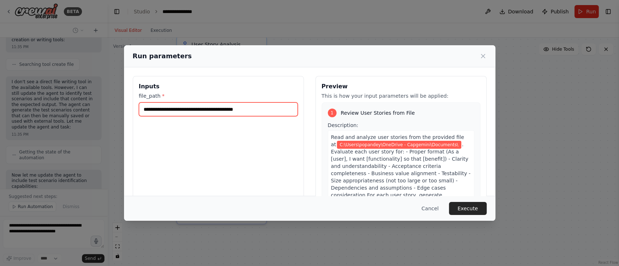
paste input "**********"
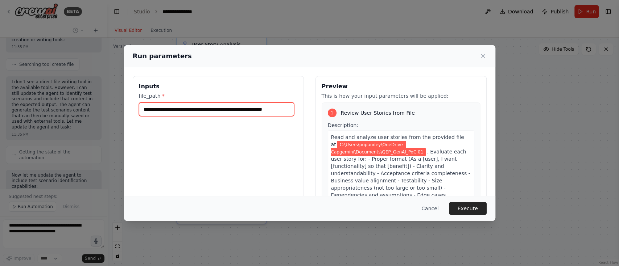
scroll to position [0, 20]
type input "**********"
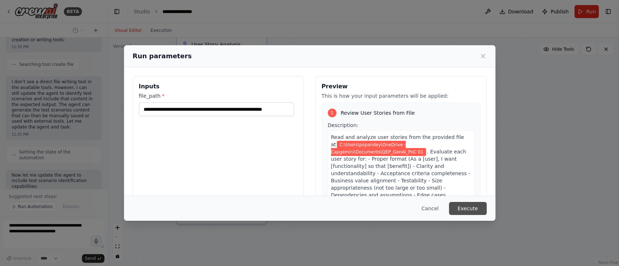
click at [473, 207] on button "Execute" at bounding box center [468, 208] width 38 height 13
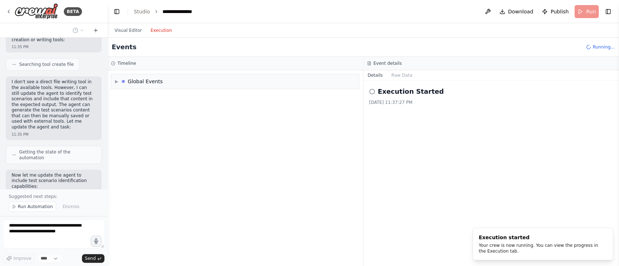
click at [158, 28] on button "Execution" at bounding box center [161, 30] width 30 height 9
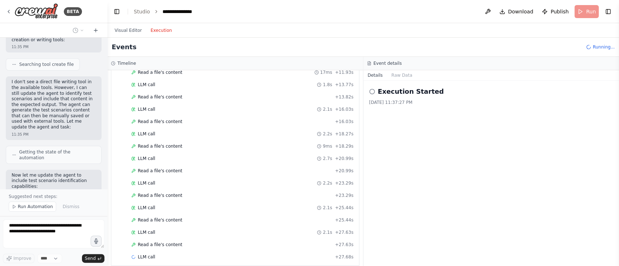
scroll to position [190, 0]
click at [157, 28] on button "Execution" at bounding box center [161, 30] width 30 height 9
click at [125, 28] on button "Visual Editor" at bounding box center [128, 30] width 36 height 9
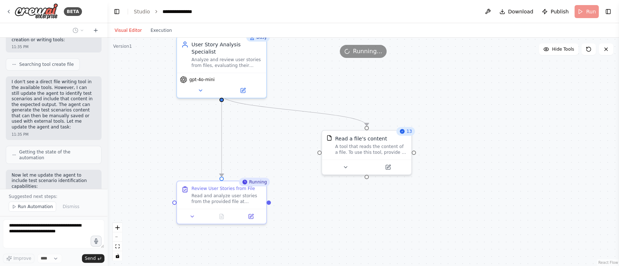
click at [337, 200] on div ".deletable-edge-delete-btn { width: 20px; height: 20px; border: 0px solid #ffff…" at bounding box center [362, 152] width 511 height 229
click at [259, 204] on div "Review User Stories from File Read and analyze user stories from the provided f…" at bounding box center [221, 194] width 89 height 28
drag, startPoint x: 268, startPoint y: 201, endPoint x: 322, endPoint y: 151, distance: 73.6
click at [322, 151] on div "Busy User Story Analysis Specialist Analyze and review user stories from files,…" at bounding box center [395, 114] width 511 height 229
click at [321, 209] on div ".deletable-edge-delete-btn { width: 20px; height: 20px; border: 0px solid #ffff…" at bounding box center [362, 152] width 511 height 229
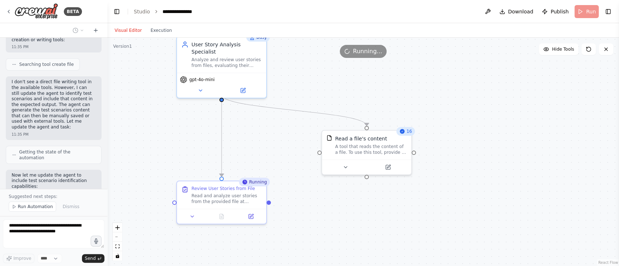
click at [403, 133] on icon at bounding box center [401, 131] width 5 height 5
click at [406, 120] on icon at bounding box center [405, 122] width 4 height 4
click at [389, 118] on button "Confirm" at bounding box center [385, 122] width 26 height 9
click at [254, 184] on div "Running" at bounding box center [254, 182] width 31 height 9
click at [261, 172] on icon at bounding box center [260, 173] width 4 height 4
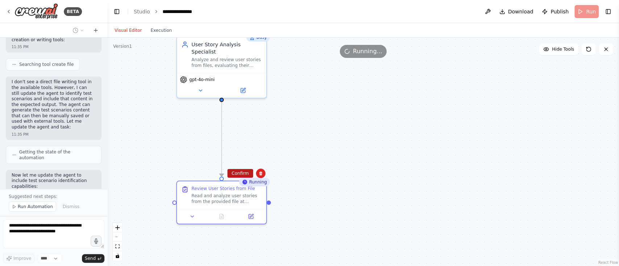
click at [246, 174] on button "Confirm" at bounding box center [240, 173] width 26 height 9
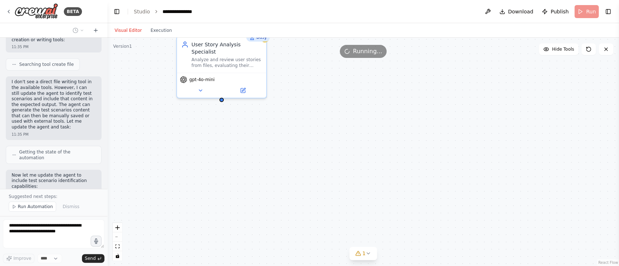
click at [364, 54] on span "Running..." at bounding box center [367, 51] width 29 height 9
click at [608, 48] on icon at bounding box center [606, 49] width 6 height 6
click at [590, 53] on button at bounding box center [588, 49] width 14 height 12
click at [120, 239] on button "zoom out" at bounding box center [117, 237] width 9 height 9
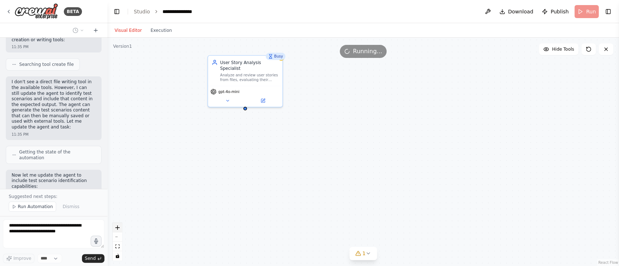
click at [117, 227] on icon "zoom in" at bounding box center [117, 228] width 4 height 4
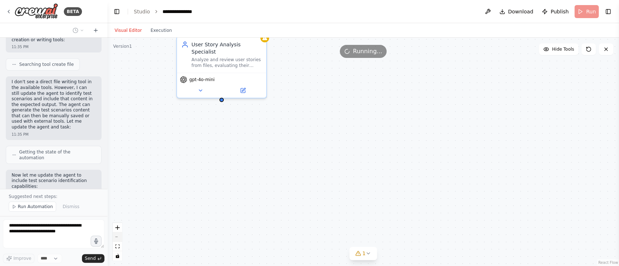
click at [117, 238] on button "zoom out" at bounding box center [117, 237] width 9 height 9
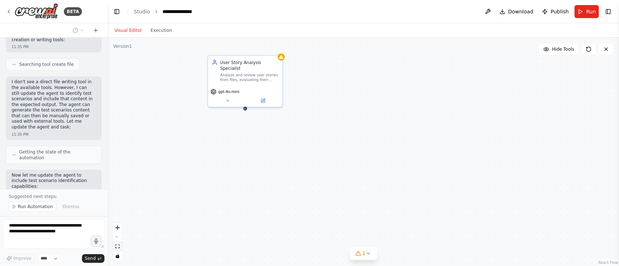
click at [120, 249] on button "fit view" at bounding box center [117, 246] width 9 height 9
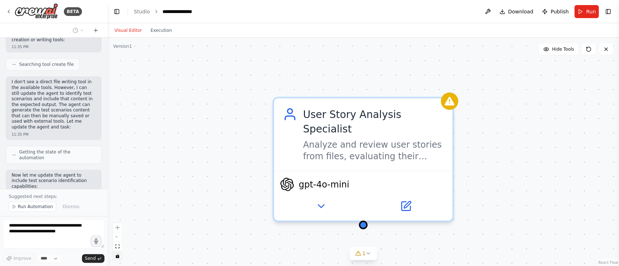
click at [116, 255] on icon "toggle interactivity" at bounding box center [117, 256] width 4 height 4
click at [119, 258] on icon "toggle interactivity" at bounding box center [117, 256] width 3 height 4
click at [120, 257] on button "toggle interactivity" at bounding box center [117, 256] width 9 height 9
click at [117, 257] on icon "toggle interactivity" at bounding box center [117, 256] width 3 height 4
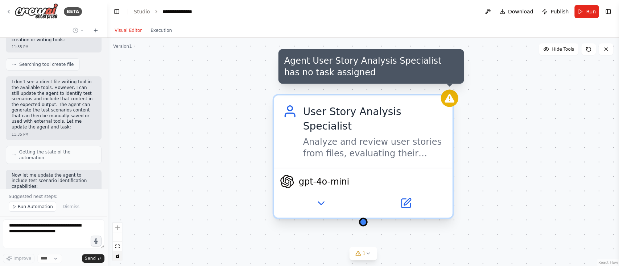
click at [451, 104] on div at bounding box center [449, 98] width 17 height 17
